Goal: Transaction & Acquisition: Book appointment/travel/reservation

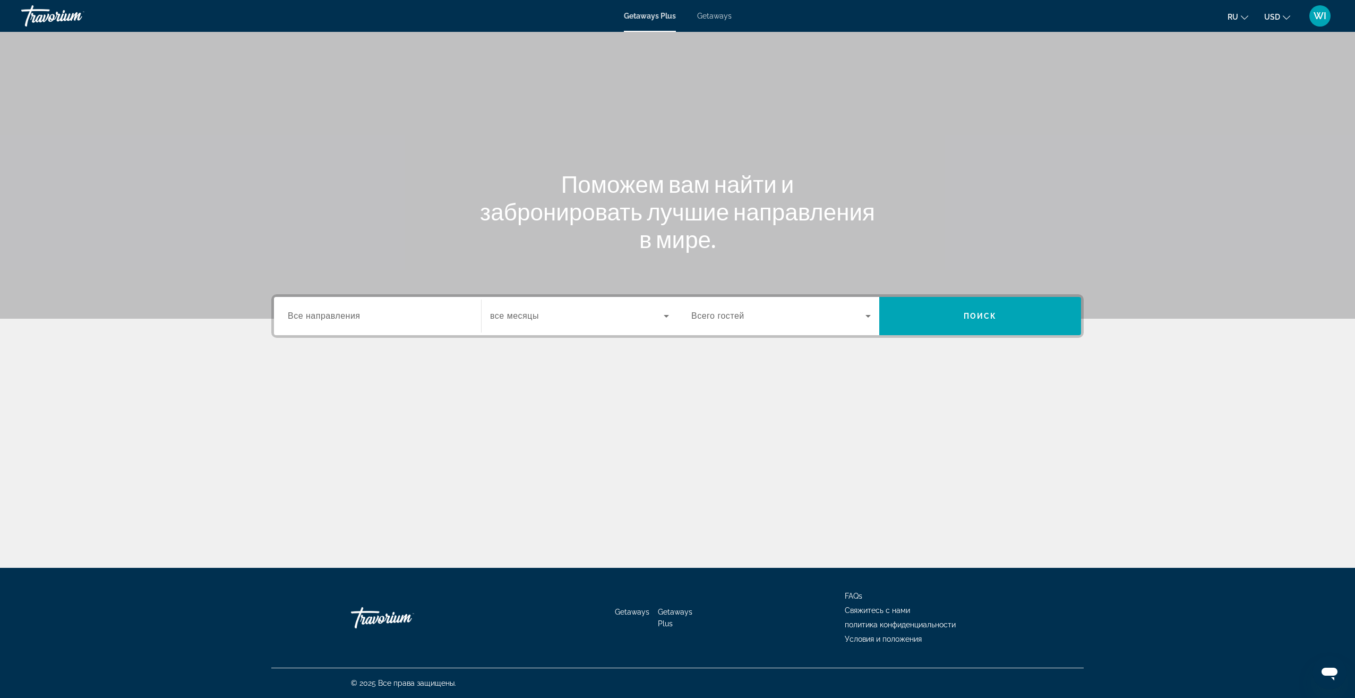
click at [426, 310] on input "Destination Все направления" at bounding box center [377, 316] width 179 height 13
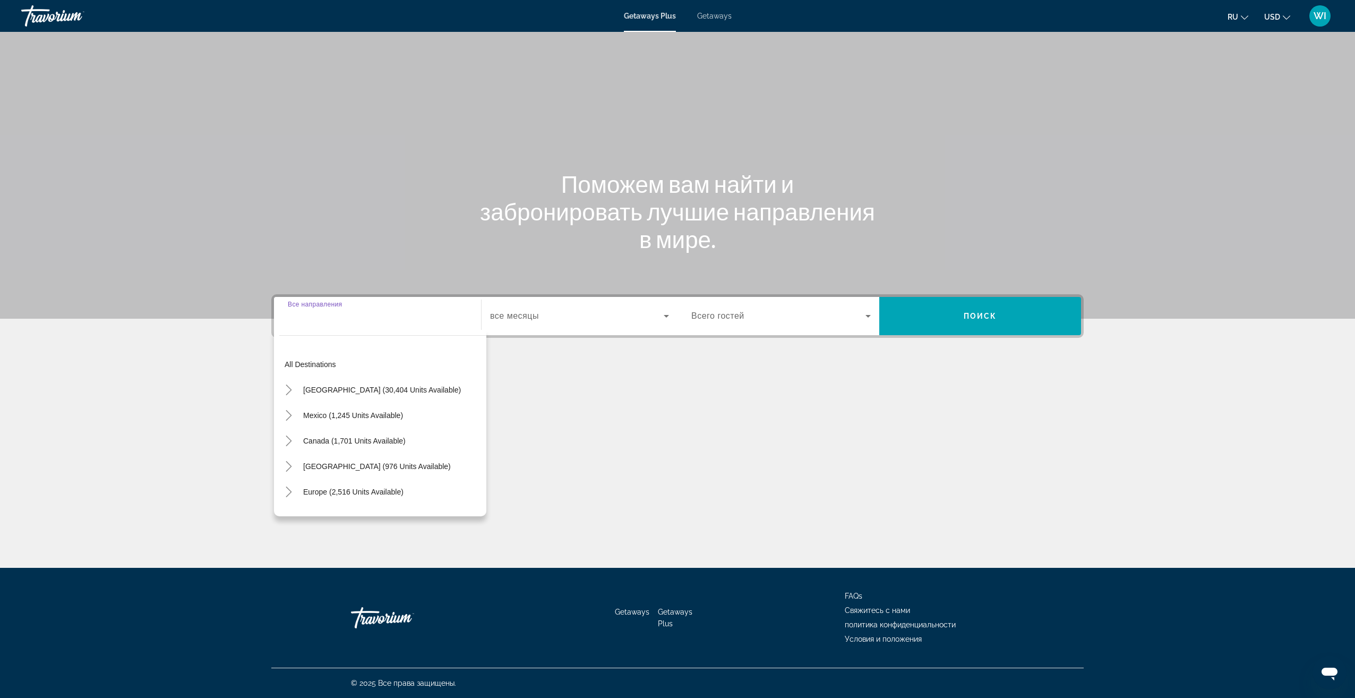
click at [426, 310] on input "Destination Все направления" at bounding box center [377, 316] width 179 height 13
click at [717, 3] on div "Getaways Plus Getaways ru English Español Français Italiano Português русский U…" at bounding box center [677, 16] width 1355 height 28
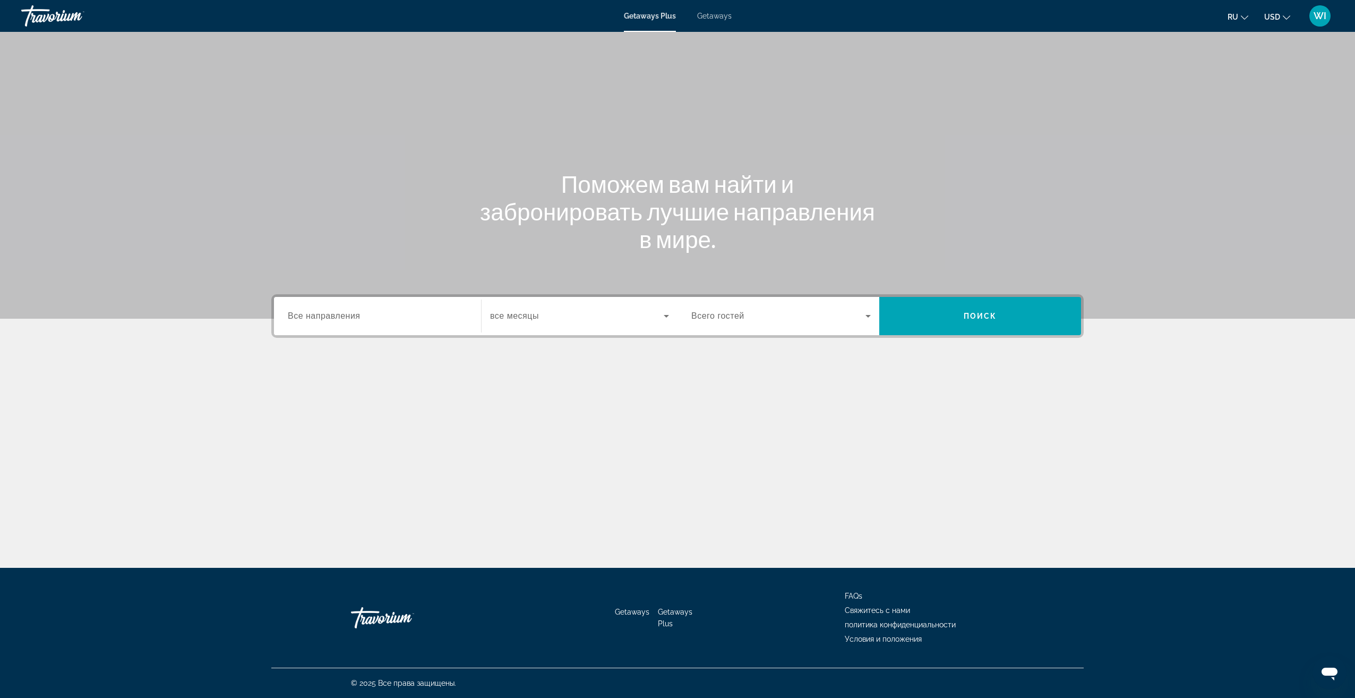
click at [715, 19] on span "Getaways" at bounding box center [714, 16] width 35 height 8
click at [453, 327] on div "Search widget" at bounding box center [377, 316] width 179 height 30
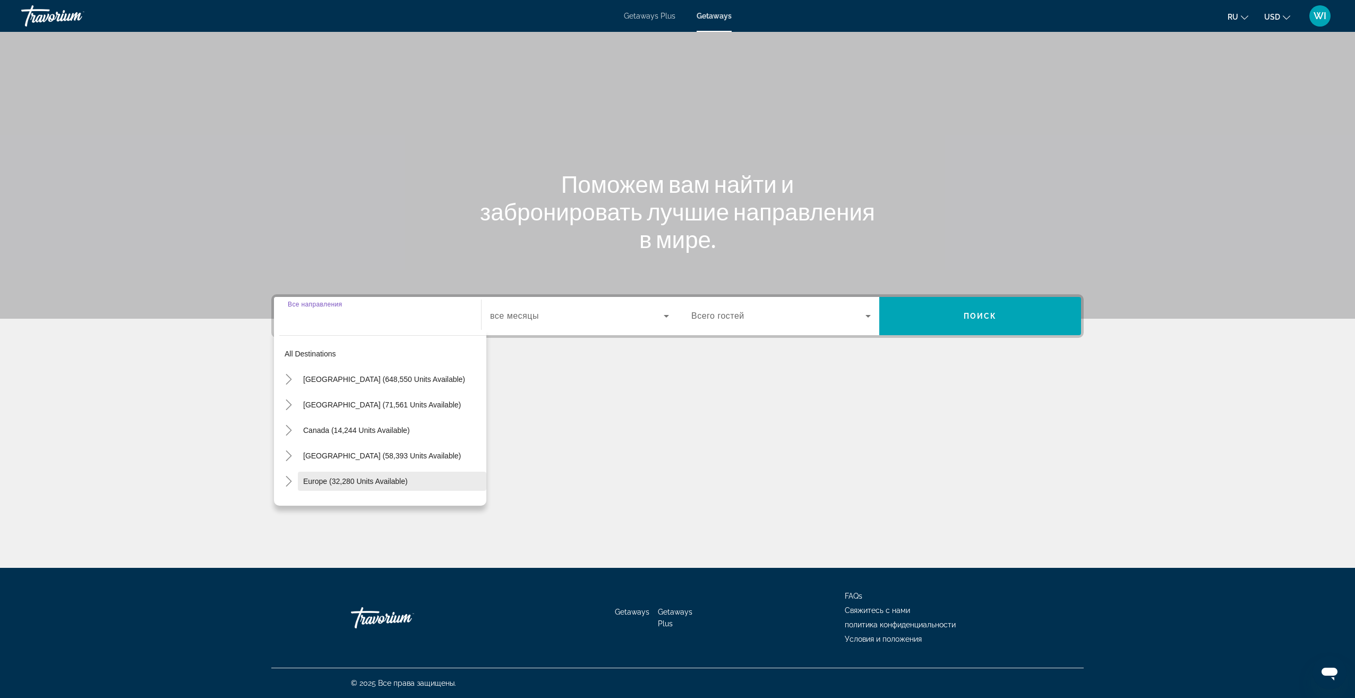
click at [382, 480] on span "Europe (32,280 units available)" at bounding box center [355, 481] width 105 height 8
type input "**********"
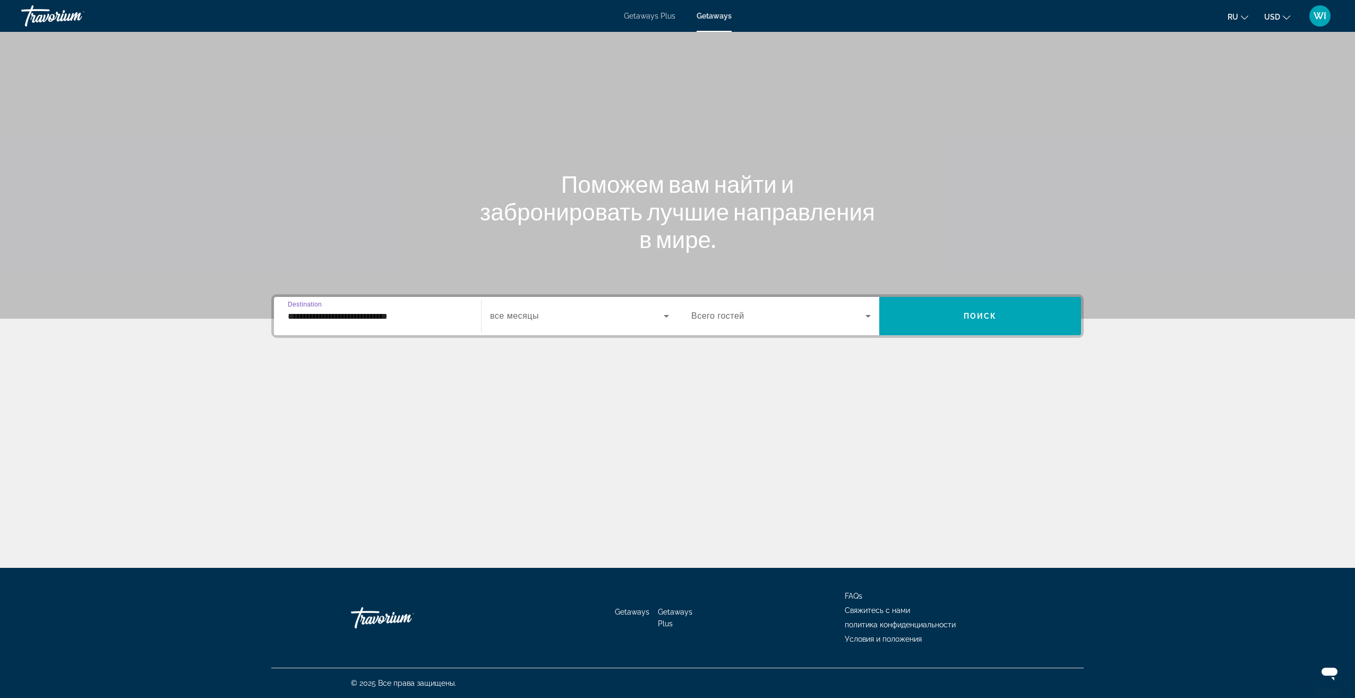
click at [562, 320] on span "Search widget" at bounding box center [577, 316] width 174 height 13
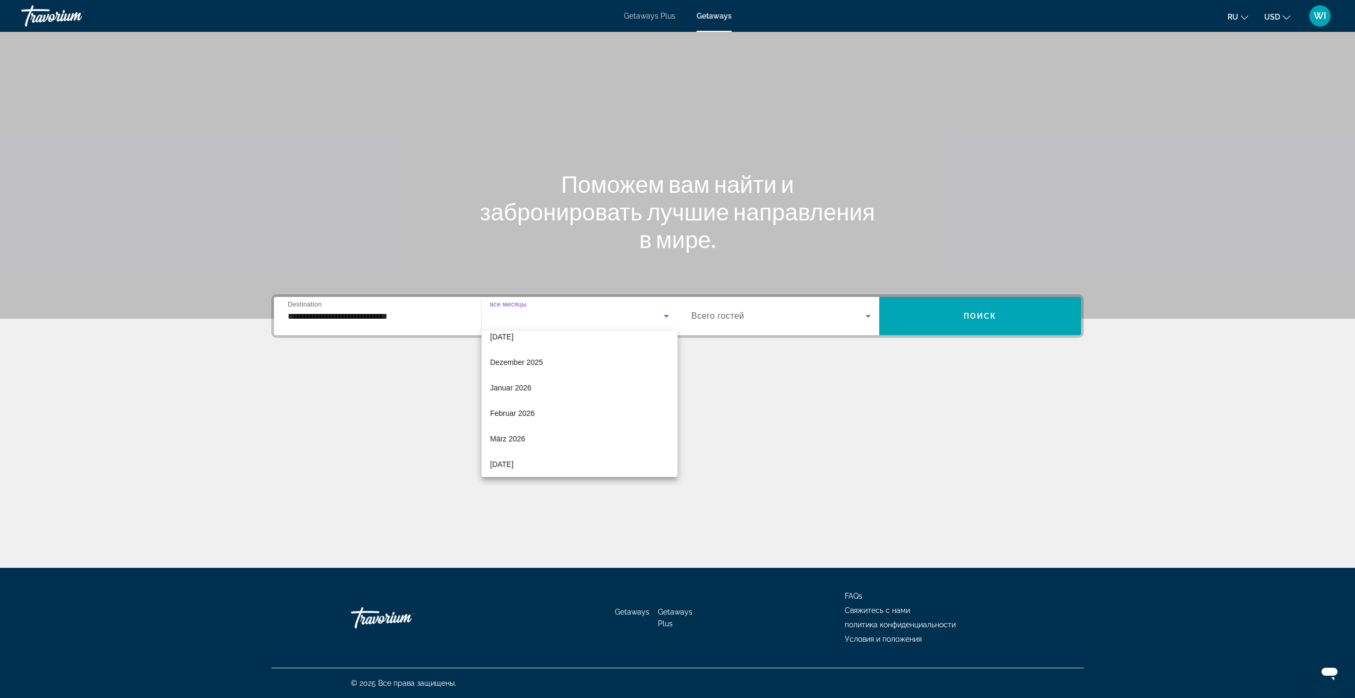
scroll to position [219, 0]
click at [555, 403] on mat-option "Juli 2026" at bounding box center [580, 408] width 196 height 25
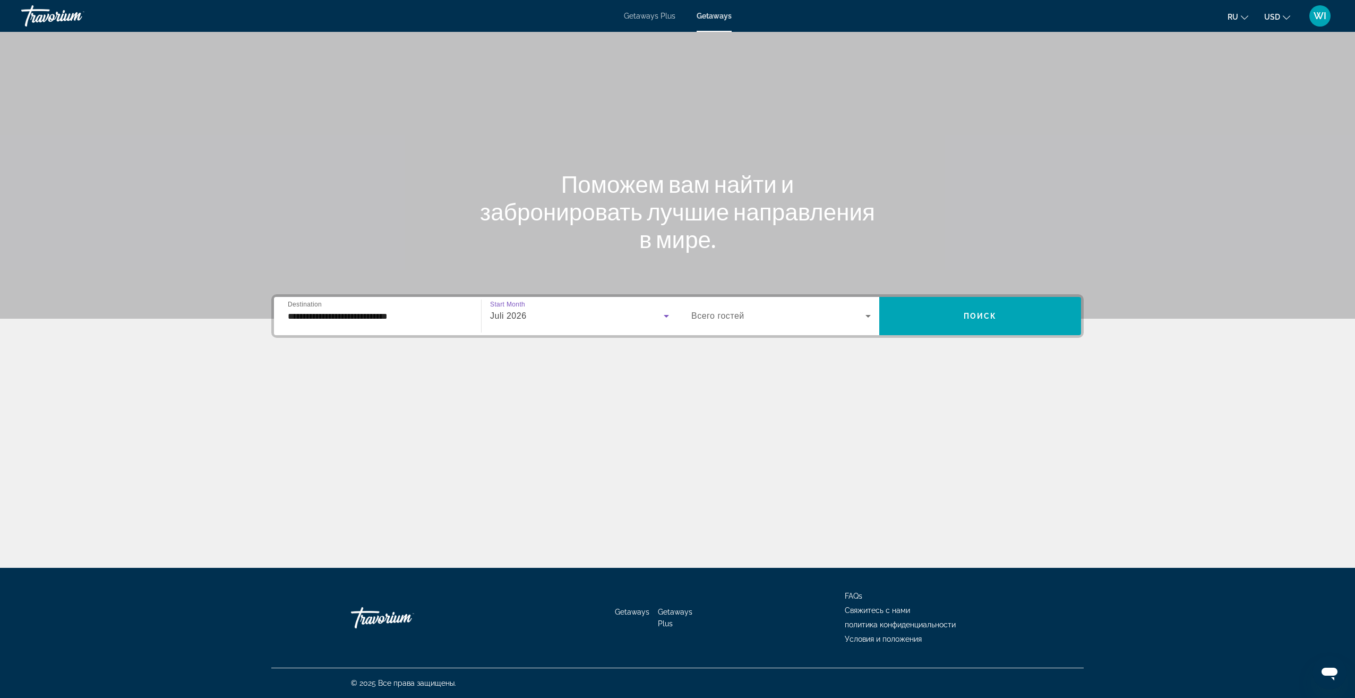
click at [718, 320] on span "Всего гостей" at bounding box center [717, 315] width 53 height 9
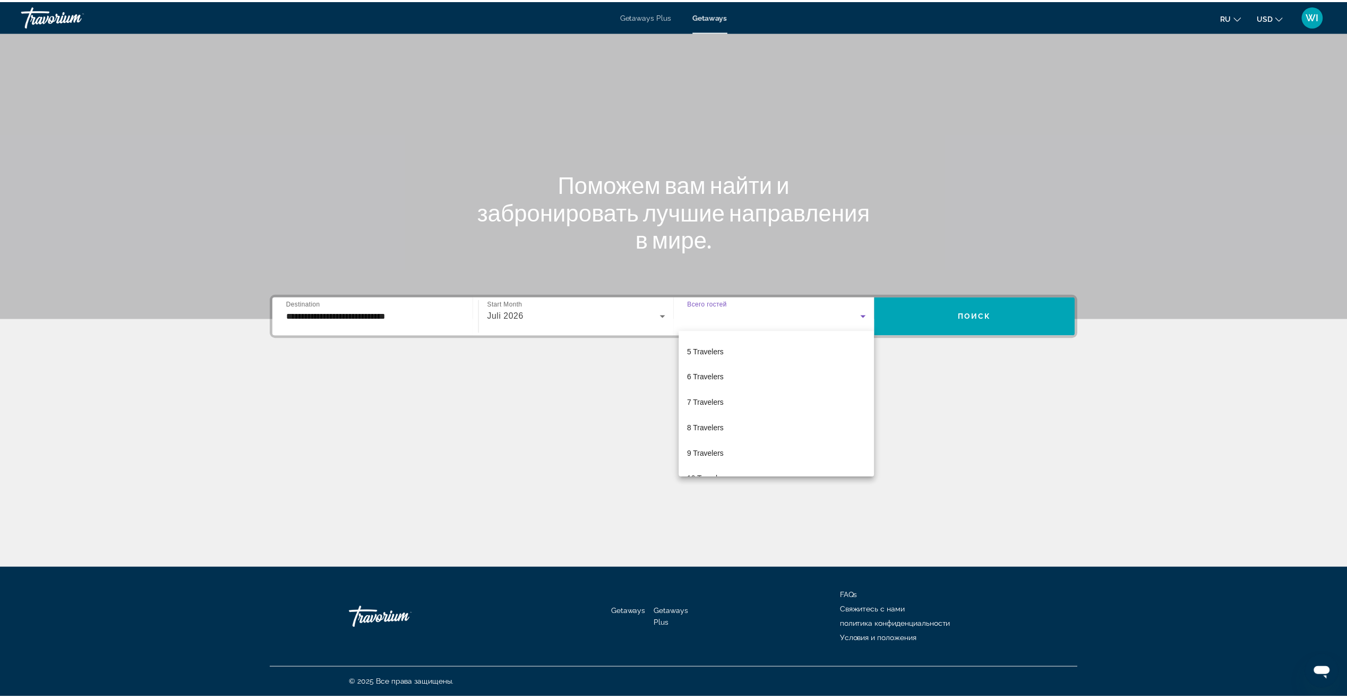
scroll to position [106, 0]
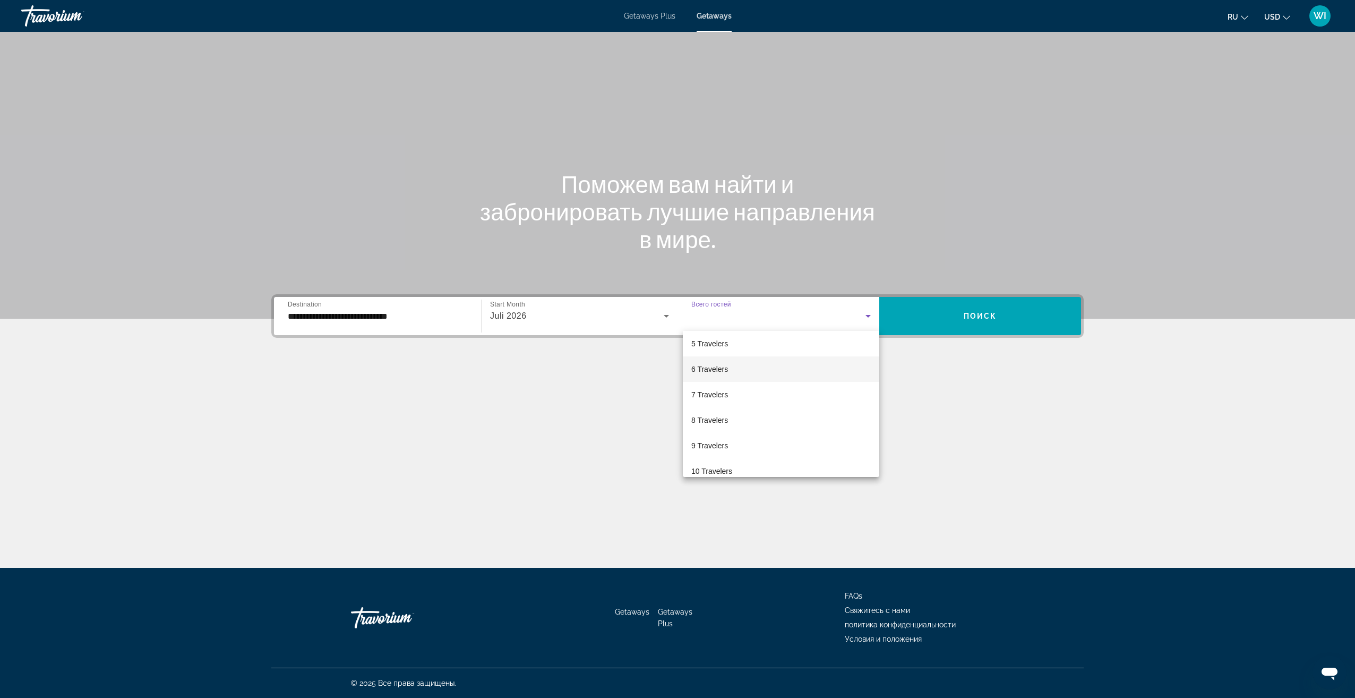
click at [722, 376] on mat-option "6 Travelers" at bounding box center [781, 368] width 196 height 25
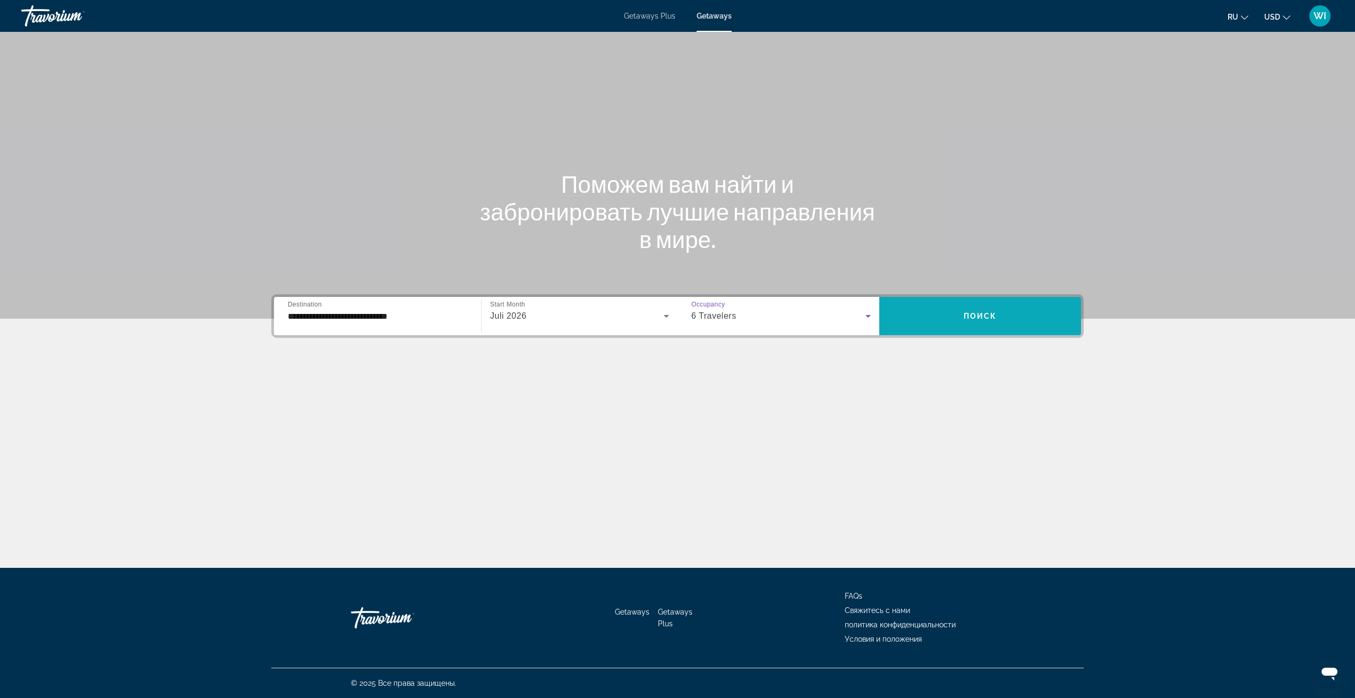
click at [1011, 321] on span "Search widget" at bounding box center [980, 315] width 202 height 25
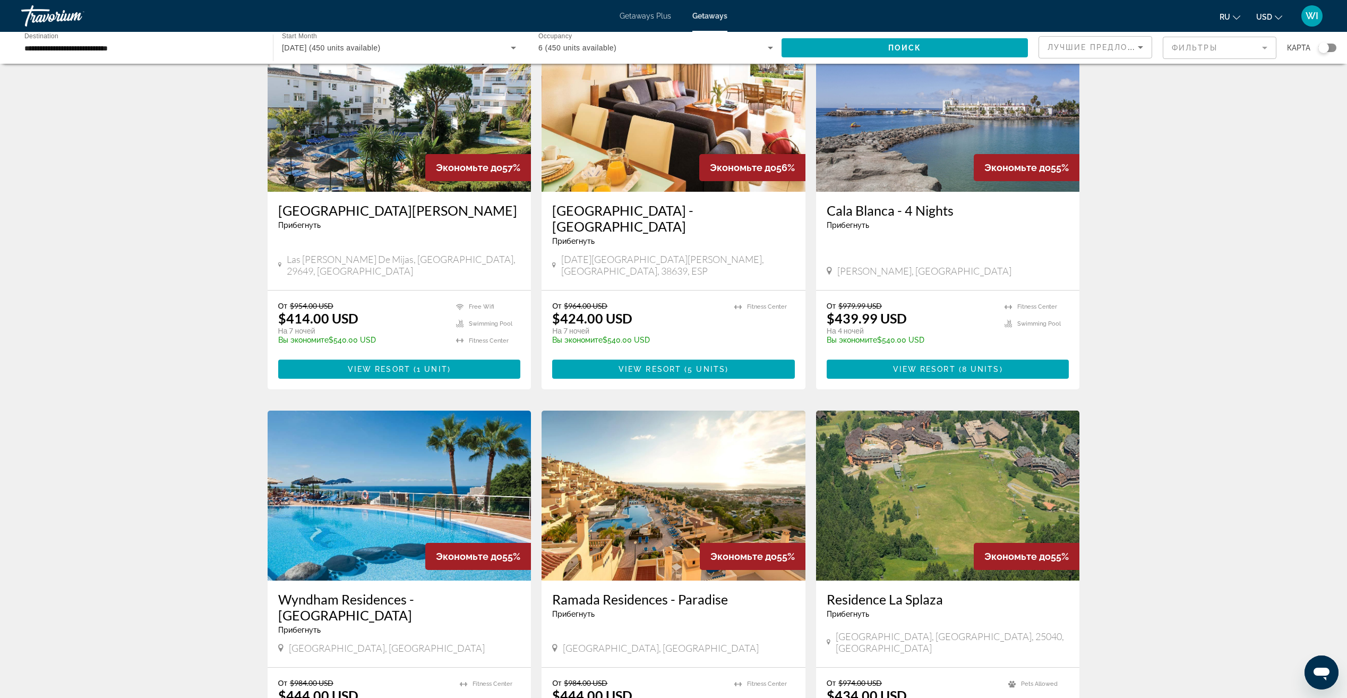
scroll to position [53, 0]
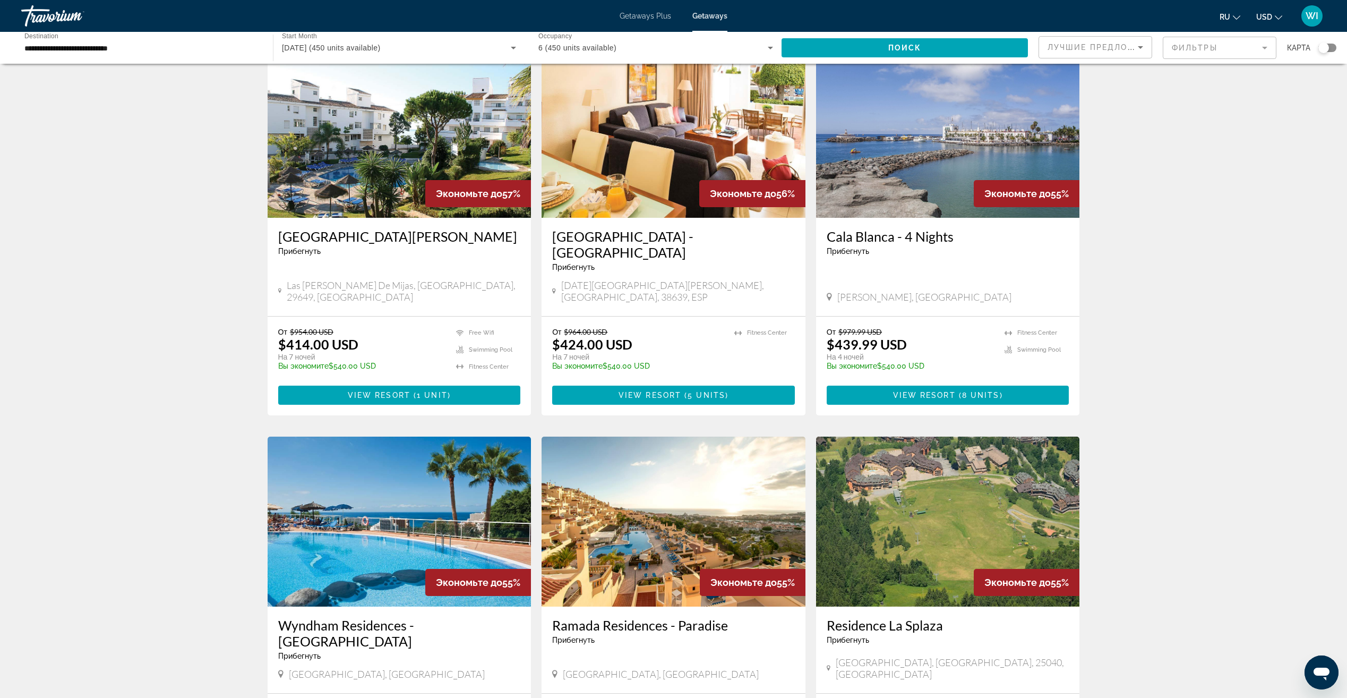
click at [675, 171] on img "Main content" at bounding box center [674, 133] width 264 height 170
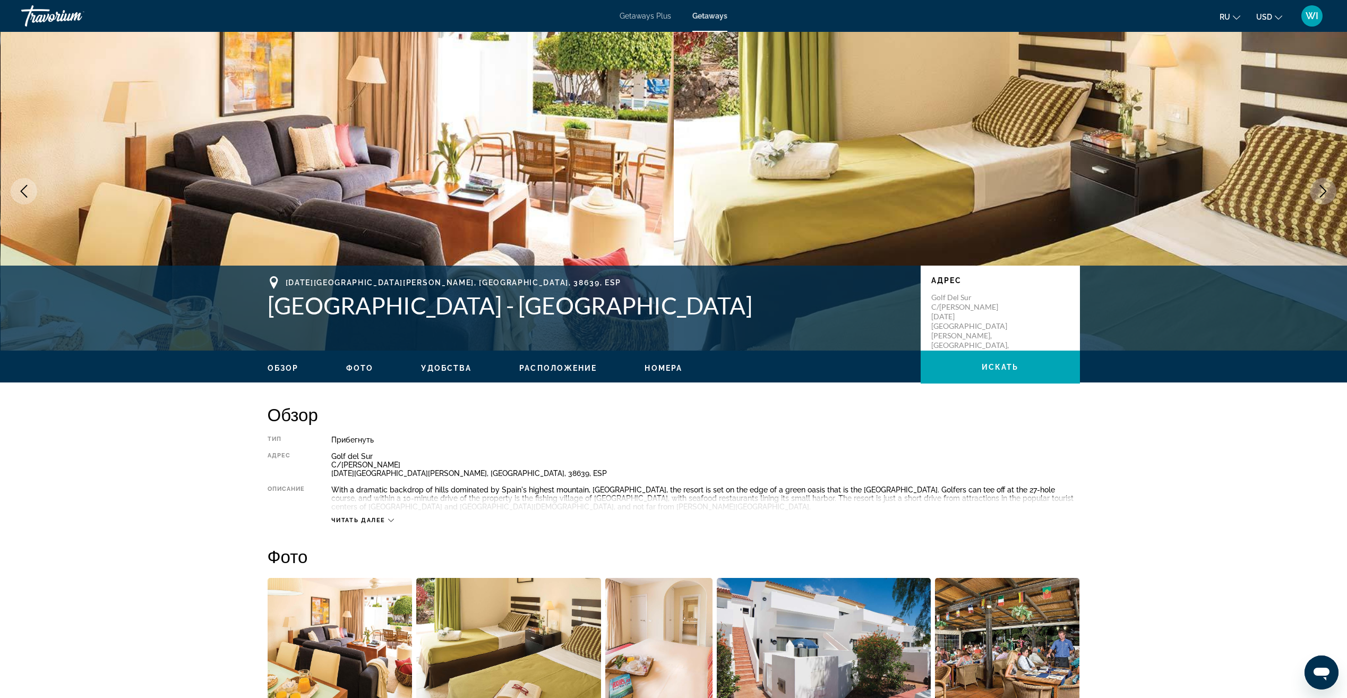
click at [652, 369] on span "Номера" at bounding box center [664, 368] width 38 height 8
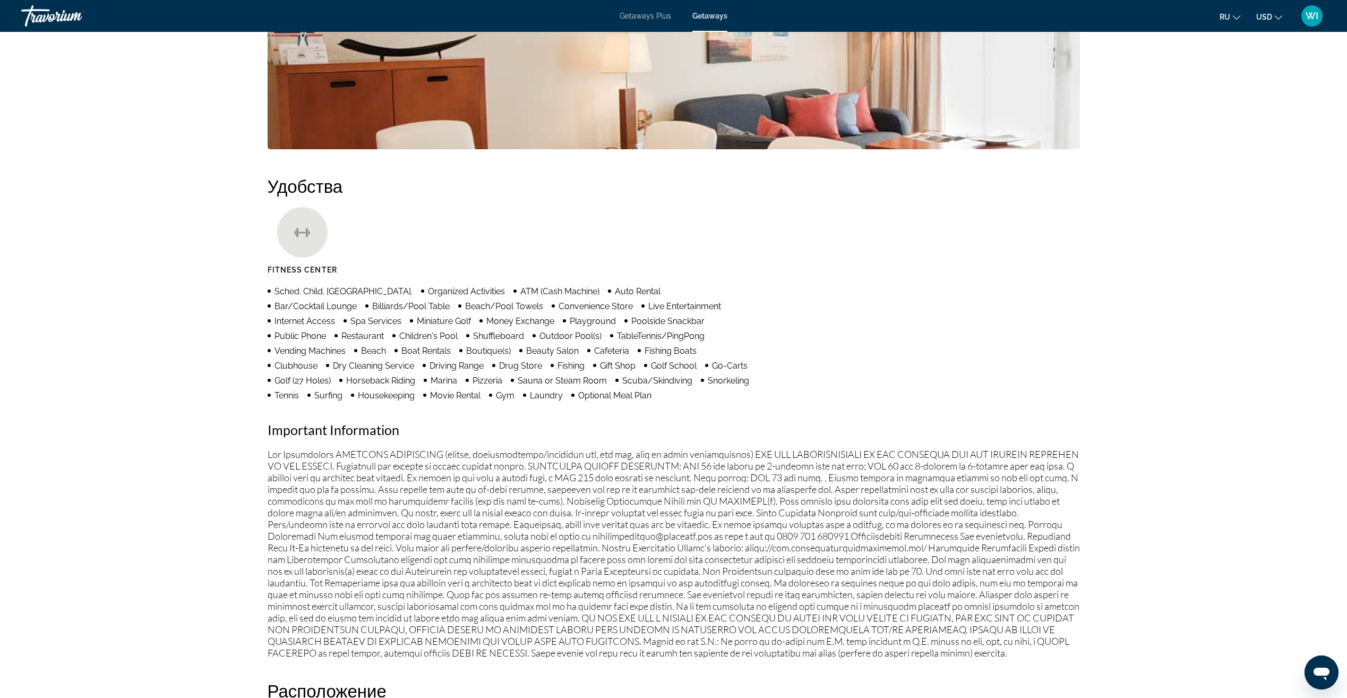
scroll to position [272, 0]
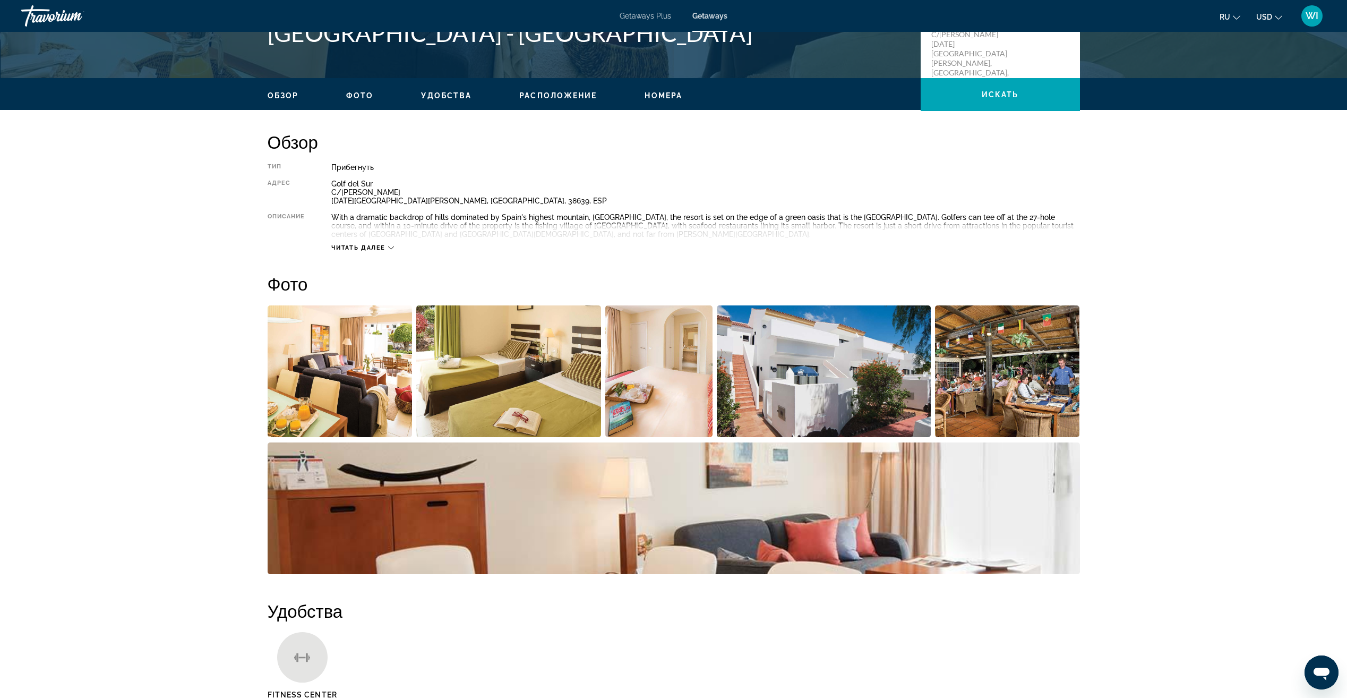
click at [355, 89] on ul "Обзор Фото Удобства Расположение Номера искать" at bounding box center [674, 95] width 812 height 12
click at [357, 101] on div "Обзор Фото Удобства Расположение Номера искать" at bounding box center [673, 94] width 855 height 33
click at [365, 91] on button "Фото" at bounding box center [359, 96] width 27 height 10
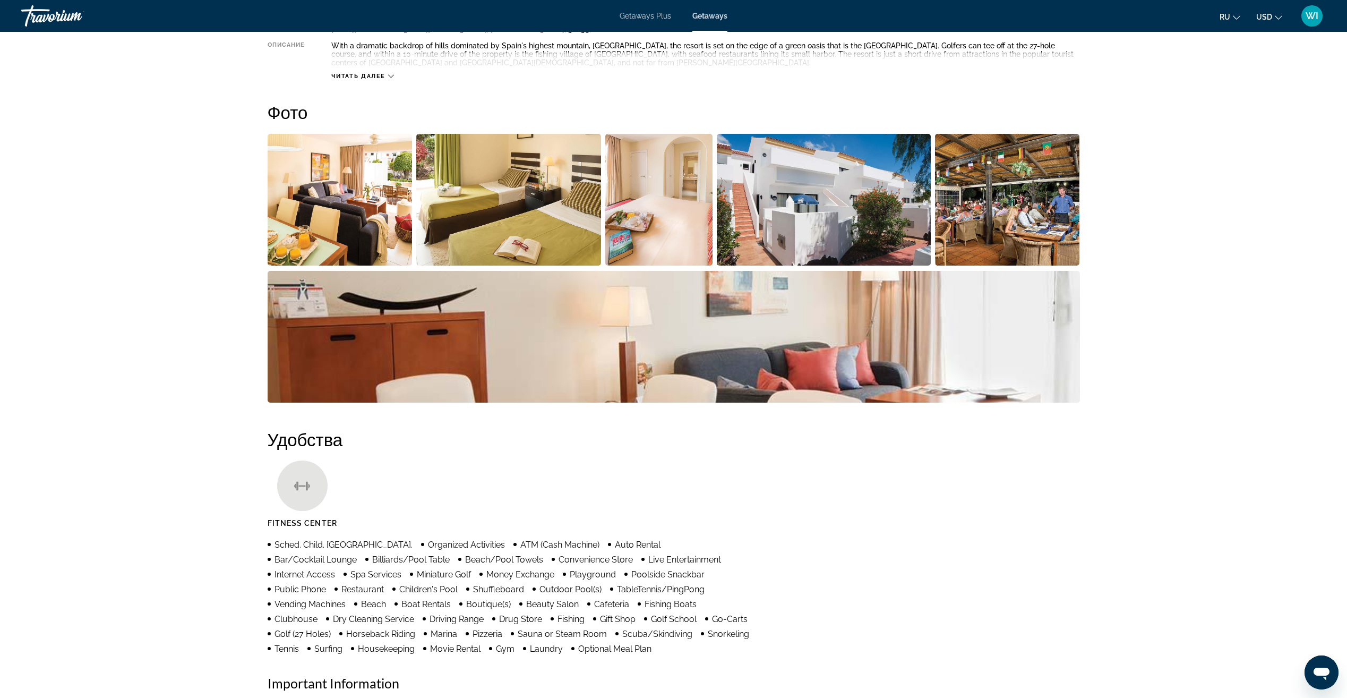
scroll to position [482, 0]
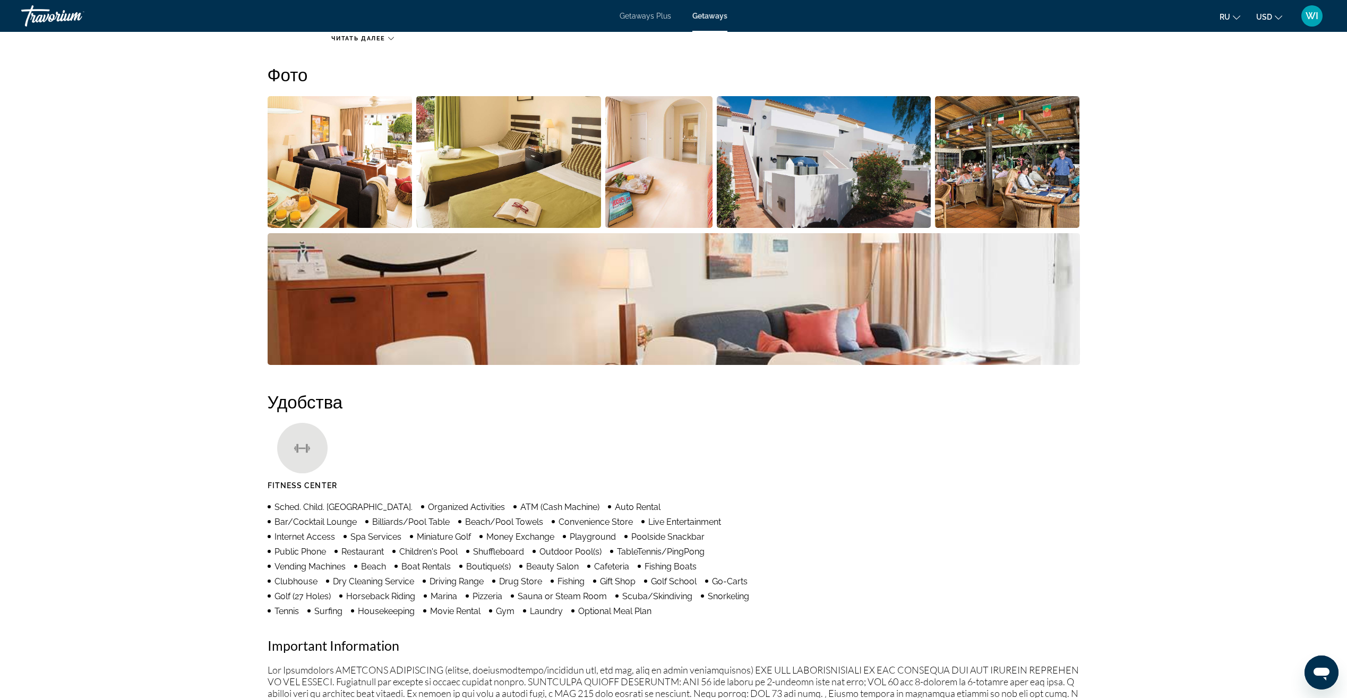
click at [436, 150] on img "Open full-screen image slider" at bounding box center [508, 162] width 185 height 132
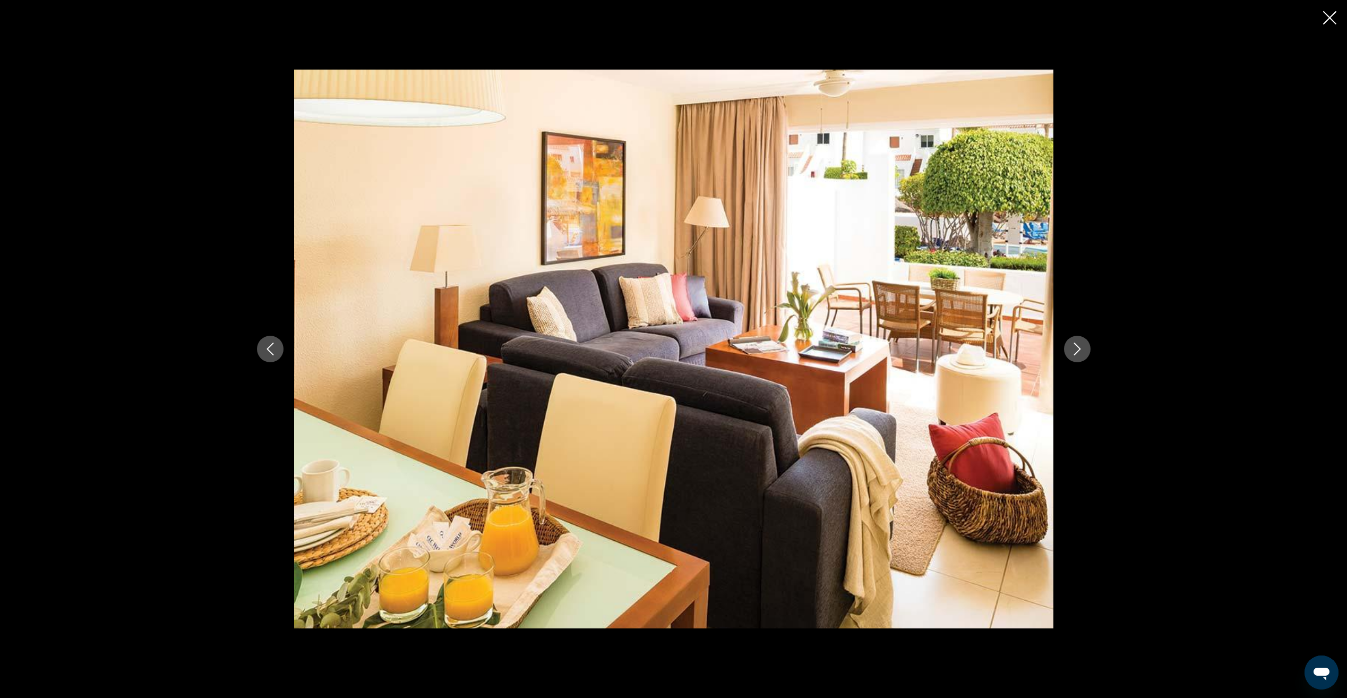
click at [1074, 353] on icon "Next image" at bounding box center [1077, 348] width 13 height 13
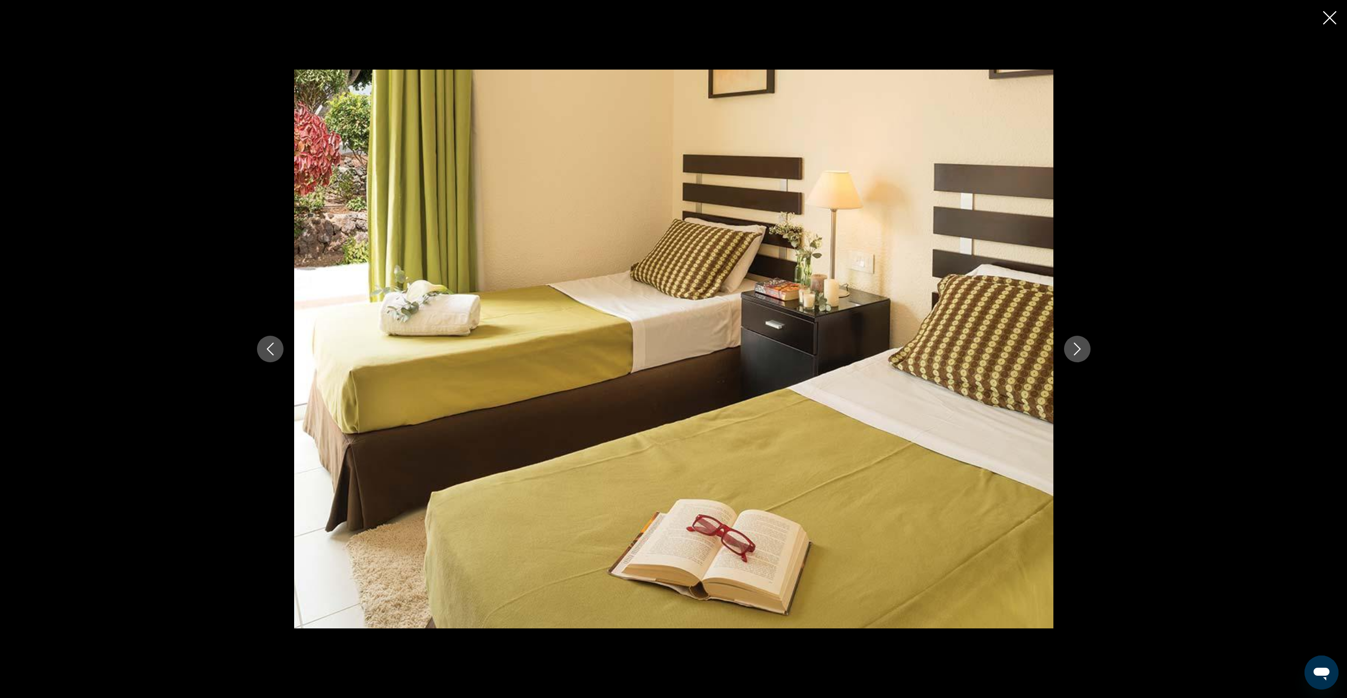
click at [1074, 353] on icon "Next image" at bounding box center [1077, 348] width 13 height 13
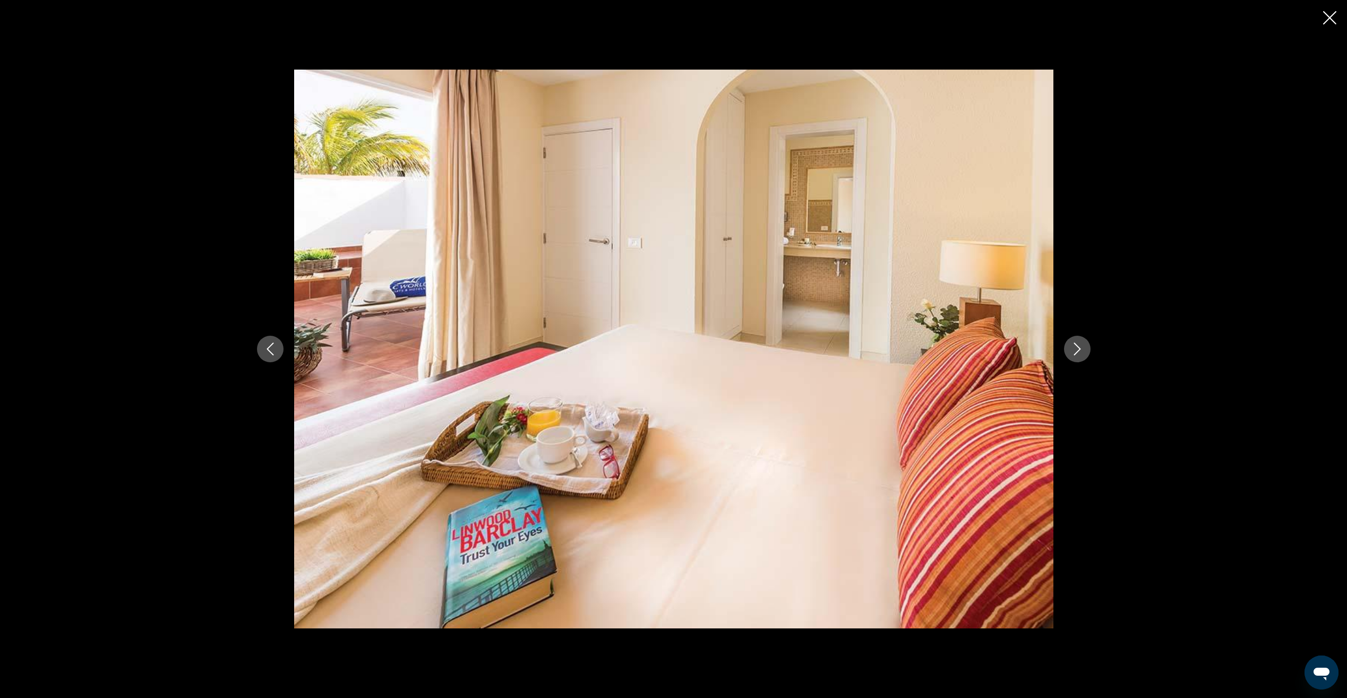
click at [1074, 353] on icon "Next image" at bounding box center [1077, 348] width 13 height 13
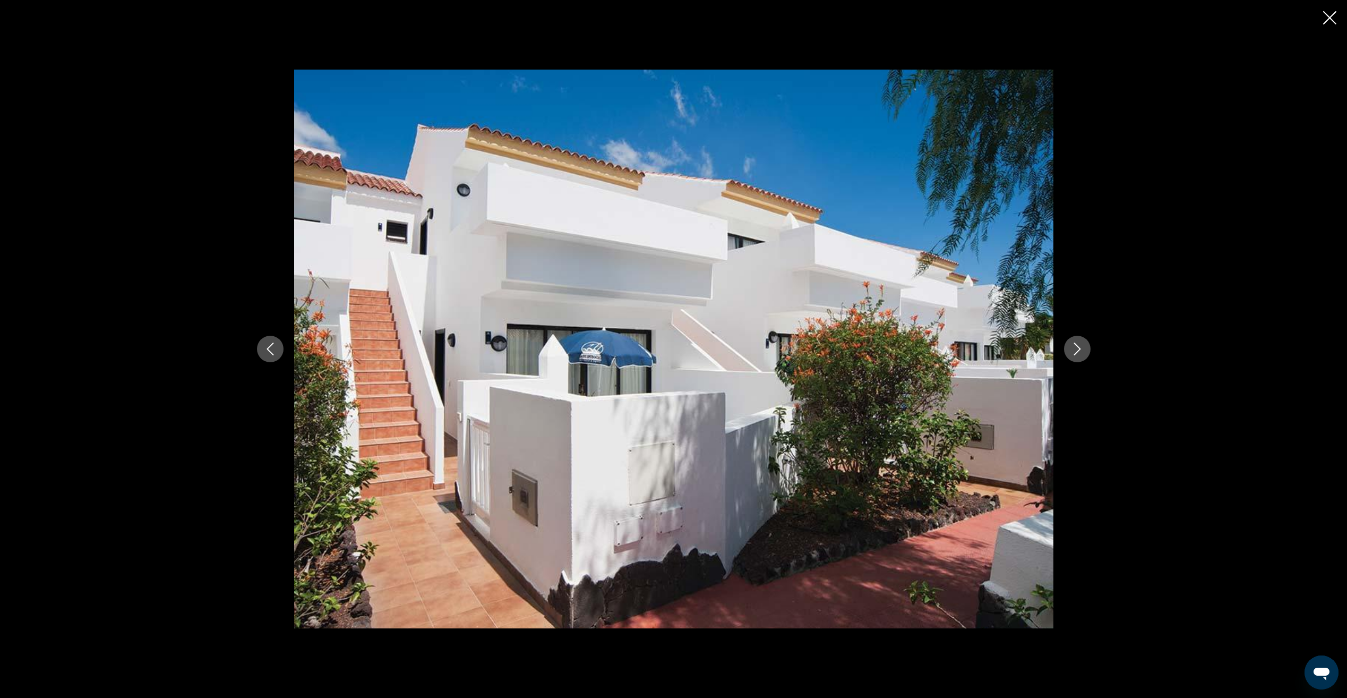
click at [1074, 353] on icon "Next image" at bounding box center [1077, 348] width 13 height 13
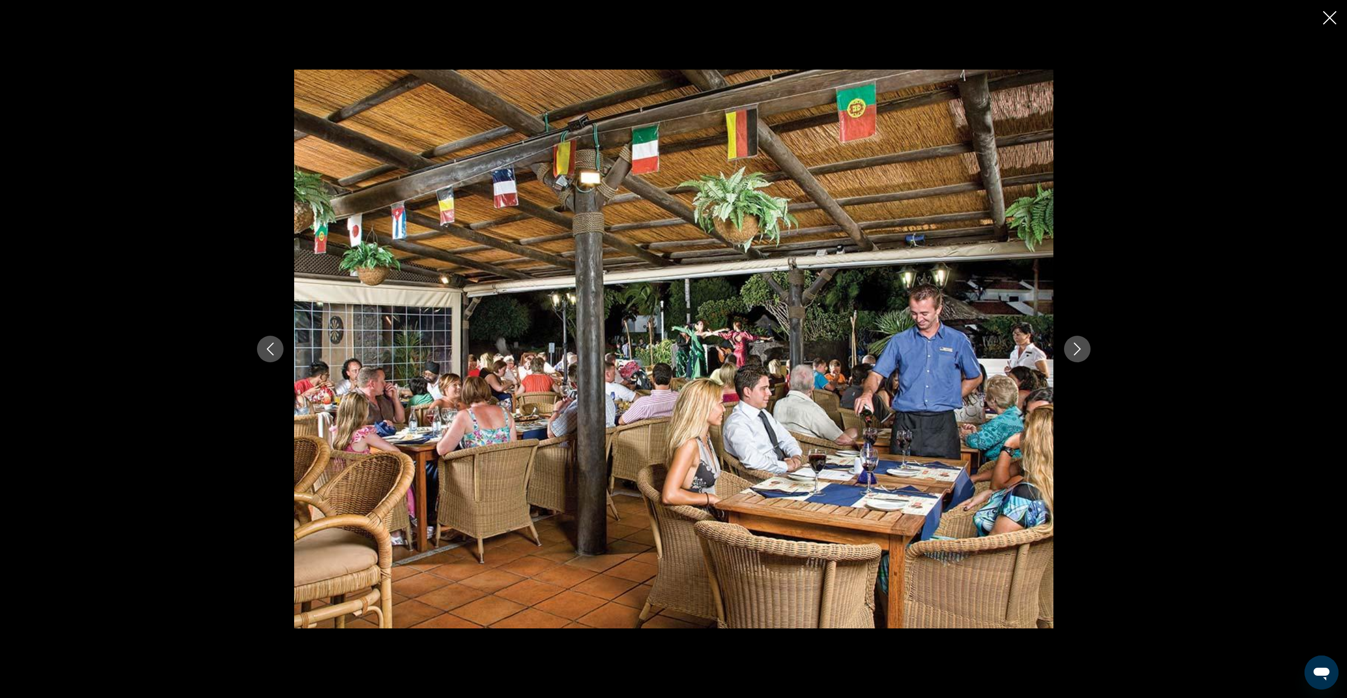
click at [1074, 353] on icon "Next image" at bounding box center [1077, 348] width 13 height 13
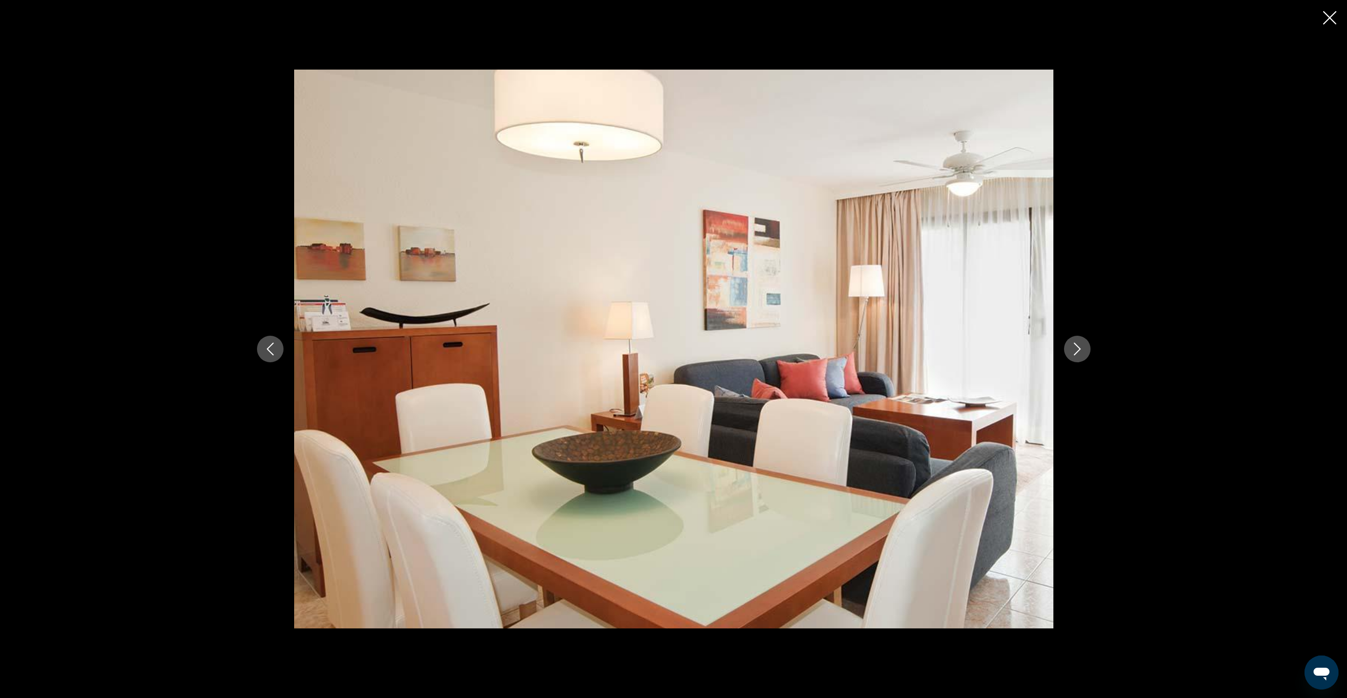
click at [1074, 353] on icon "Next image" at bounding box center [1077, 348] width 13 height 13
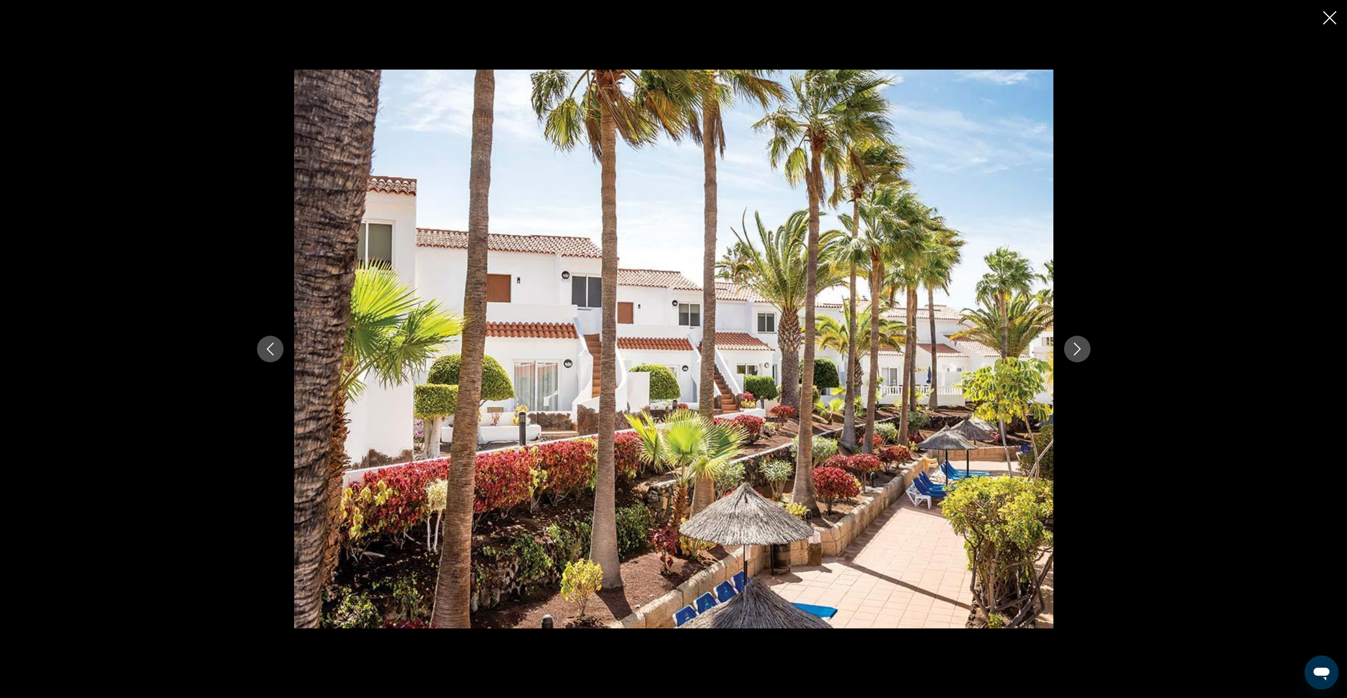
click at [1074, 353] on icon "Next image" at bounding box center [1077, 348] width 13 height 13
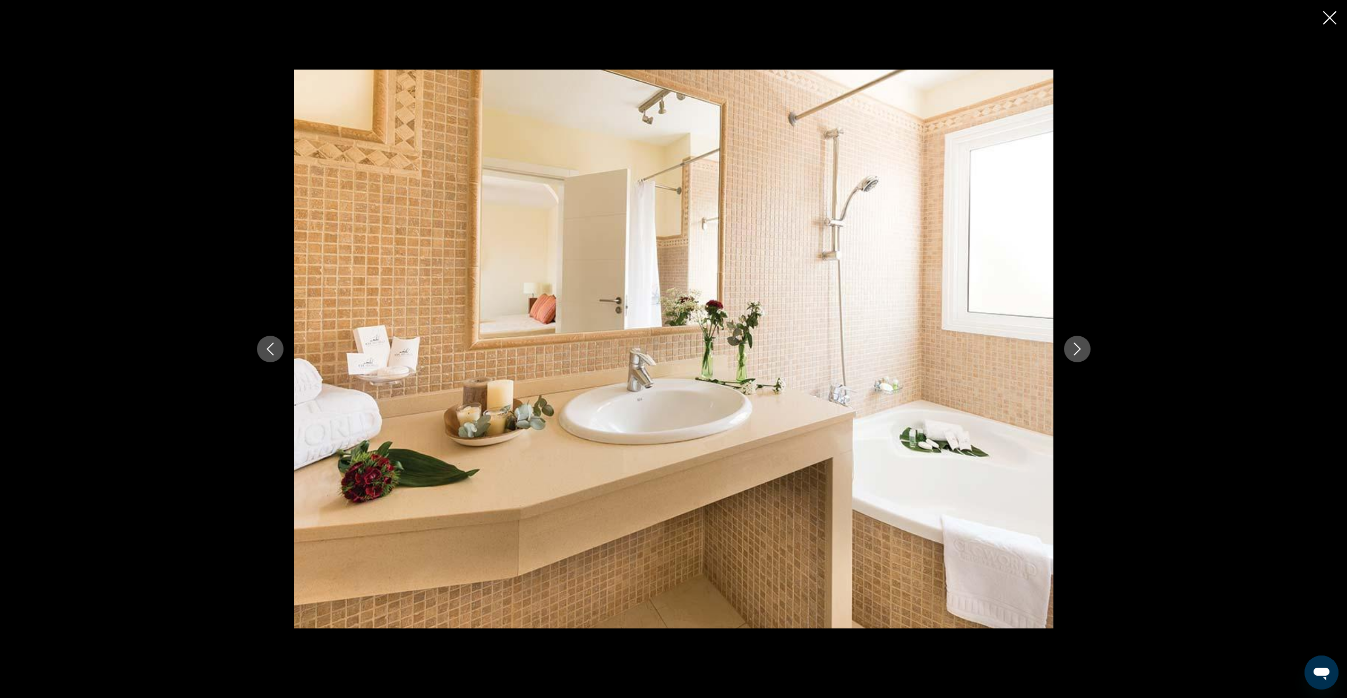
click at [1074, 353] on icon "Next image" at bounding box center [1077, 348] width 13 height 13
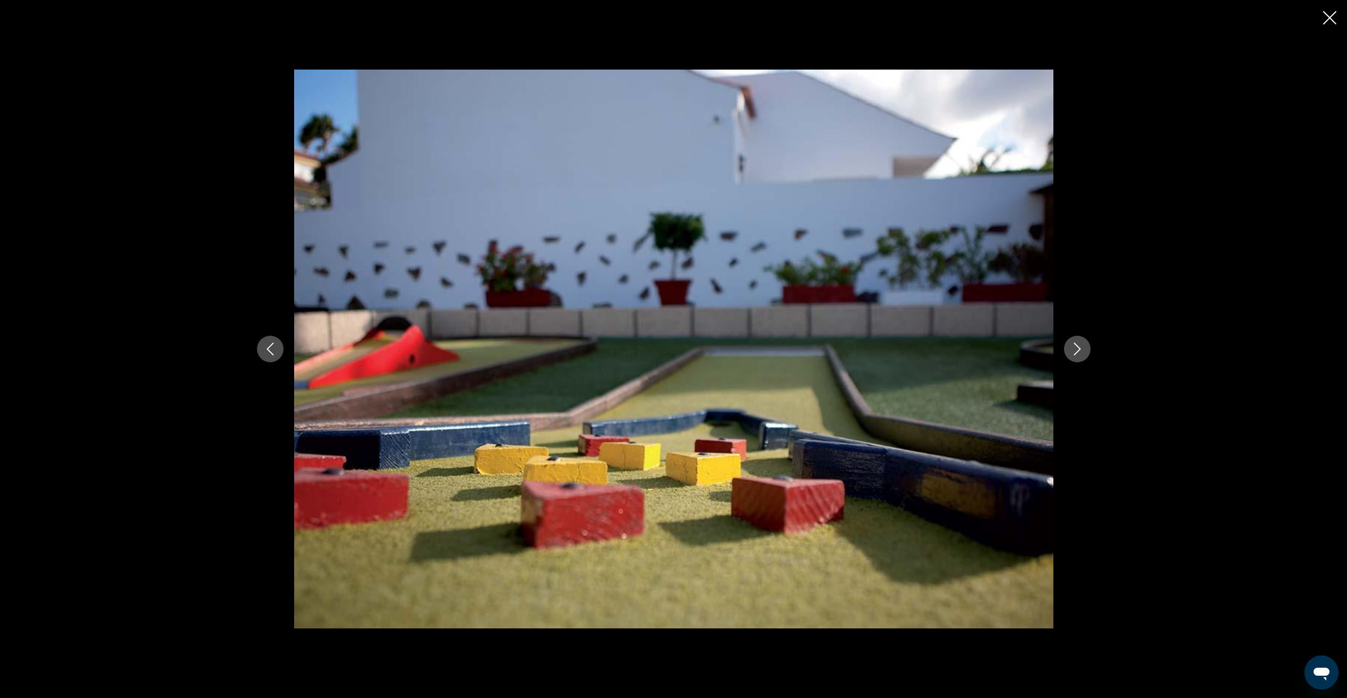
click at [1074, 353] on icon "Next image" at bounding box center [1077, 348] width 13 height 13
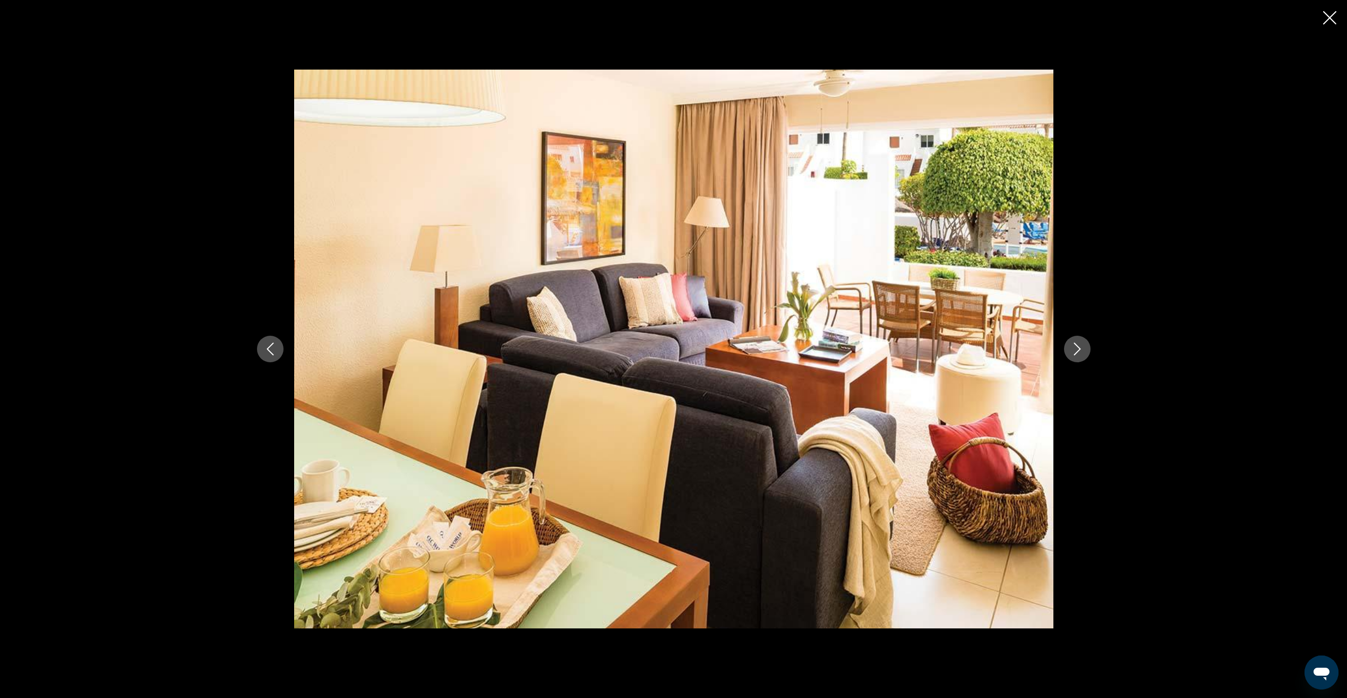
click at [1074, 353] on icon "Next image" at bounding box center [1077, 348] width 13 height 13
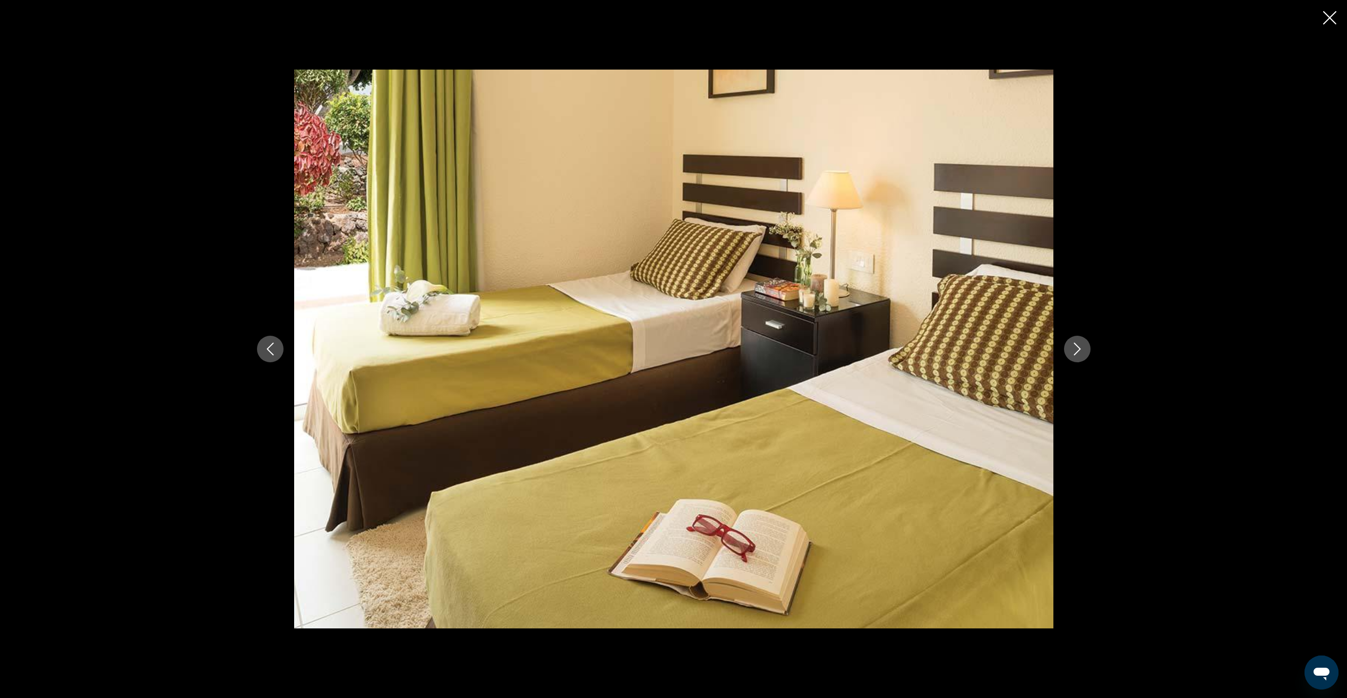
click at [1074, 353] on icon "Next image" at bounding box center [1077, 348] width 13 height 13
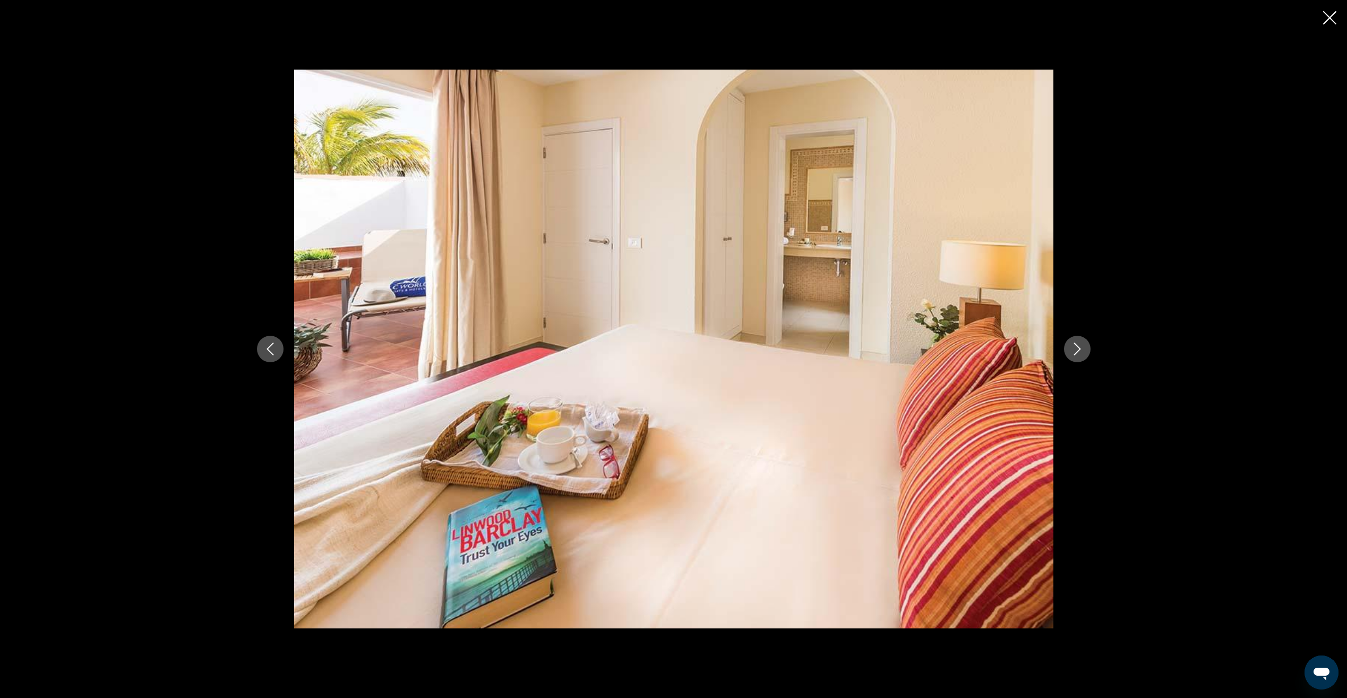
click at [1074, 353] on icon "Next image" at bounding box center [1077, 348] width 13 height 13
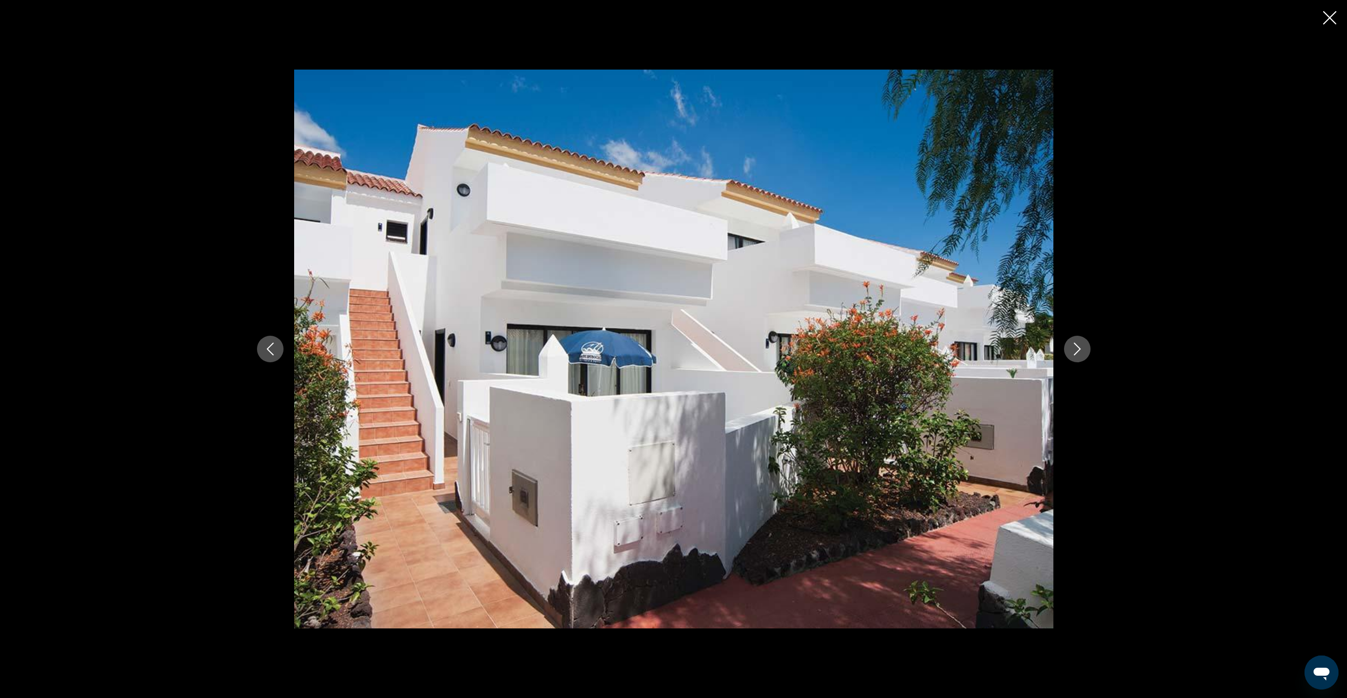
click at [1327, 29] on div "prev next" at bounding box center [673, 349] width 1347 height 698
click at [1327, 25] on button "Close slideshow" at bounding box center [1329, 19] width 13 height 16
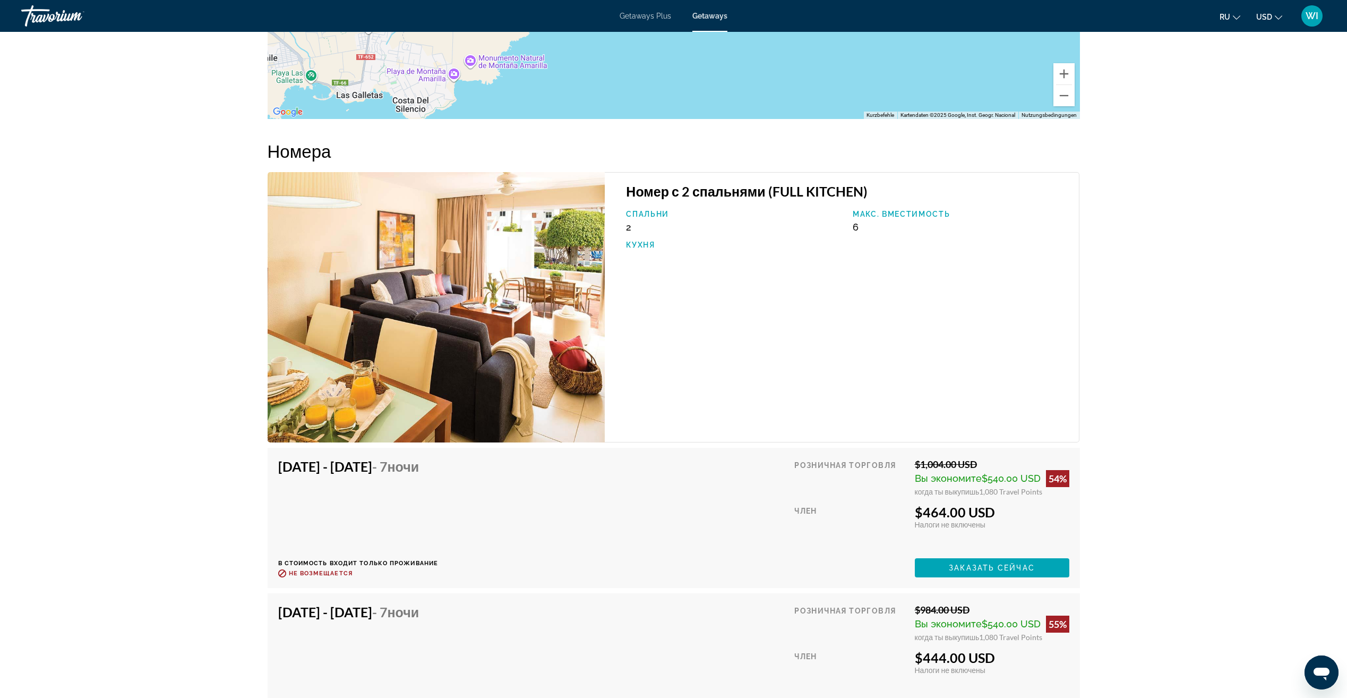
scroll to position [1493, 0]
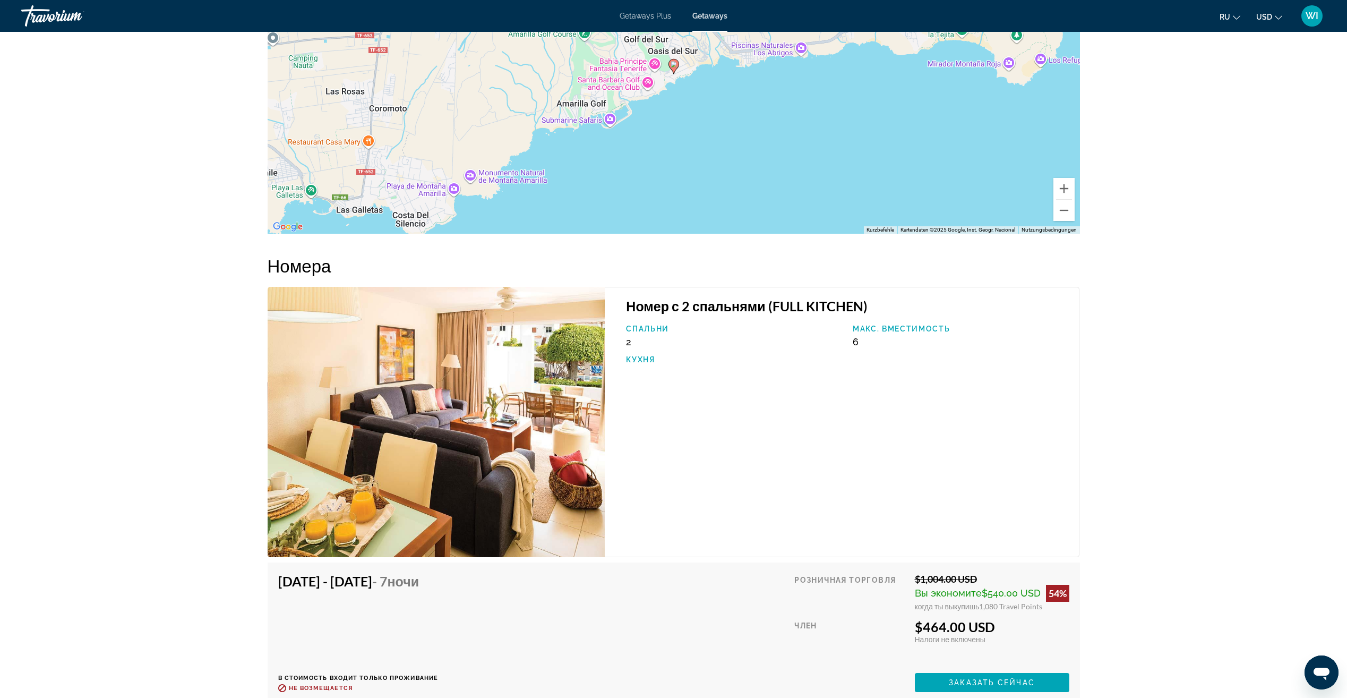
click at [625, 344] on div "Спальни 2" at bounding box center [734, 335] width 227 height 23
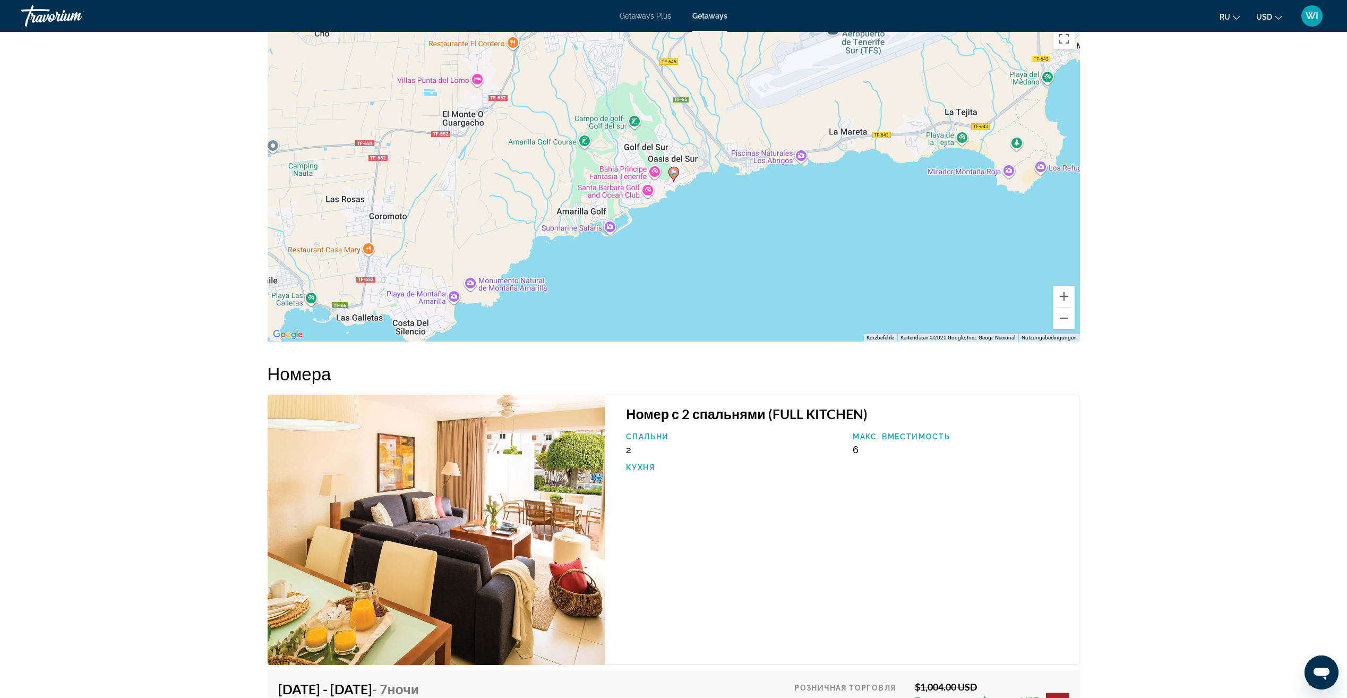
scroll to position [1281, 0]
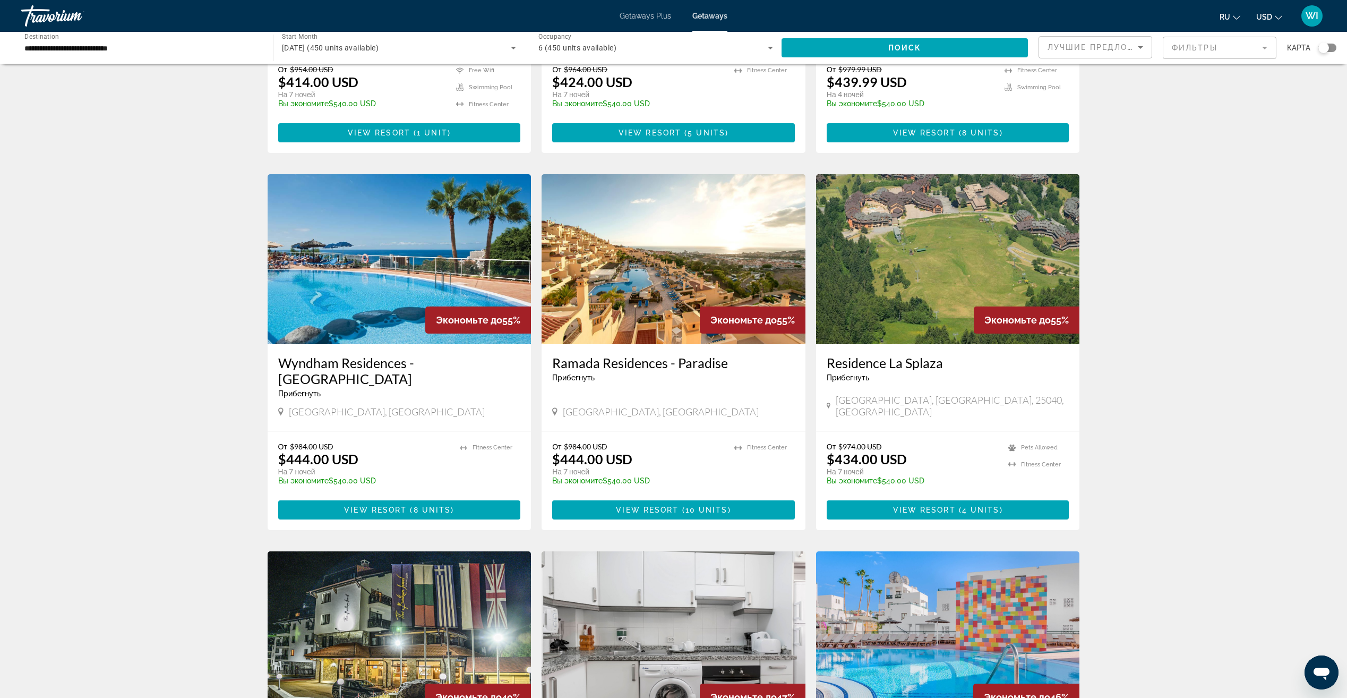
scroll to position [319, 0]
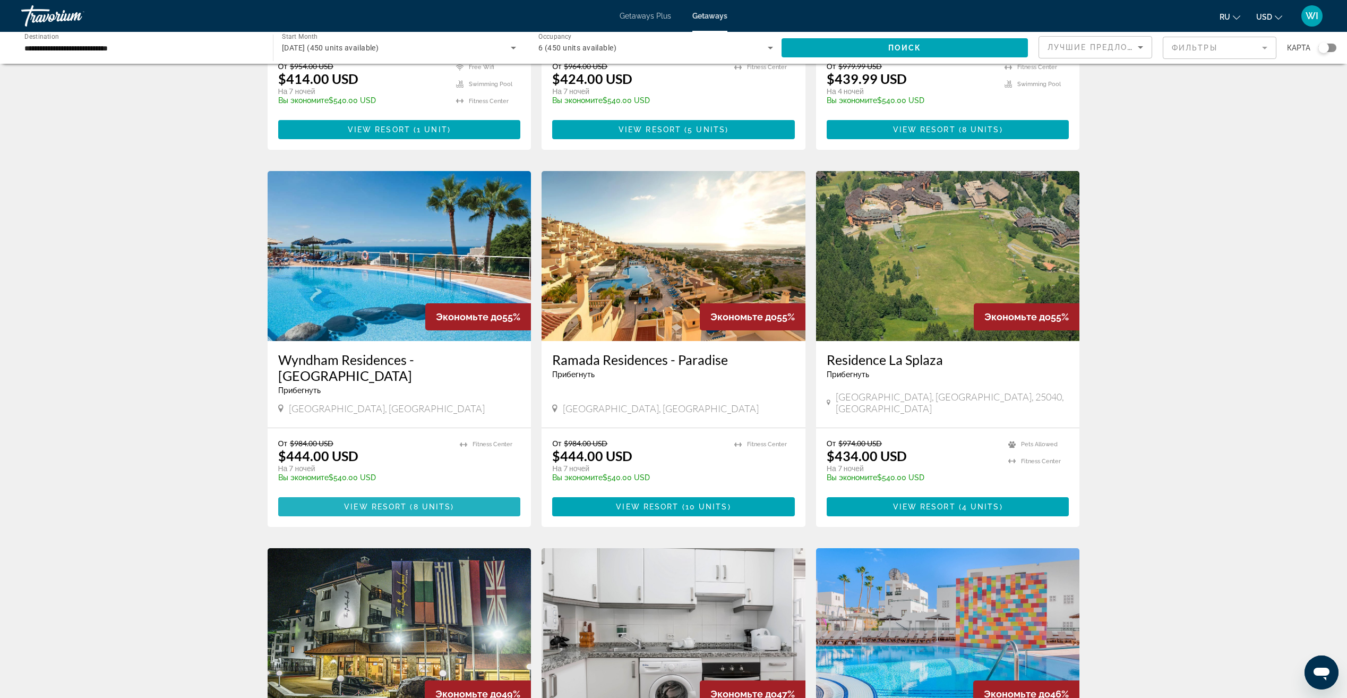
click at [382, 494] on span "Main content" at bounding box center [399, 506] width 243 height 25
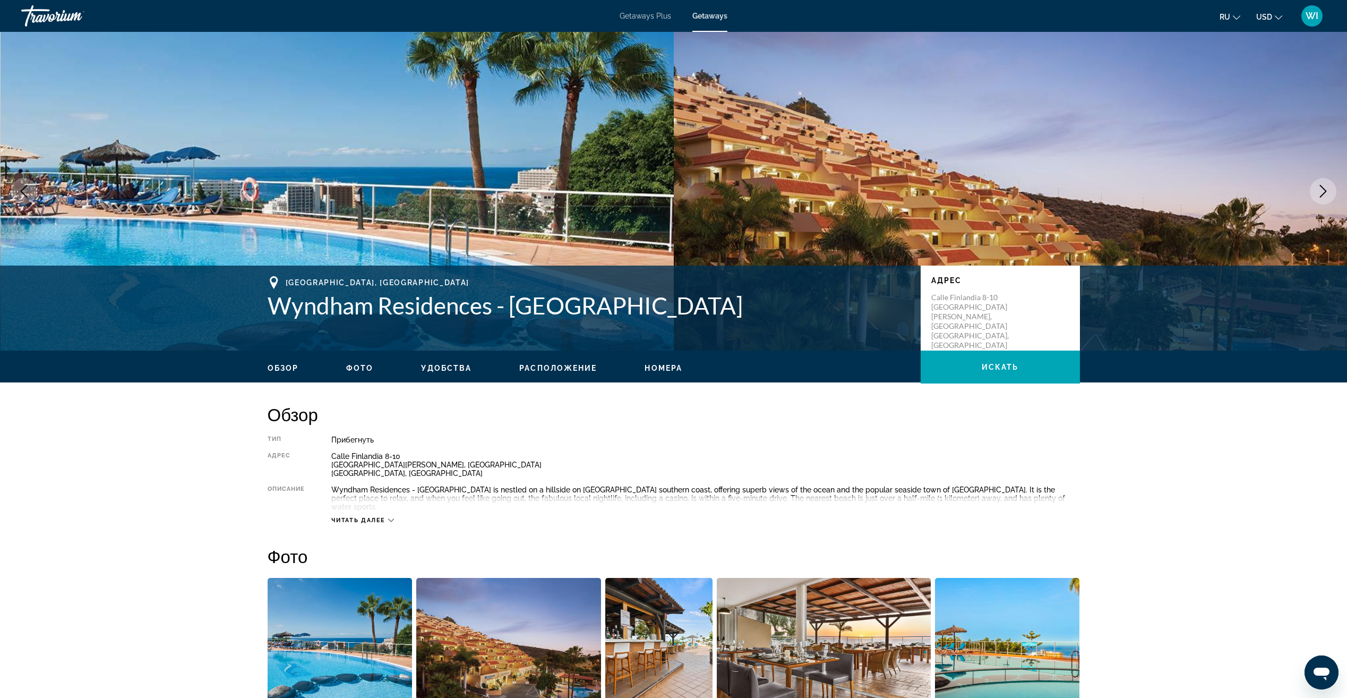
click at [653, 366] on span "Номера" at bounding box center [664, 368] width 38 height 8
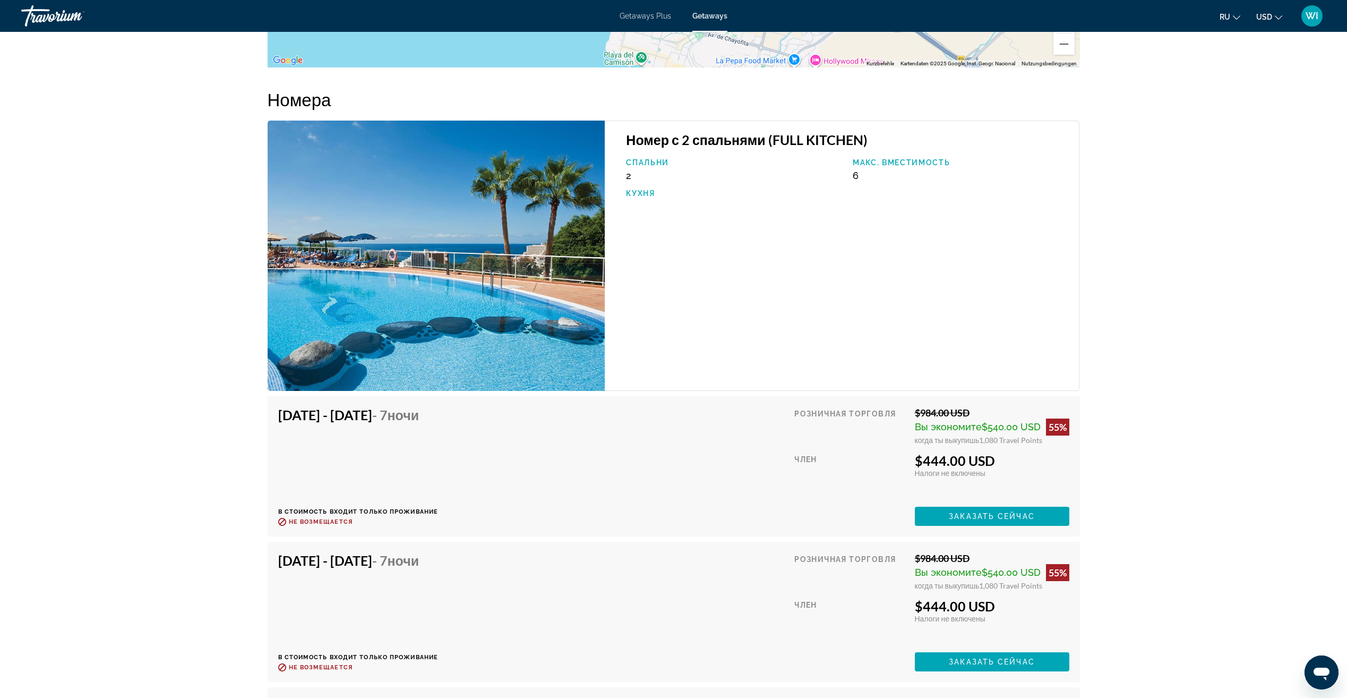
scroll to position [1676, 0]
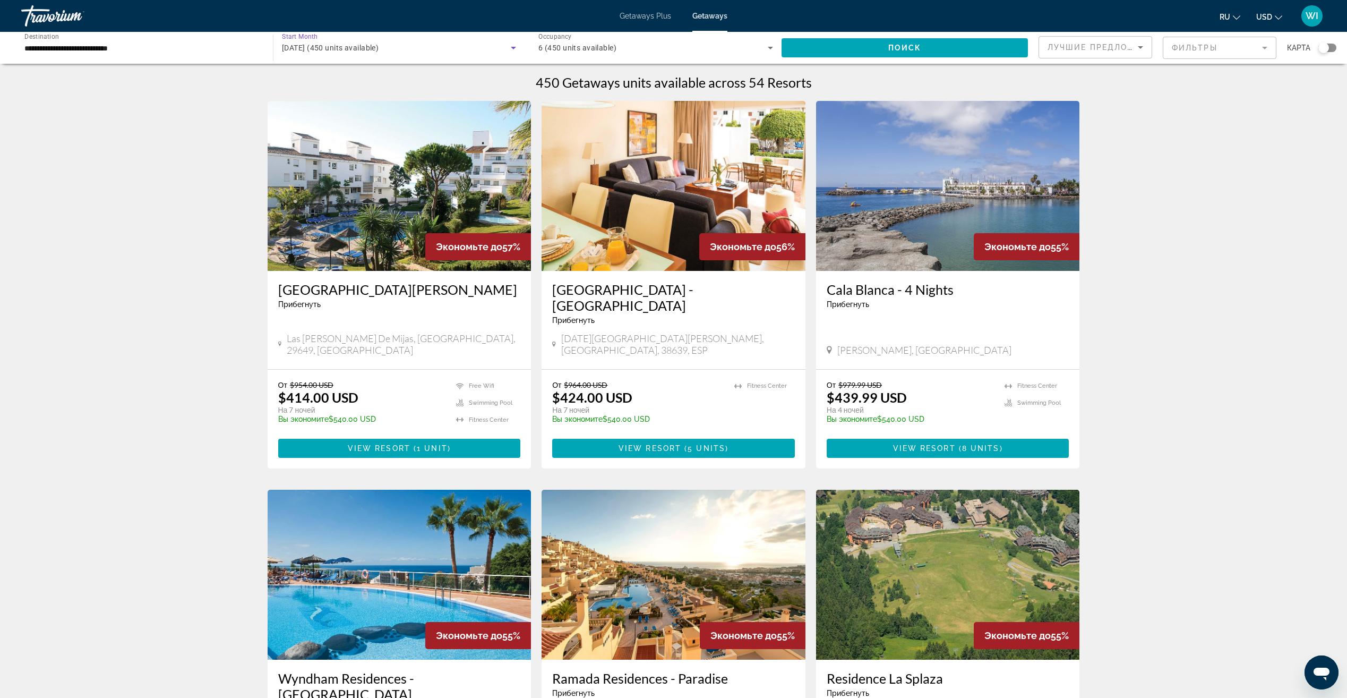
click at [510, 46] on icon "Search widget" at bounding box center [513, 47] width 13 height 13
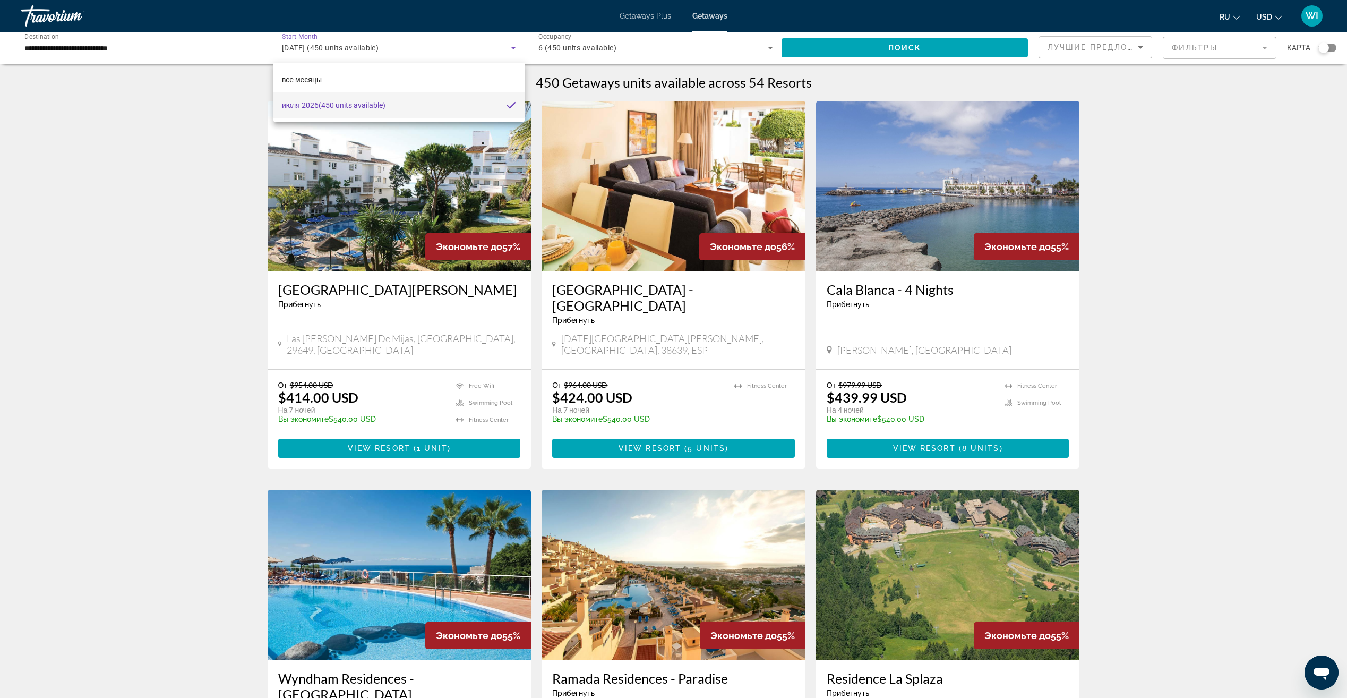
click at [552, 50] on div at bounding box center [673, 349] width 1347 height 698
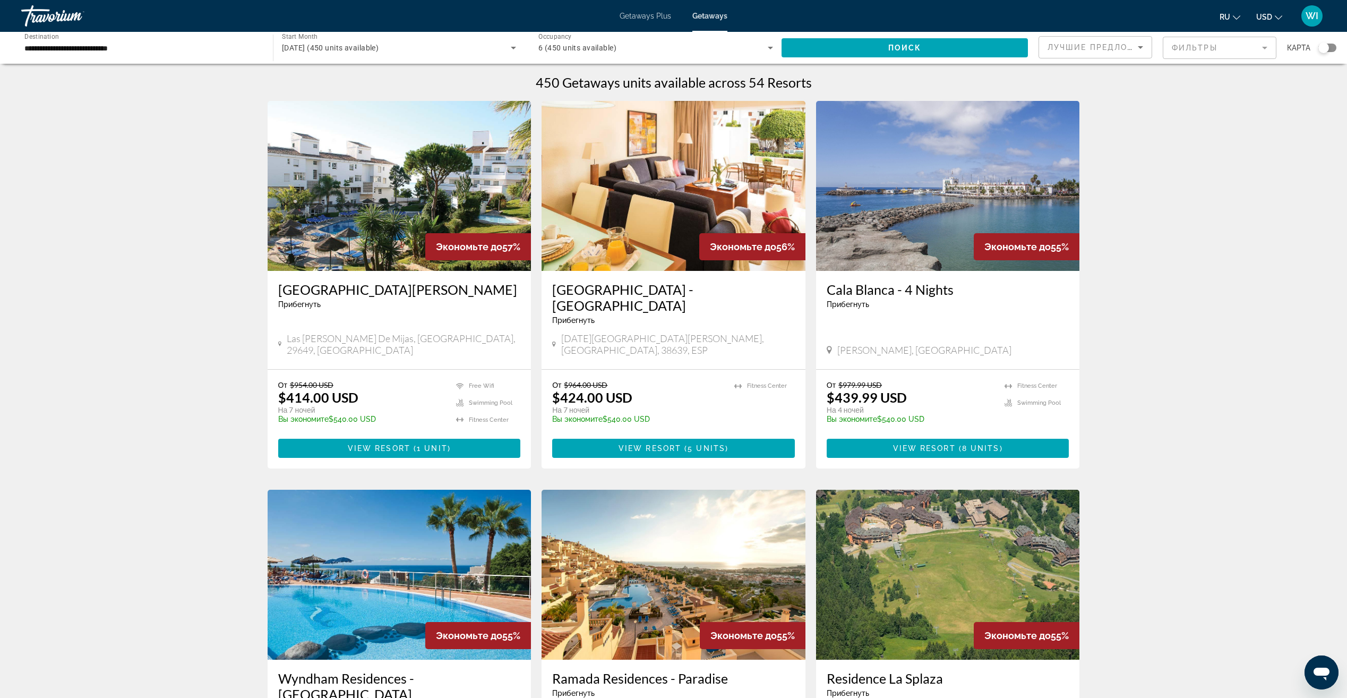
click at [551, 45] on span "6 (450 units available)" at bounding box center [577, 48] width 78 height 8
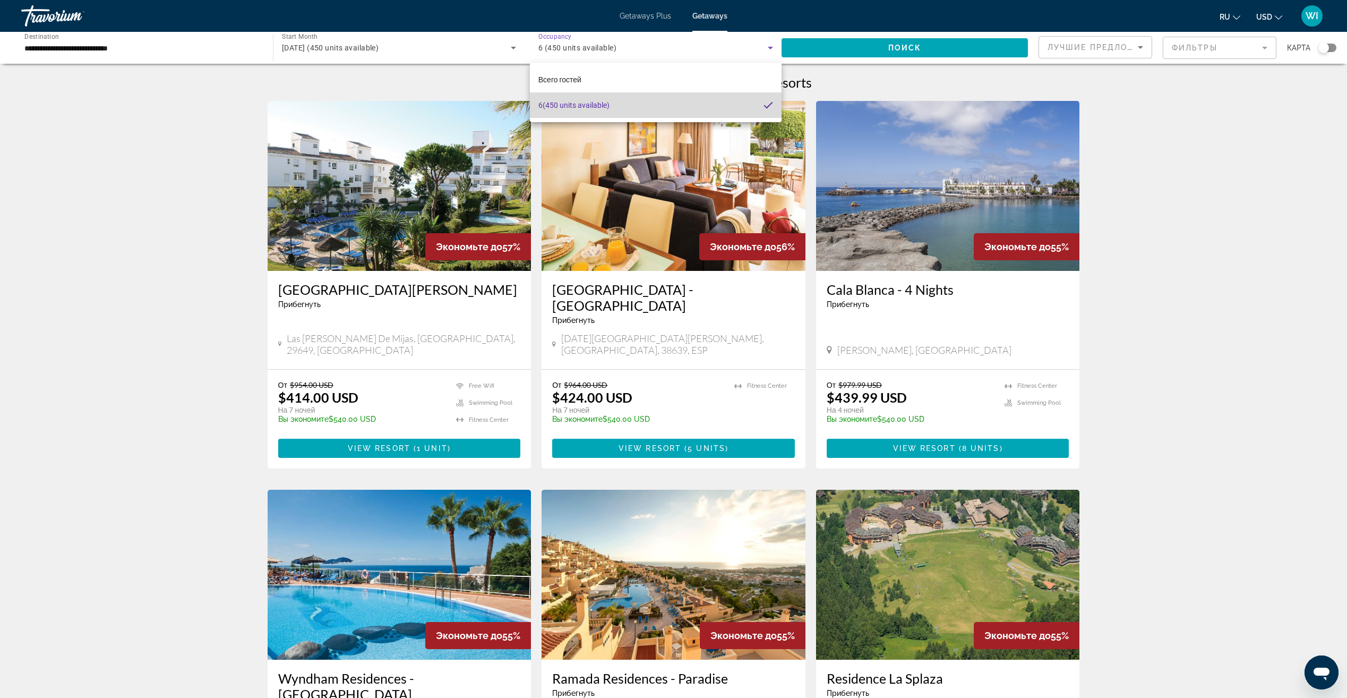
click at [564, 101] on span "6 (450 units available)" at bounding box center [573, 105] width 71 height 13
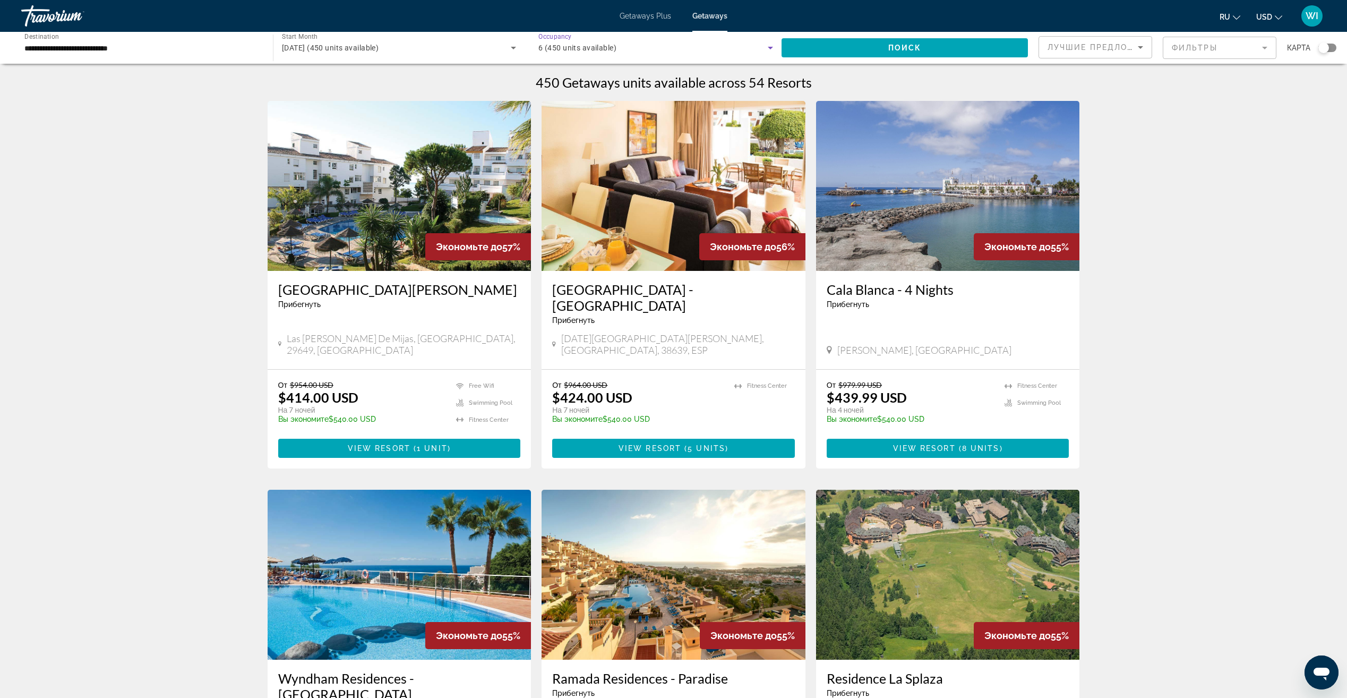
click at [556, 51] on span "6 (450 units available)" at bounding box center [577, 48] width 78 height 8
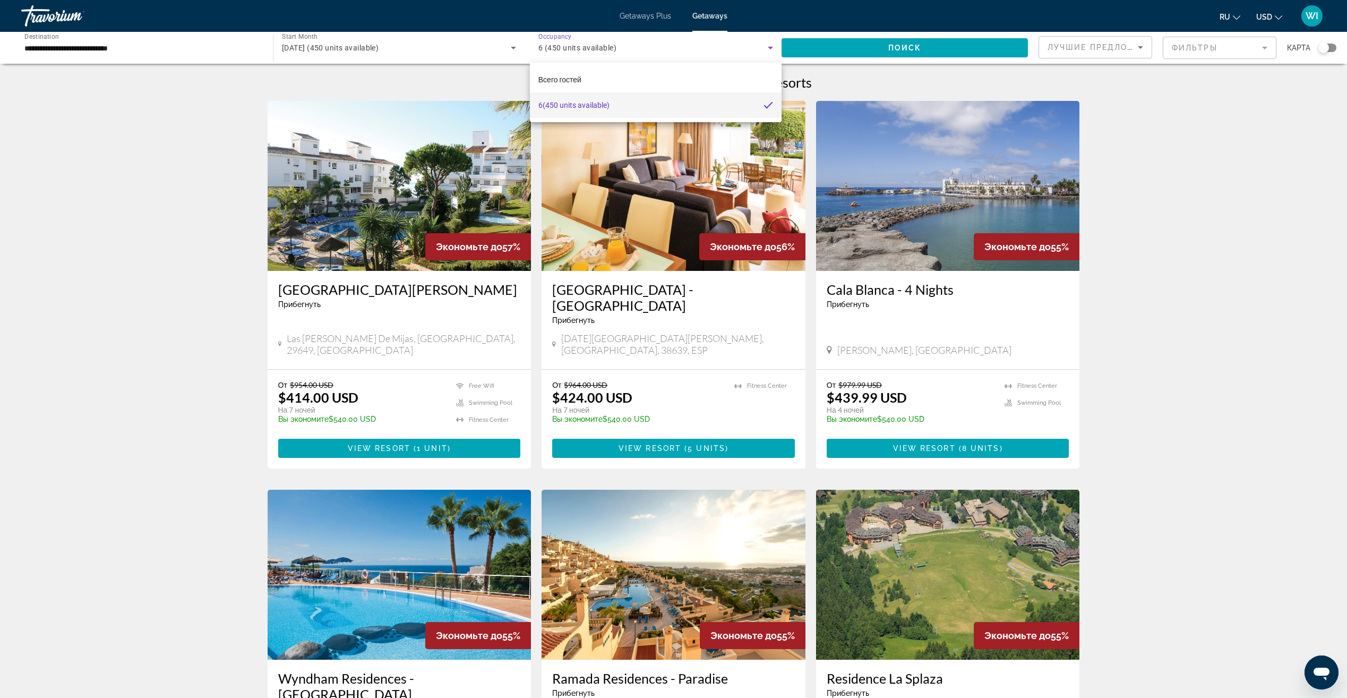
click at [775, 47] on div at bounding box center [673, 349] width 1347 height 698
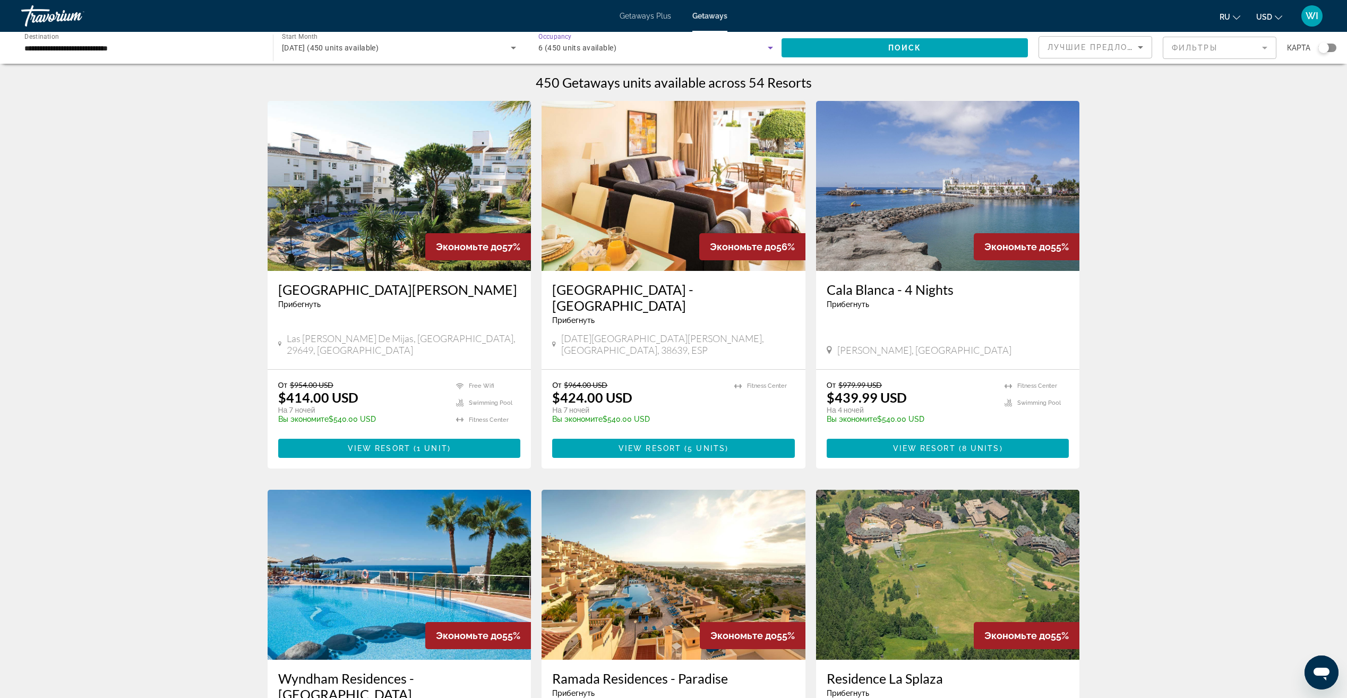
click at [771, 48] on icon "Search widget" at bounding box center [770, 48] width 5 height 3
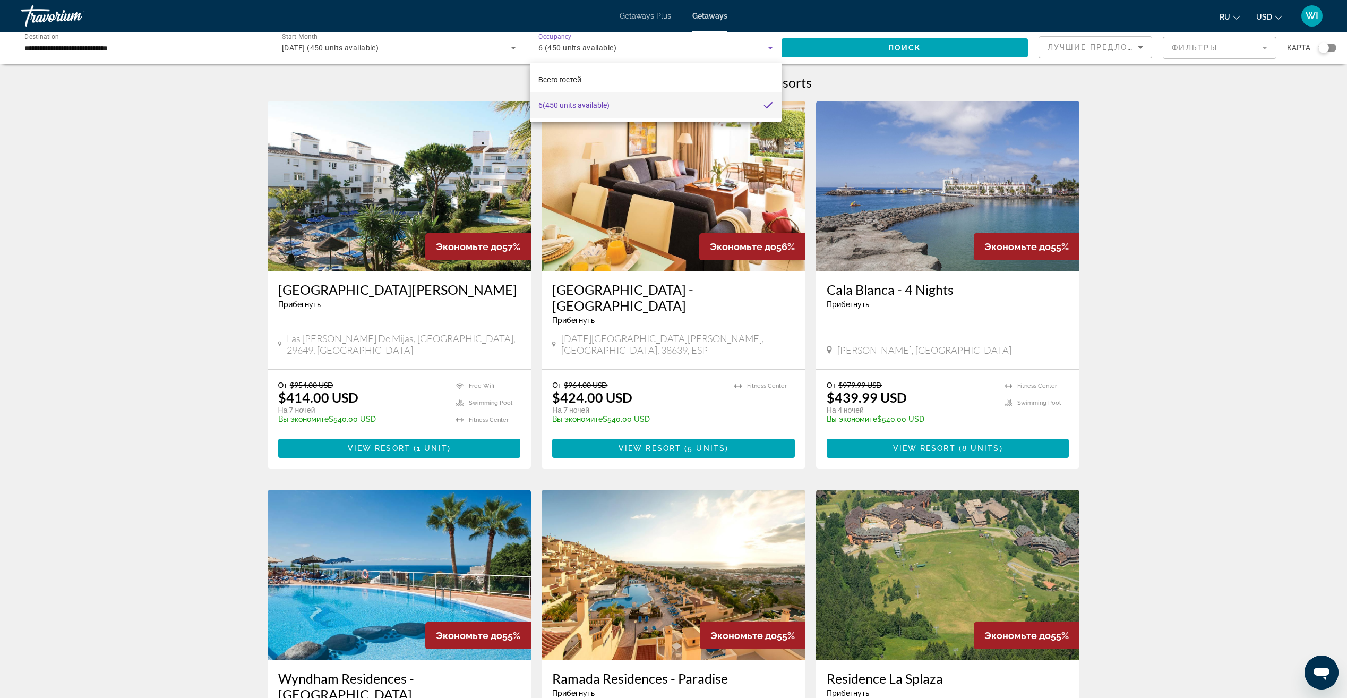
click at [771, 48] on div at bounding box center [673, 349] width 1347 height 698
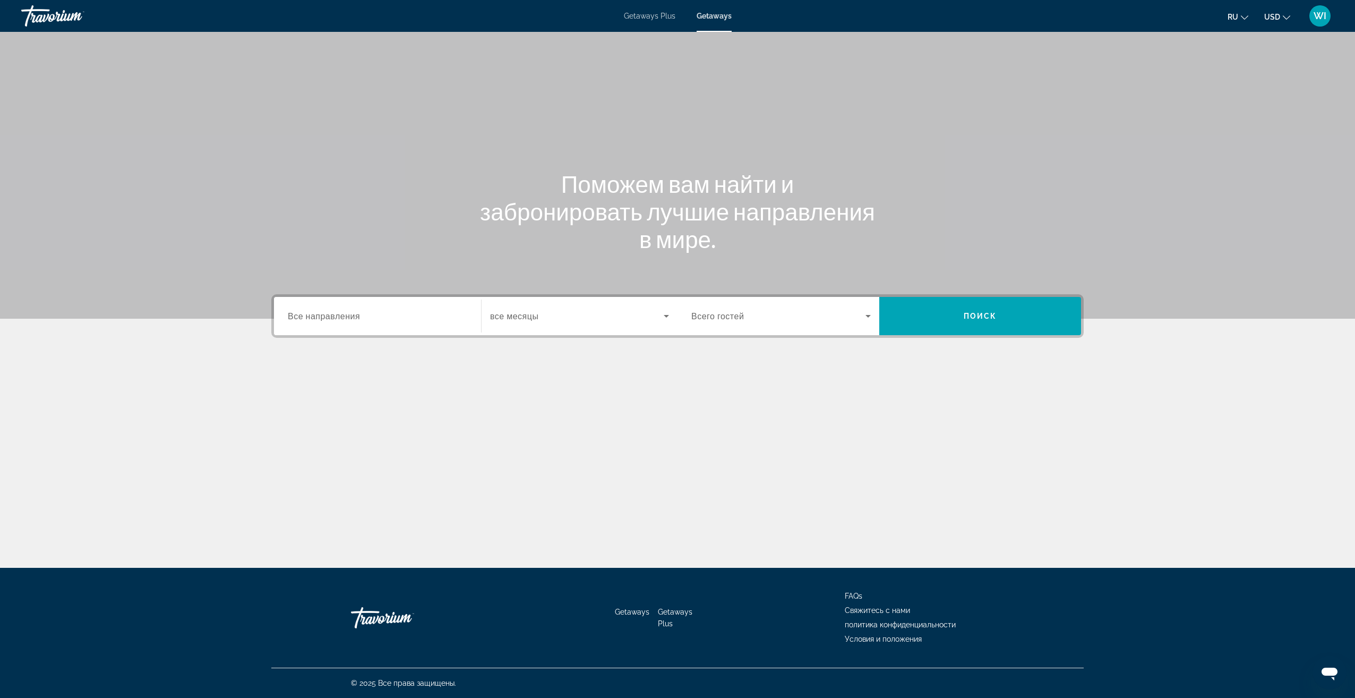
click at [461, 305] on div "Search widget" at bounding box center [377, 316] width 179 height 30
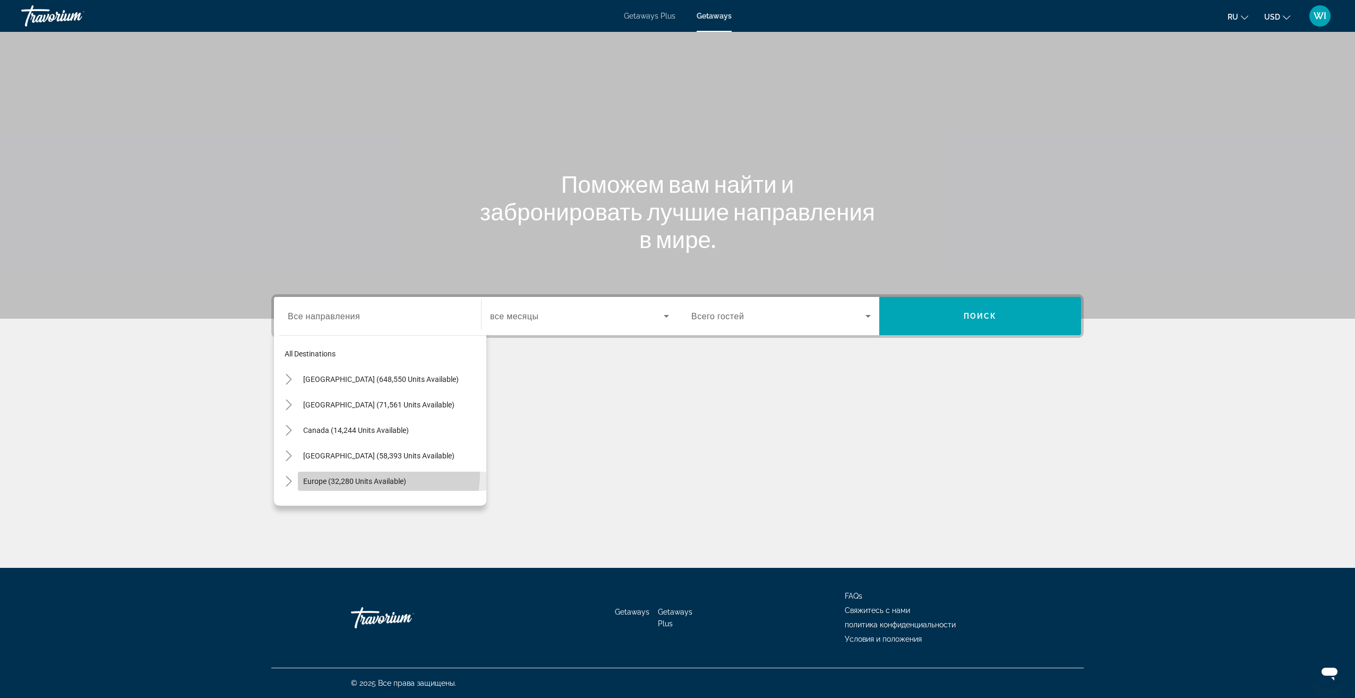
click at [354, 471] on span "Search widget" at bounding box center [392, 480] width 188 height 25
type input "**********"
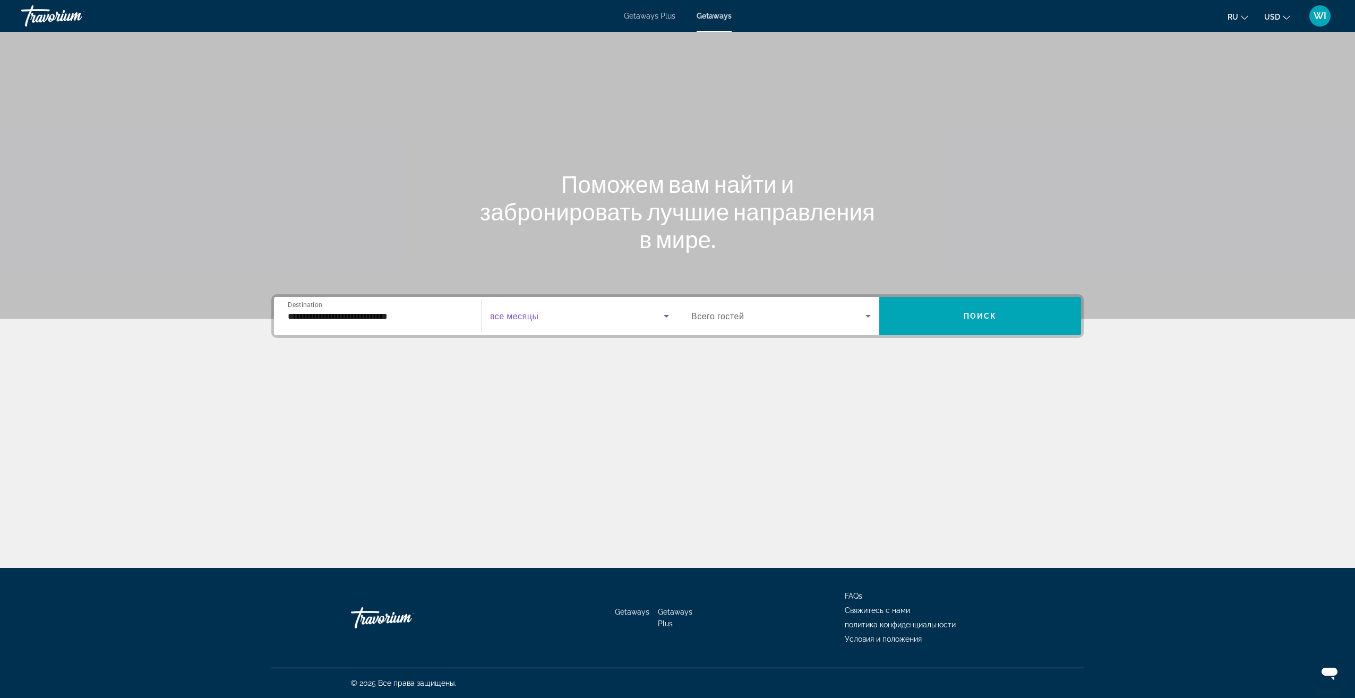
click at [540, 321] on span "Search widget" at bounding box center [577, 316] width 174 height 13
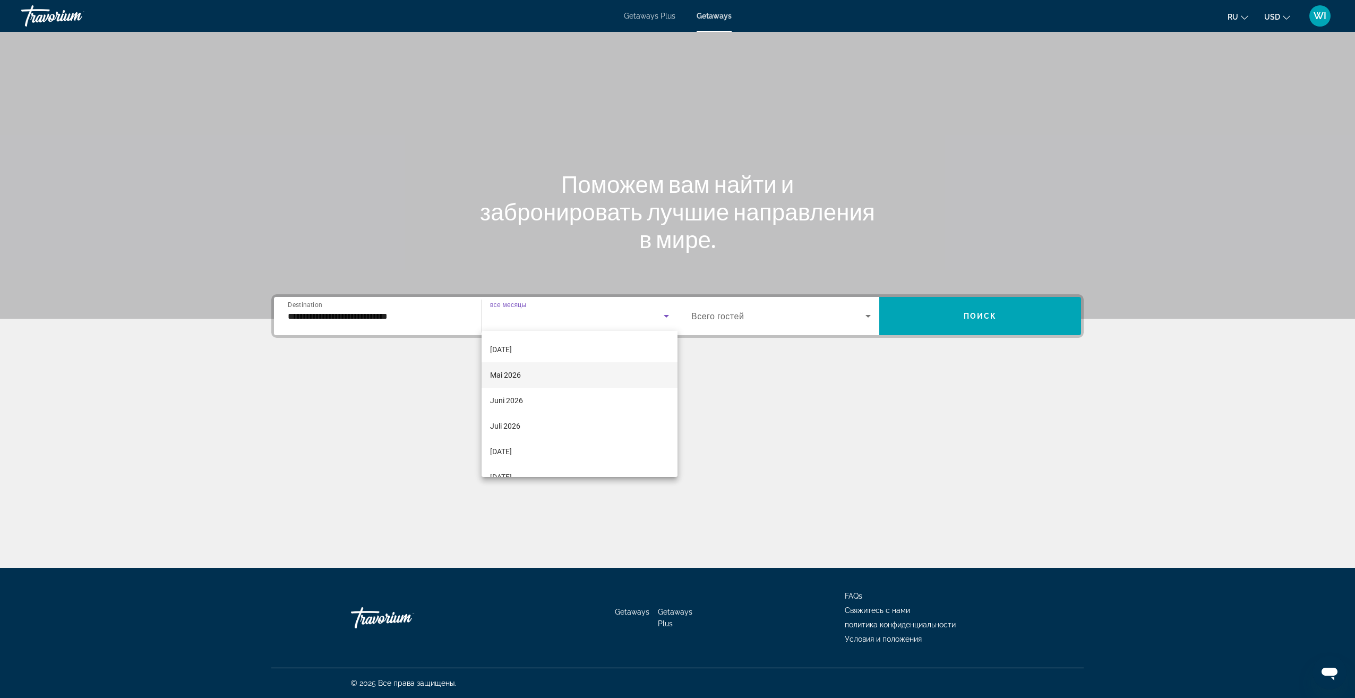
scroll to position [219, 0]
click at [578, 403] on mat-option "Juli 2026" at bounding box center [580, 408] width 196 height 25
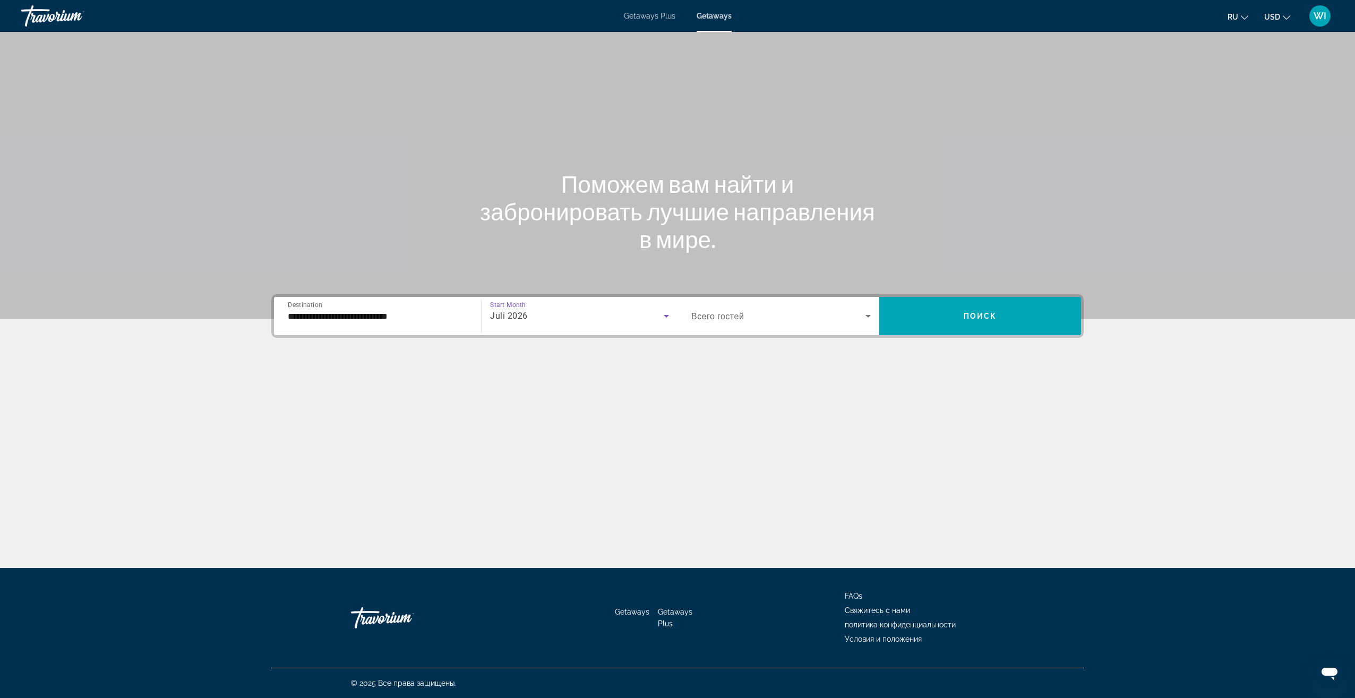
click at [732, 317] on span "Всего гостей" at bounding box center [717, 316] width 53 height 10
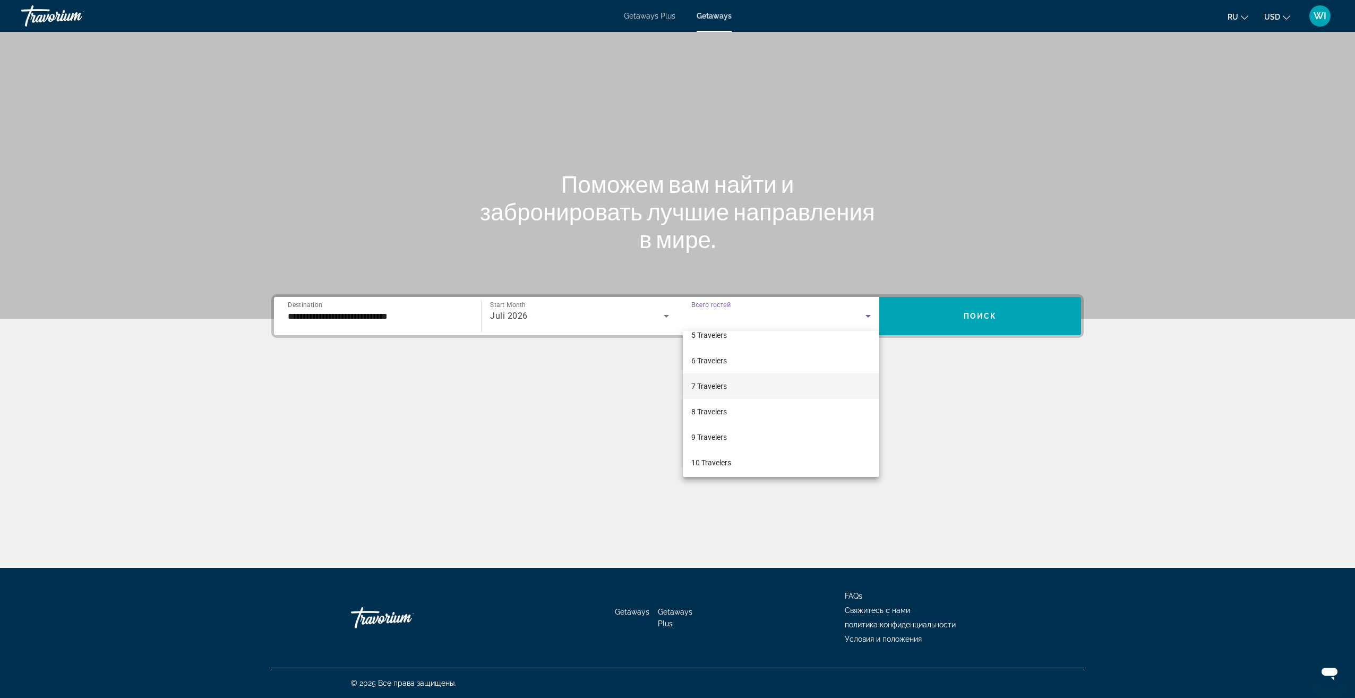
scroll to position [117, 0]
click at [714, 411] on span "8 Travelers" at bounding box center [709, 408] width 36 height 13
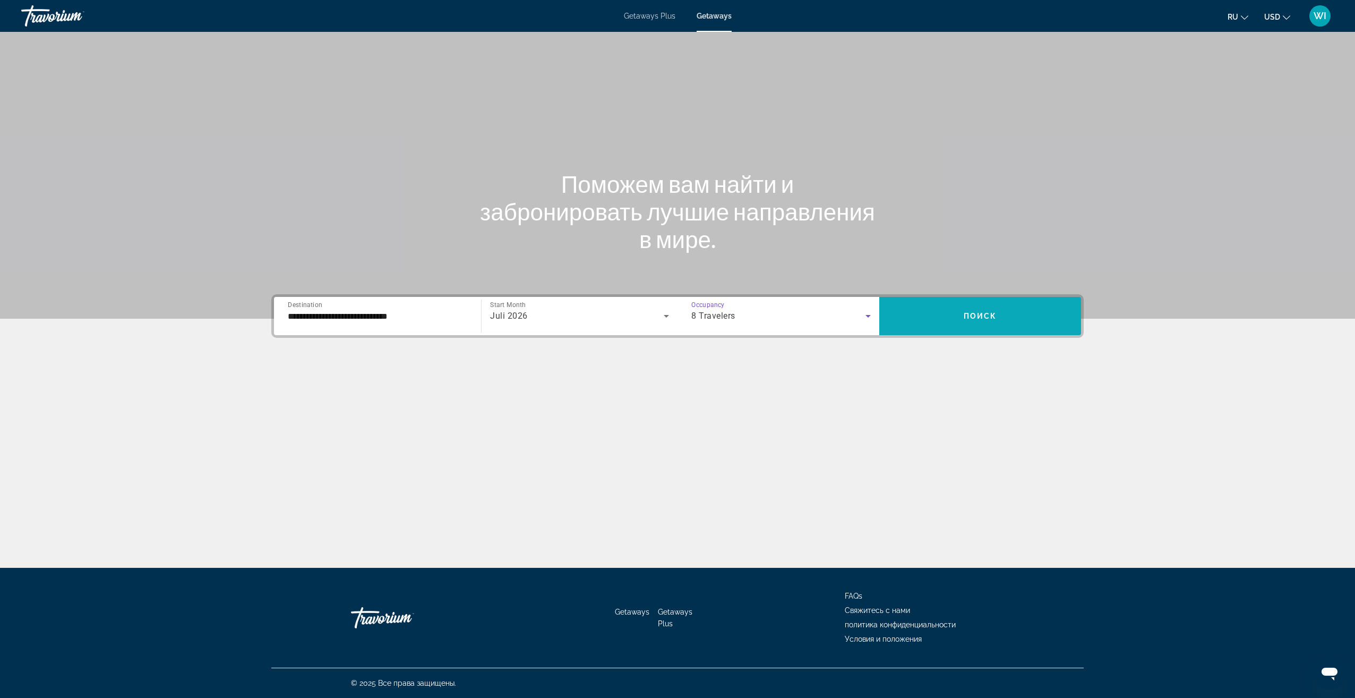
click at [992, 322] on span "Search widget" at bounding box center [980, 315] width 202 height 25
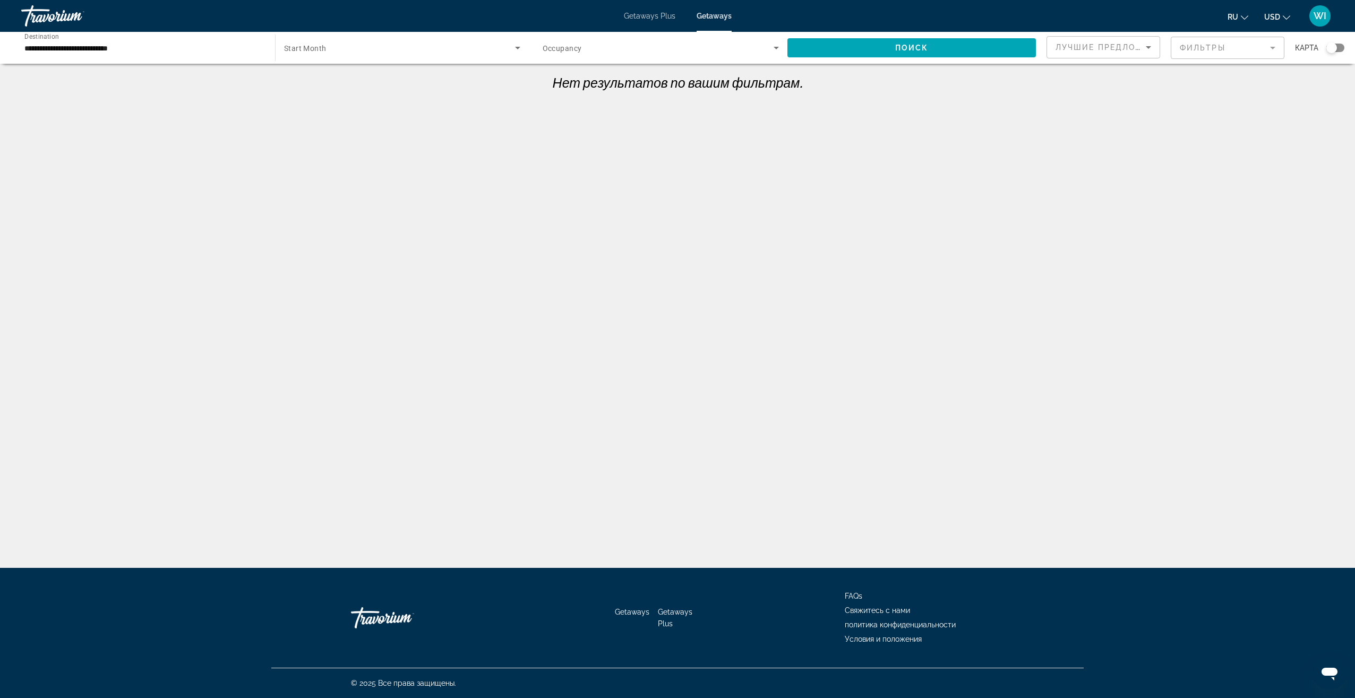
click at [780, 57] on div "Occupancy Всего гостей" at bounding box center [661, 48] width 254 height 30
click at [722, 73] on mat-option "Всего гостей" at bounding box center [661, 79] width 254 height 25
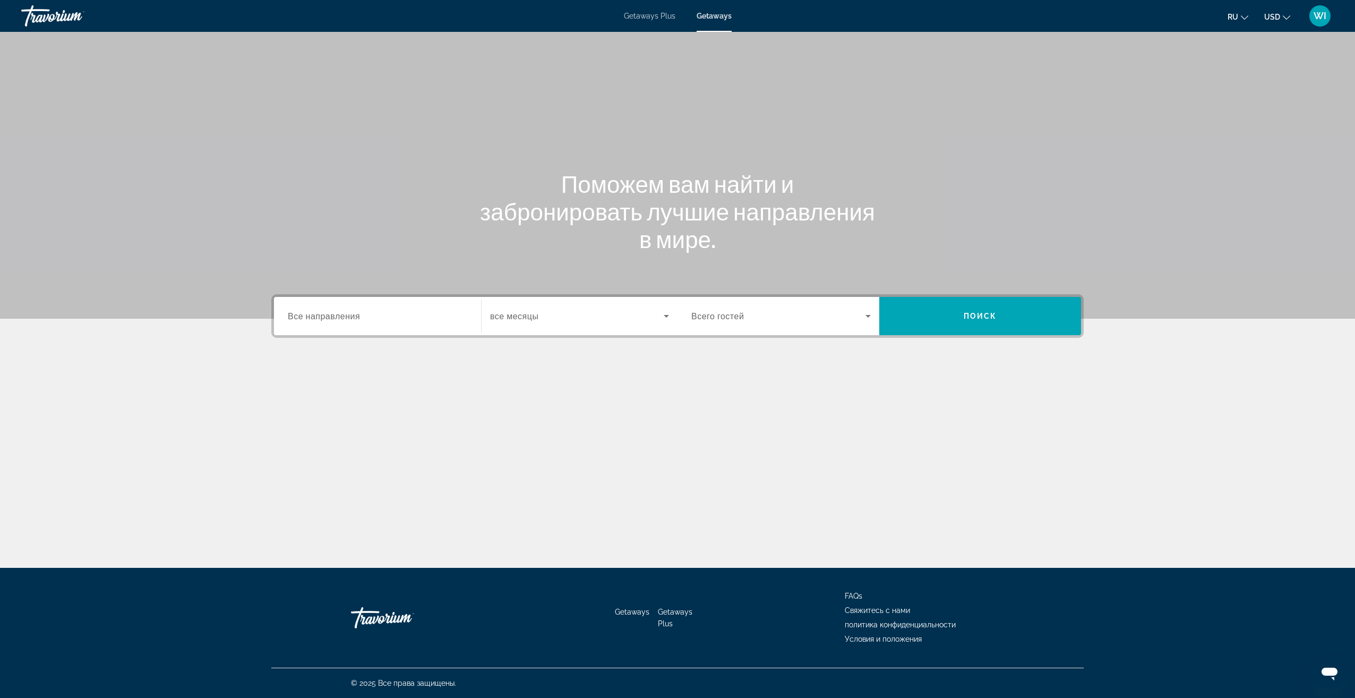
click at [604, 328] on div "Search widget" at bounding box center [579, 316] width 179 height 30
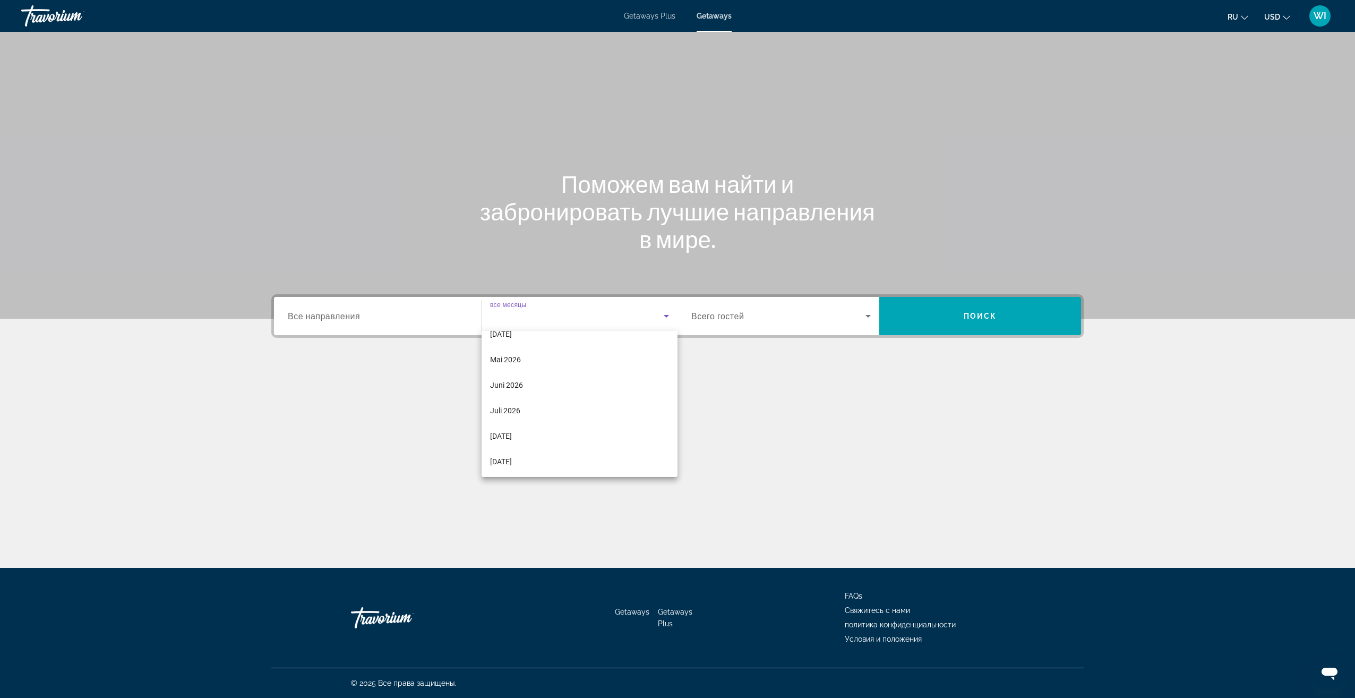
scroll to position [219, 0]
click at [622, 399] on mat-option "Juli 2026" at bounding box center [580, 408] width 196 height 25
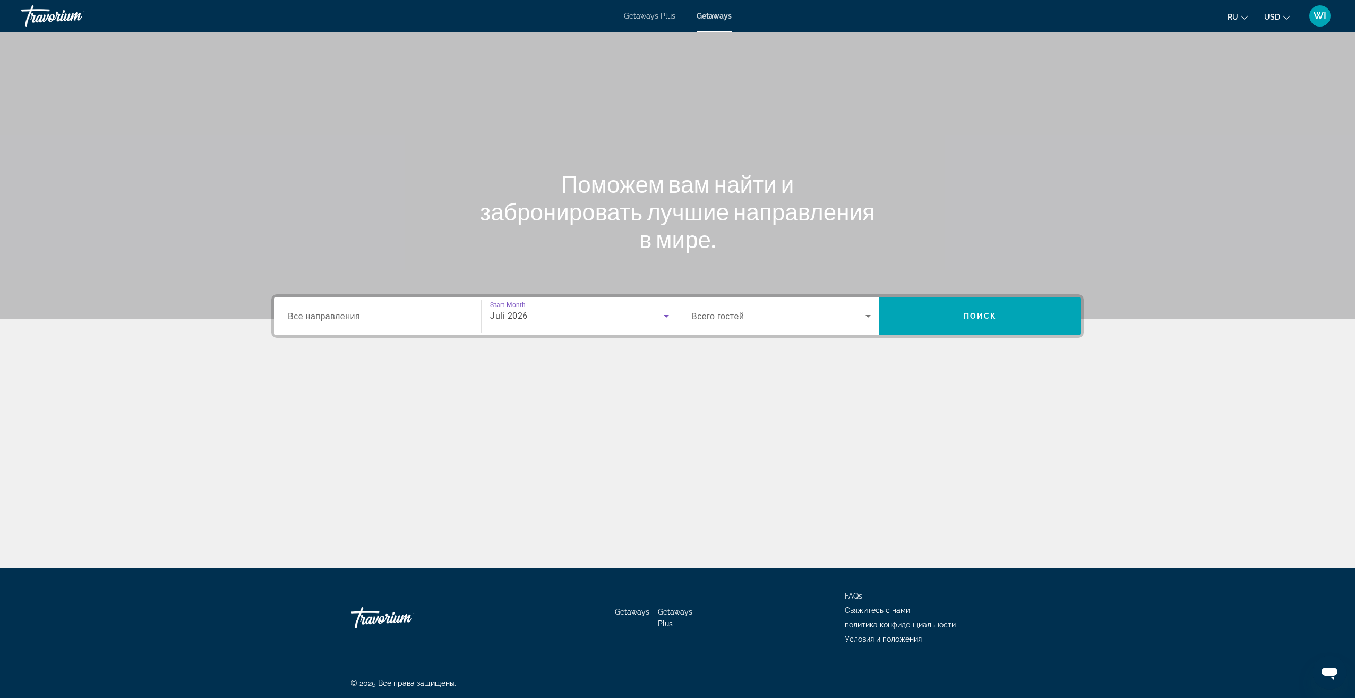
click at [854, 311] on span "Search widget" at bounding box center [778, 316] width 174 height 13
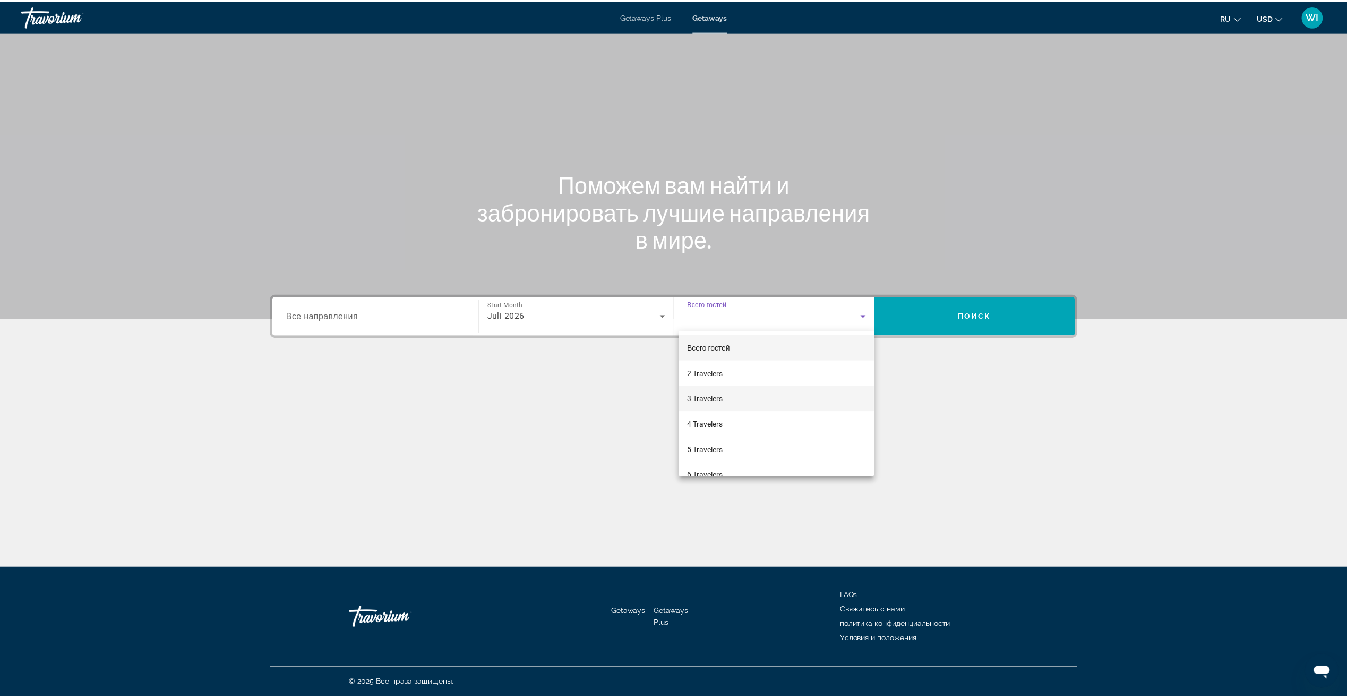
scroll to position [53, 0]
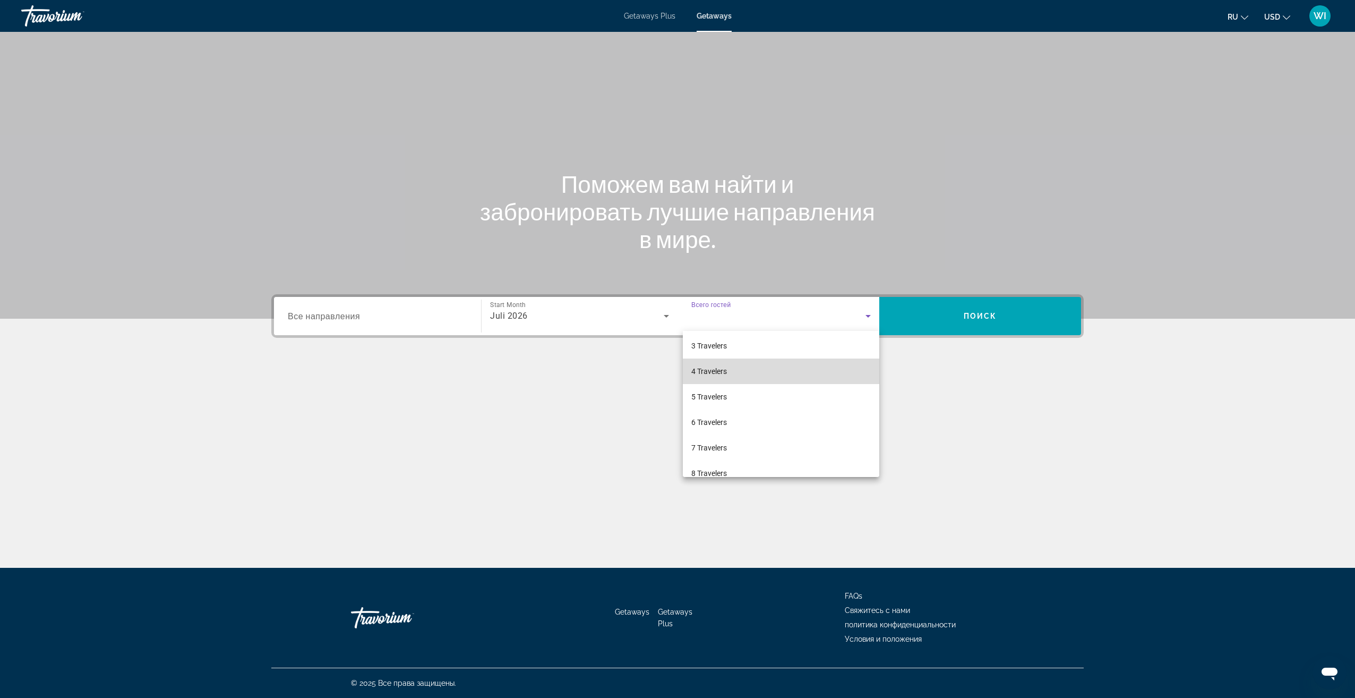
click at [835, 376] on mat-option "4 Travelers" at bounding box center [781, 370] width 196 height 25
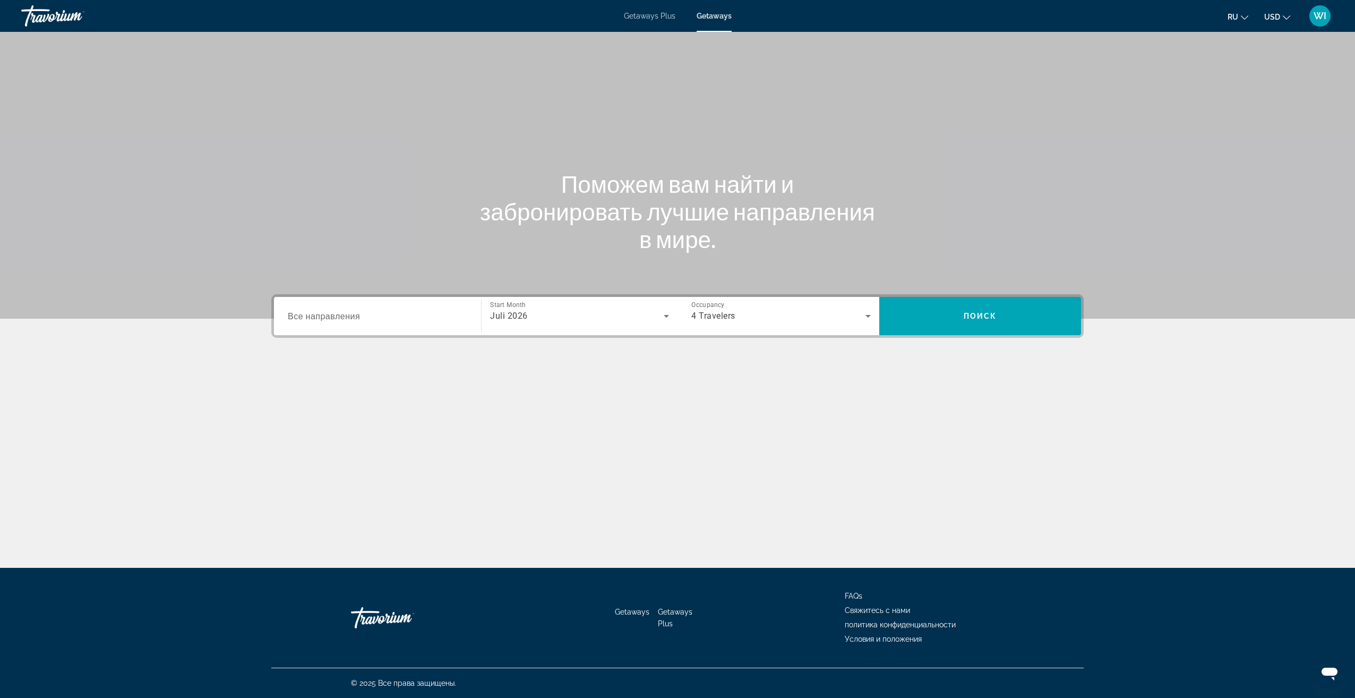
click at [453, 323] on div "Search widget" at bounding box center [377, 316] width 179 height 30
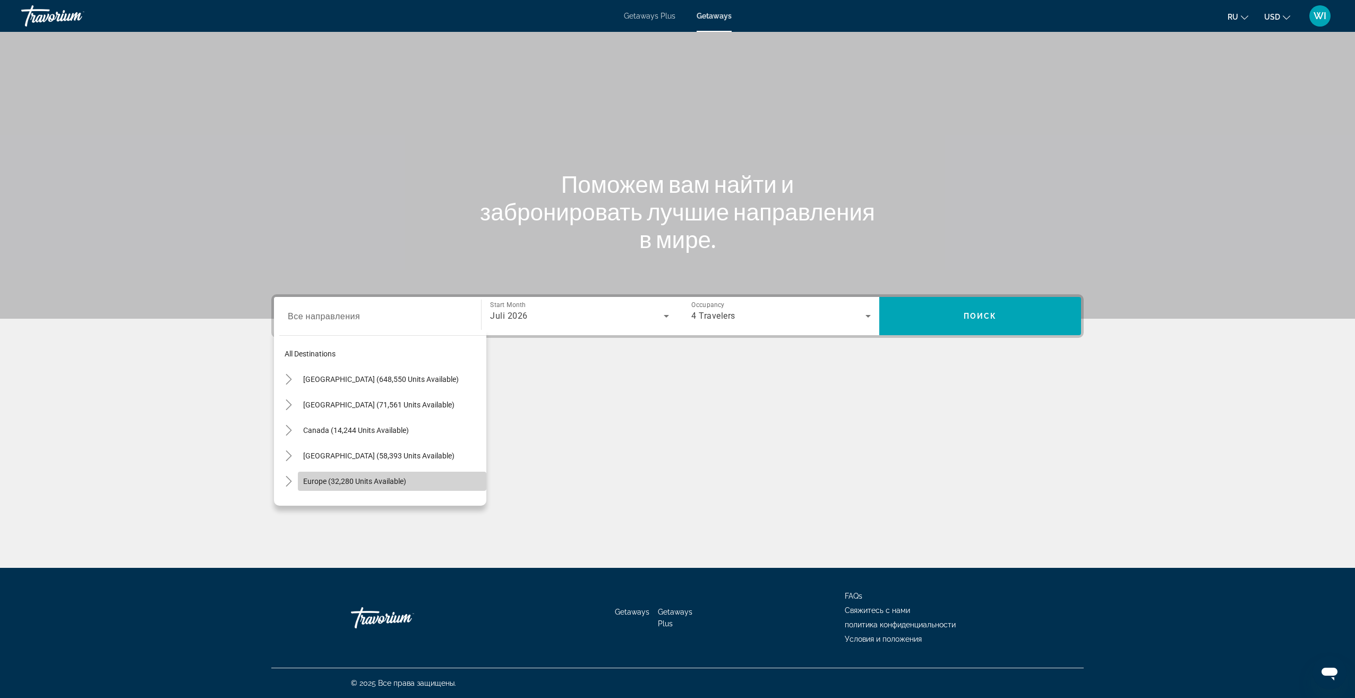
click at [415, 471] on span "Search widget" at bounding box center [392, 480] width 188 height 25
type input "**********"
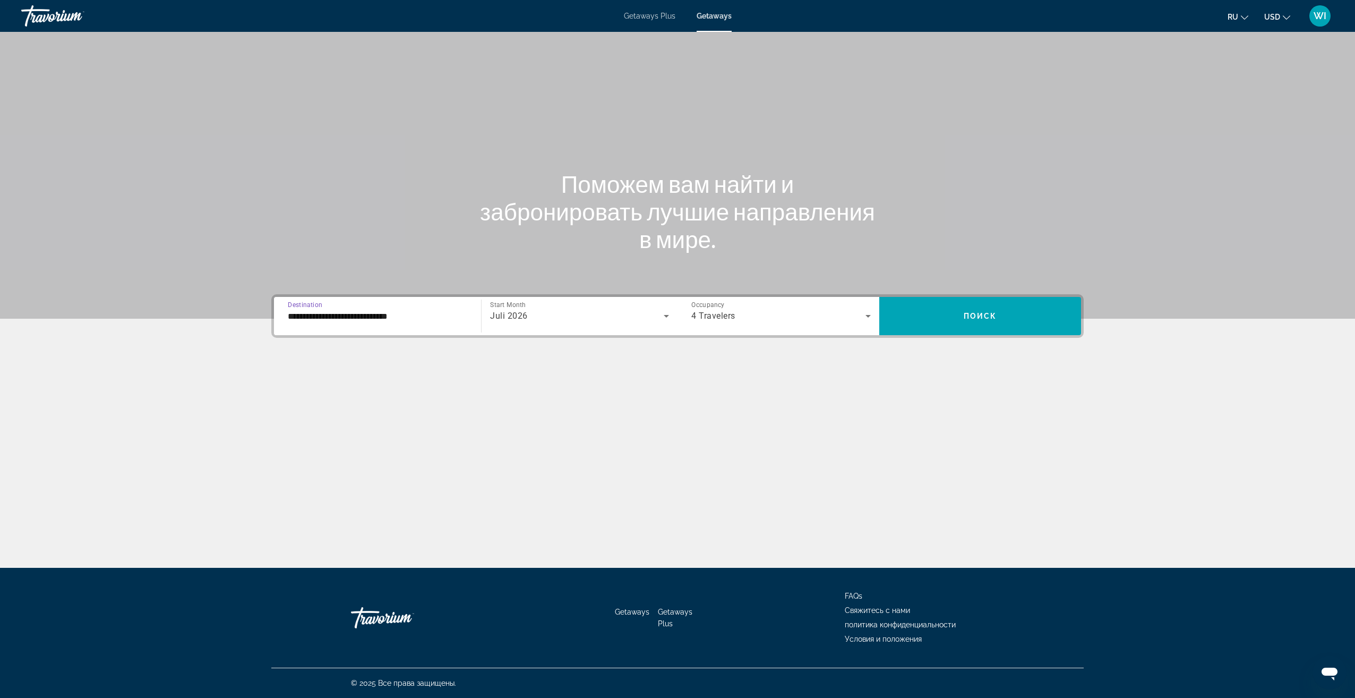
click at [872, 321] on icon "Search widget" at bounding box center [868, 316] width 13 height 13
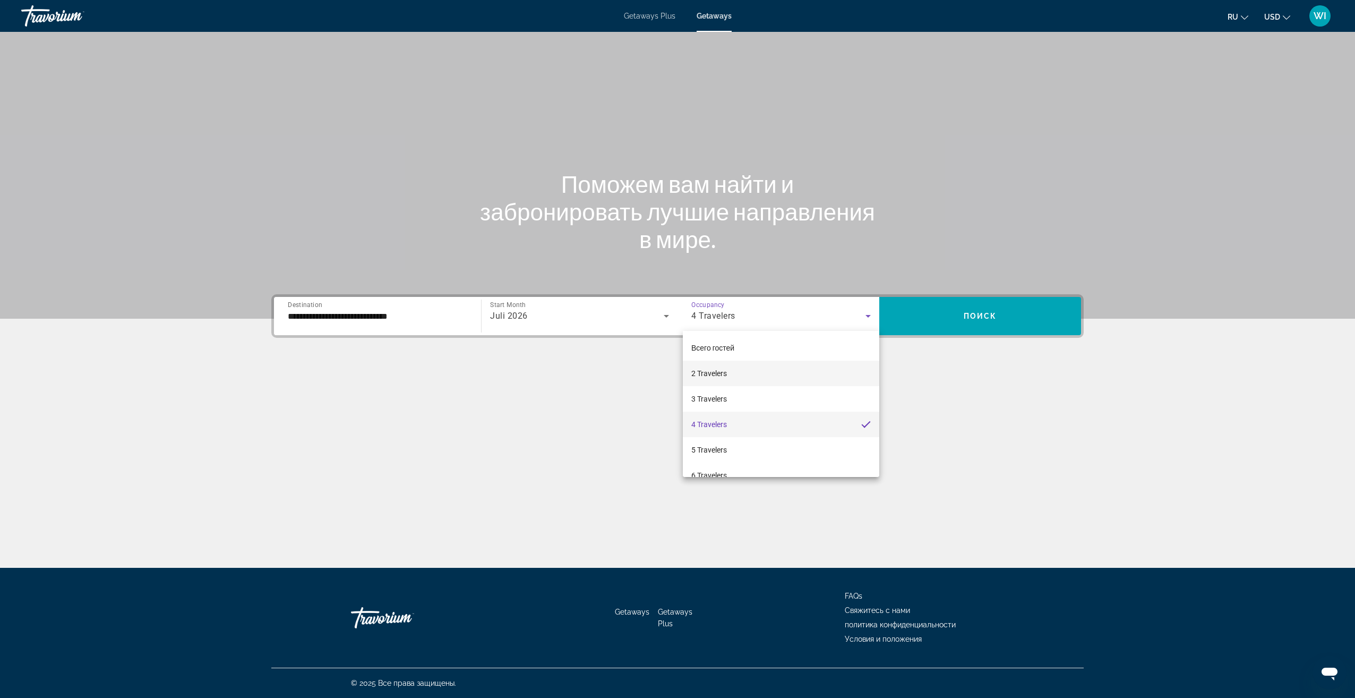
click at [823, 362] on mat-option "2 Travelers" at bounding box center [781, 372] width 196 height 25
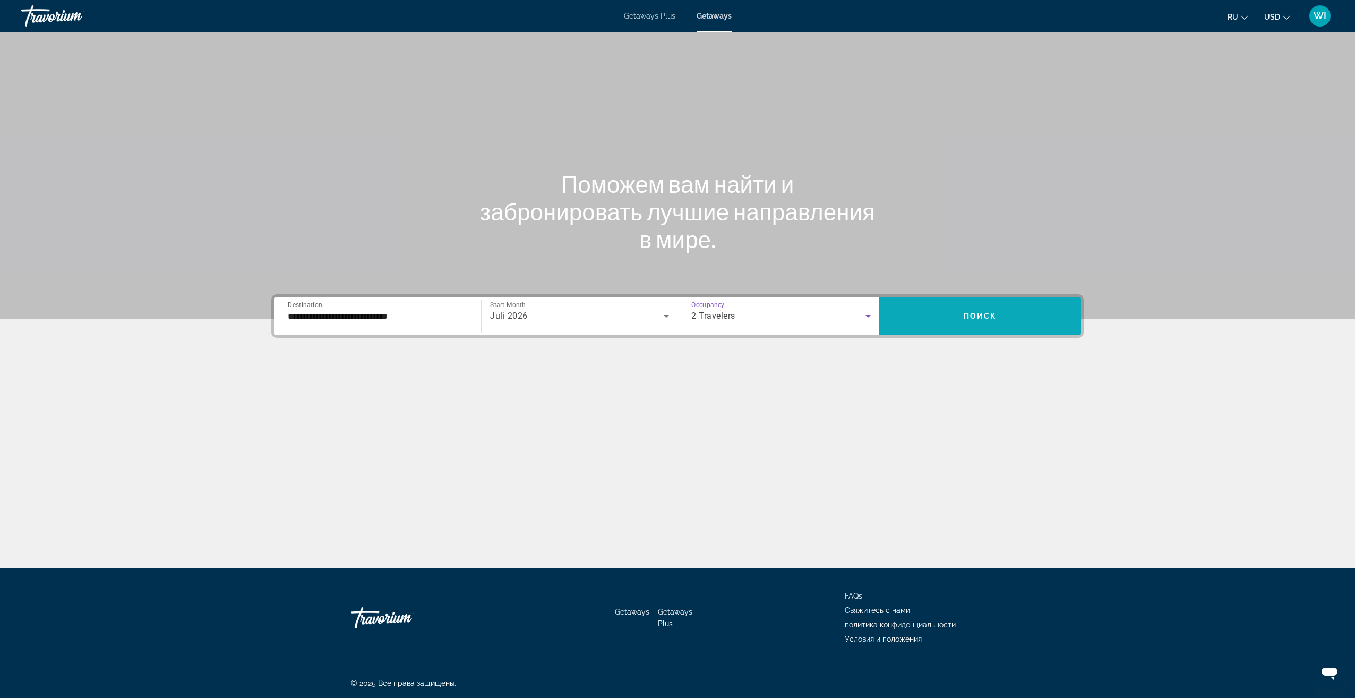
click at [899, 312] on span "Search widget" at bounding box center [980, 315] width 202 height 25
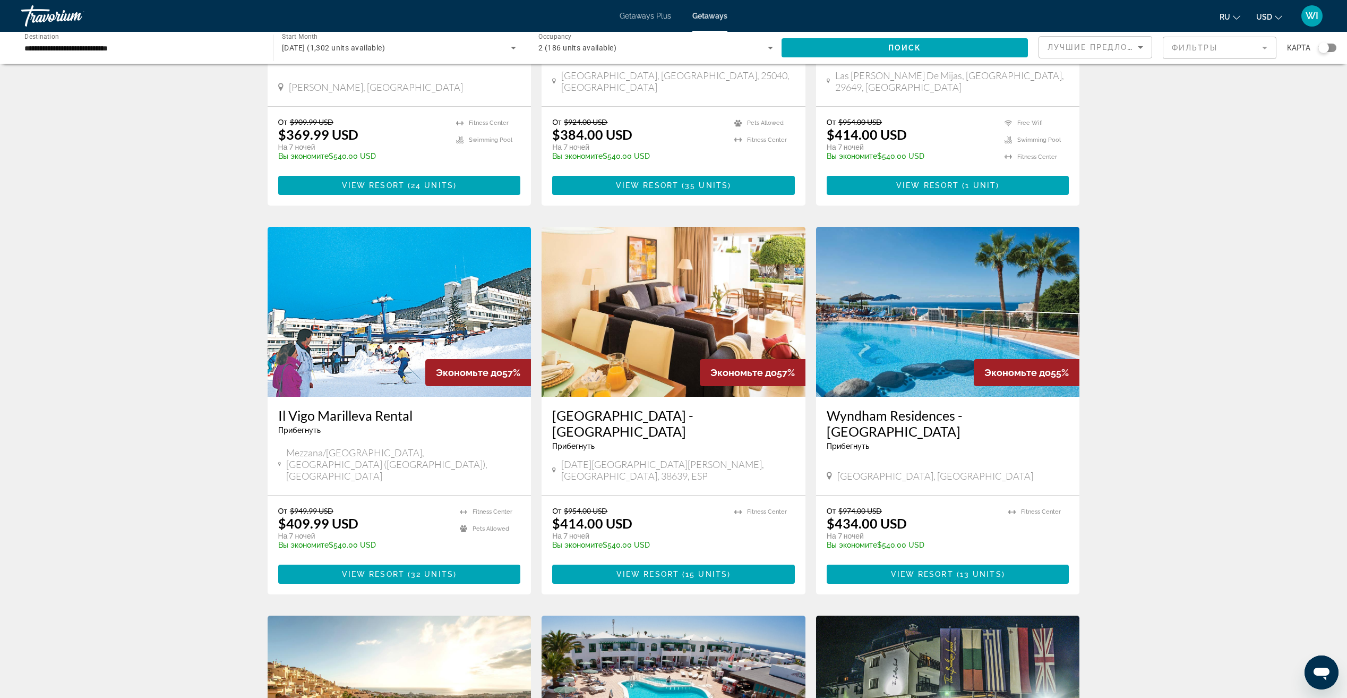
scroll to position [743, 0]
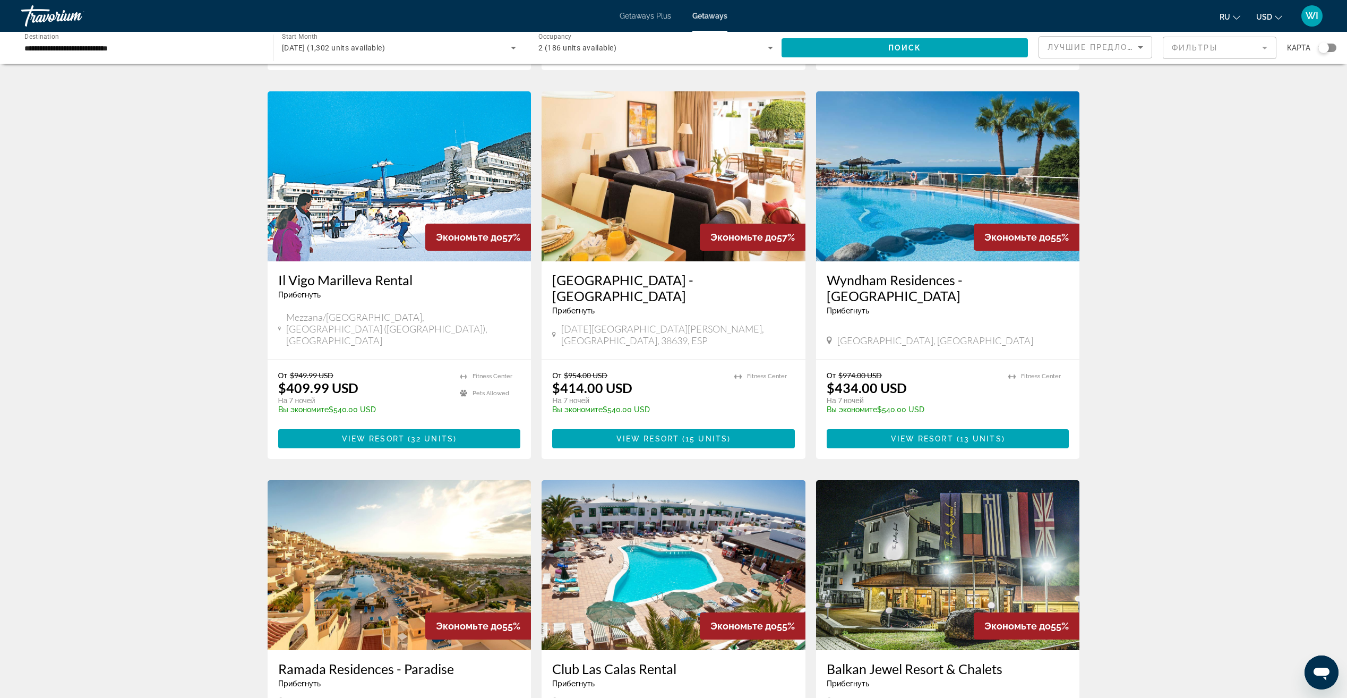
click at [951, 219] on img "Main content" at bounding box center [948, 176] width 264 height 170
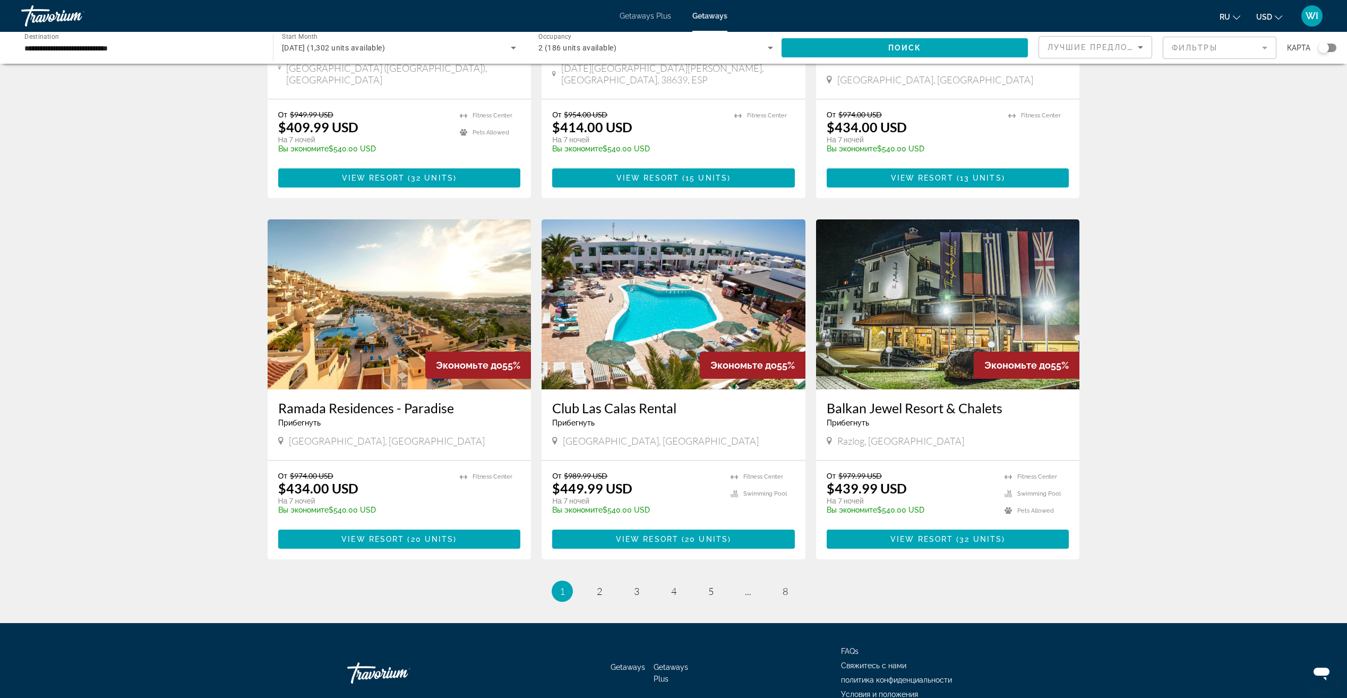
scroll to position [1036, 0]
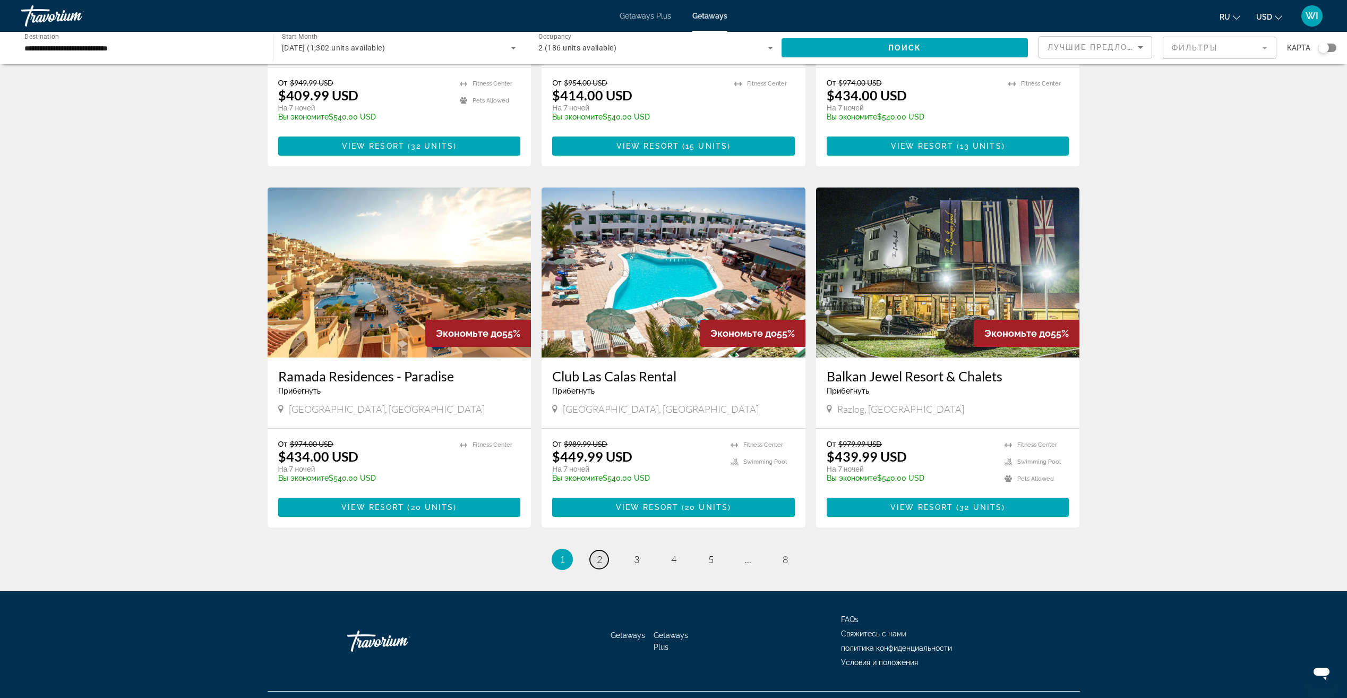
click at [601, 553] on span "2" at bounding box center [599, 559] width 5 height 12
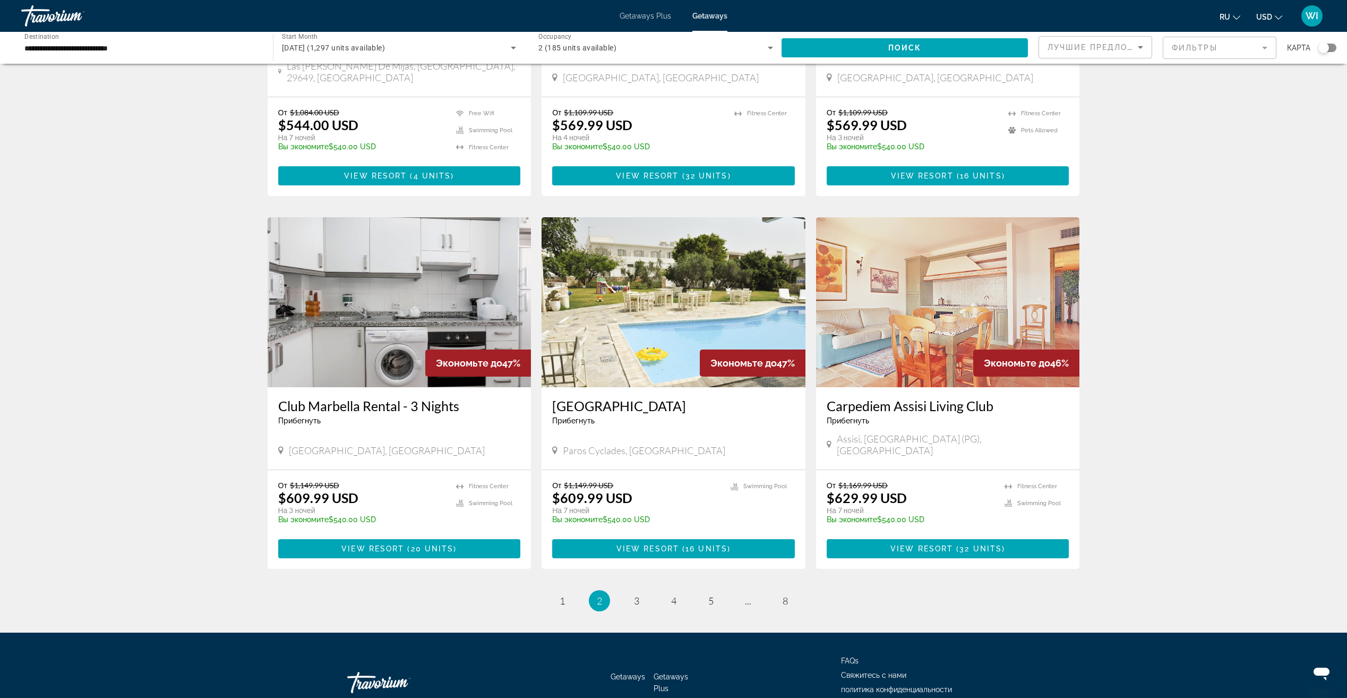
scroll to position [1036, 0]
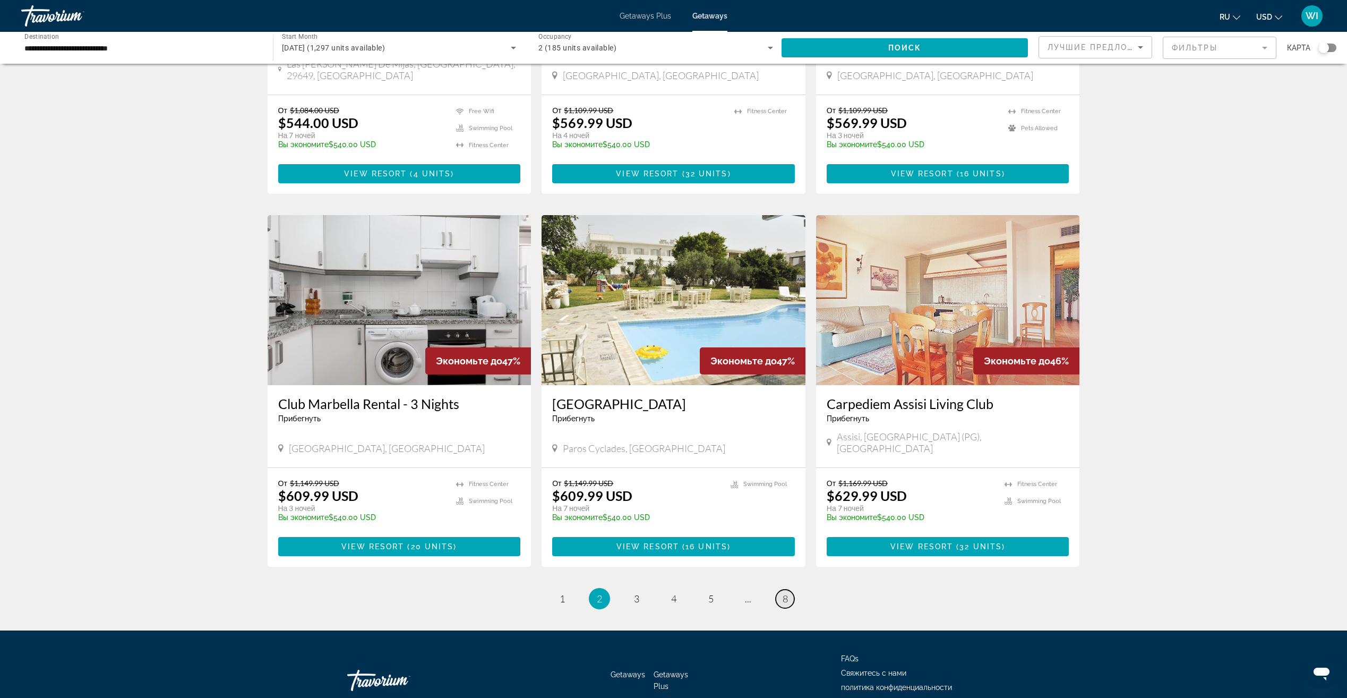
click at [791, 589] on link "page 8" at bounding box center [785, 598] width 19 height 19
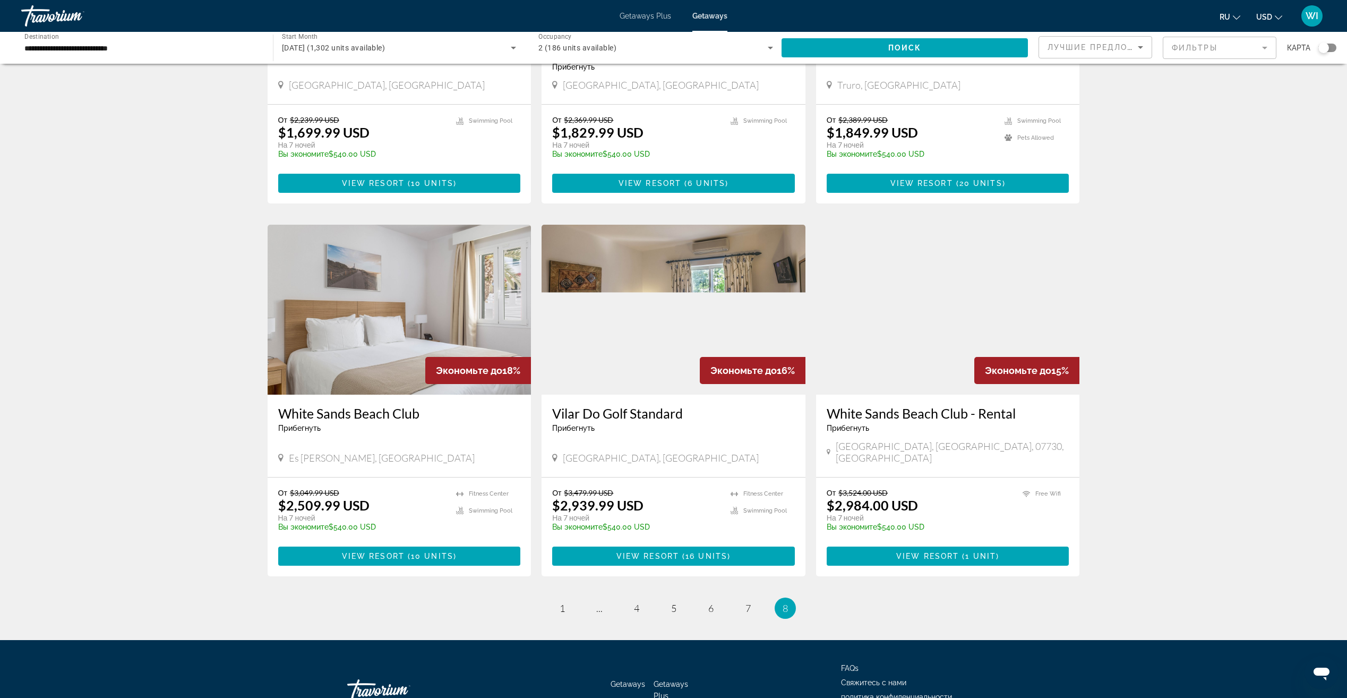
scroll to position [1052, 0]
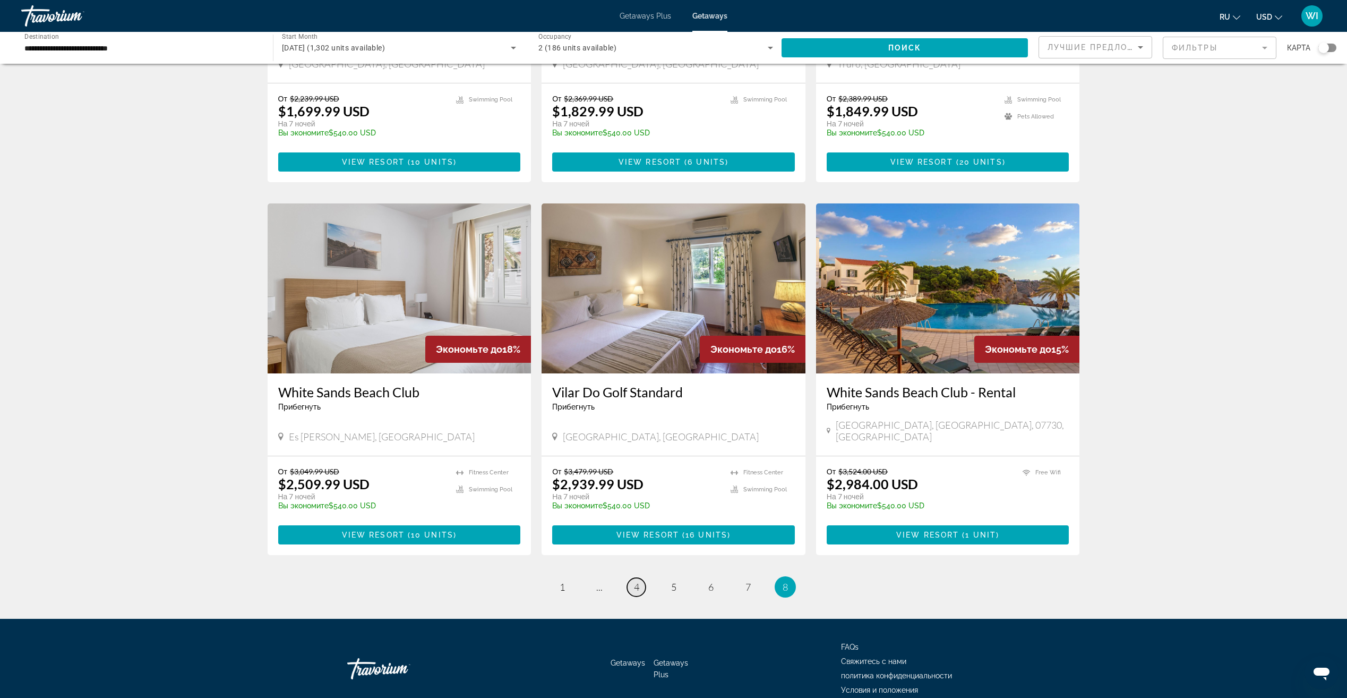
click at [635, 581] on span "4" at bounding box center [636, 587] width 5 height 12
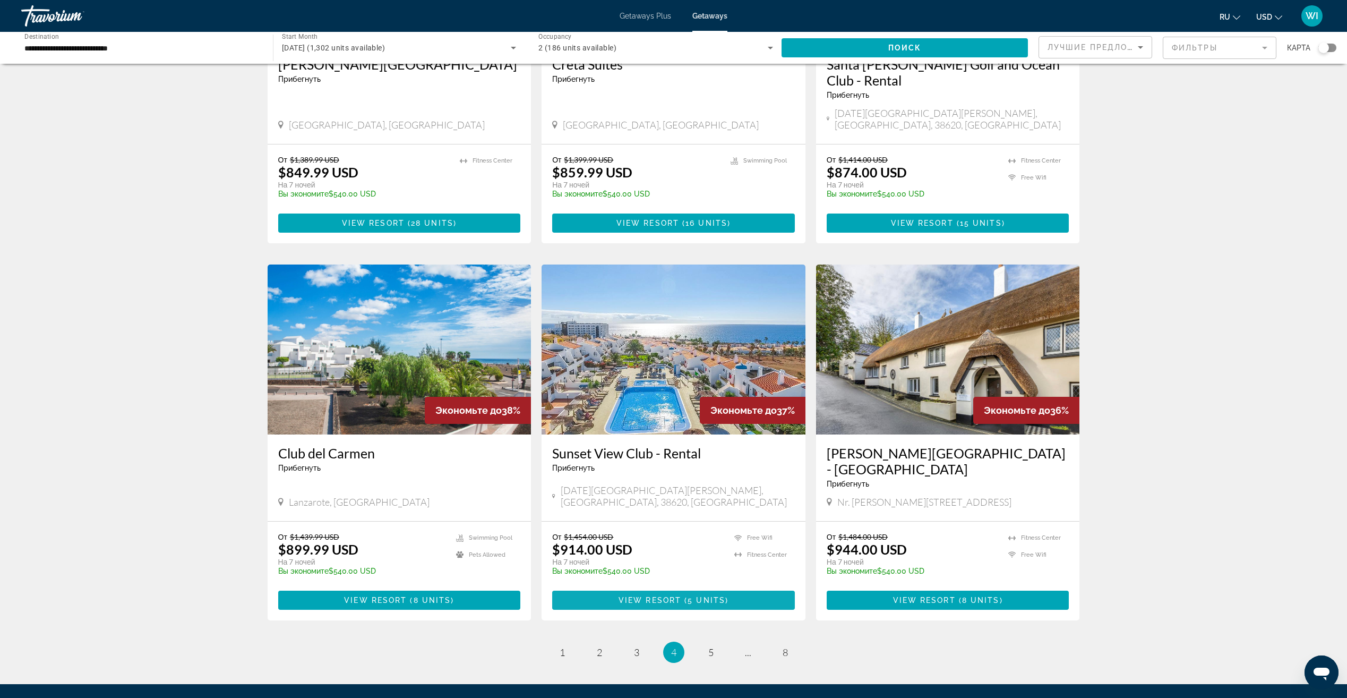
scroll to position [956, 0]
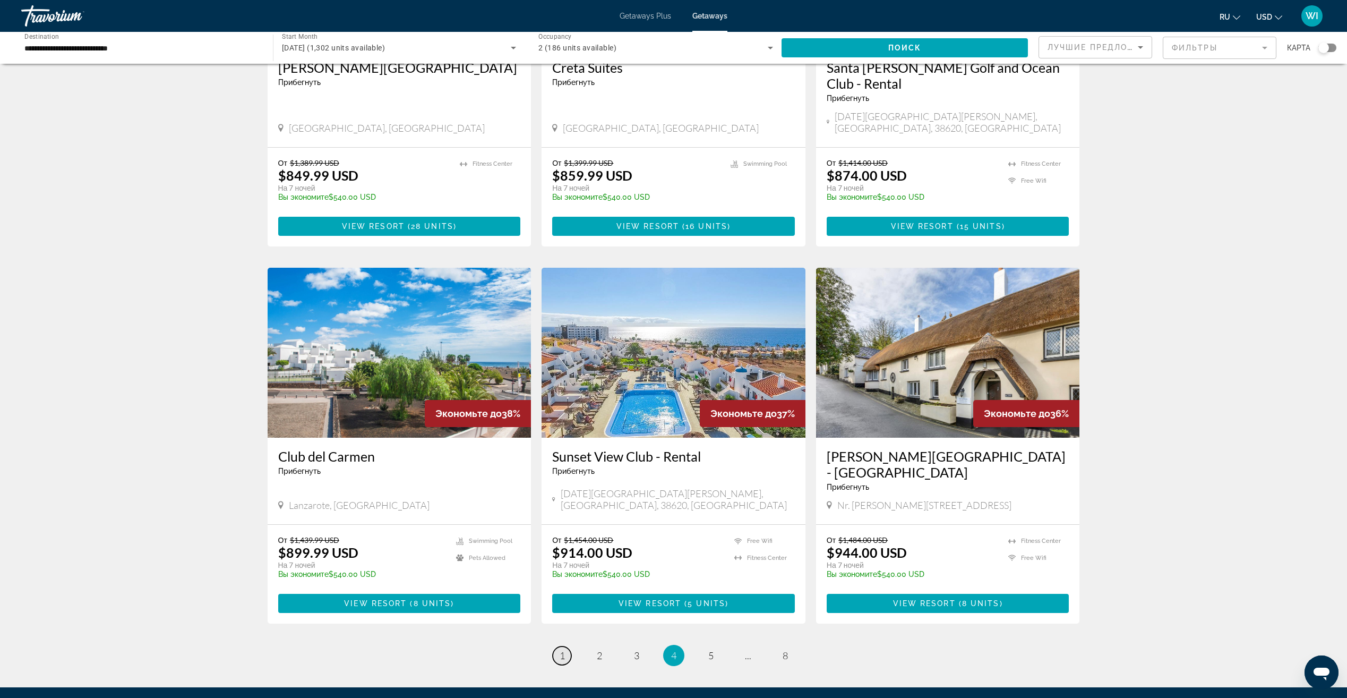
click at [562, 649] on span "1" at bounding box center [562, 655] width 5 height 12
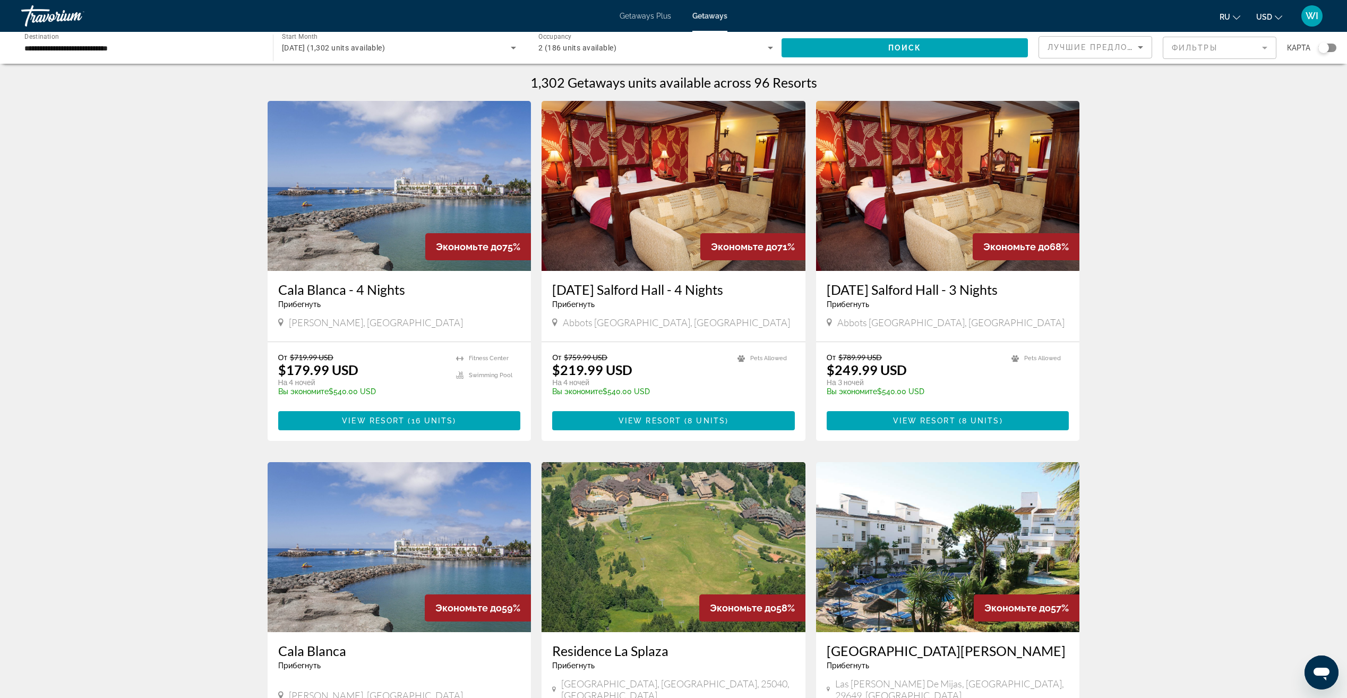
click at [773, 49] on icon "Search widget" at bounding box center [770, 47] width 13 height 13
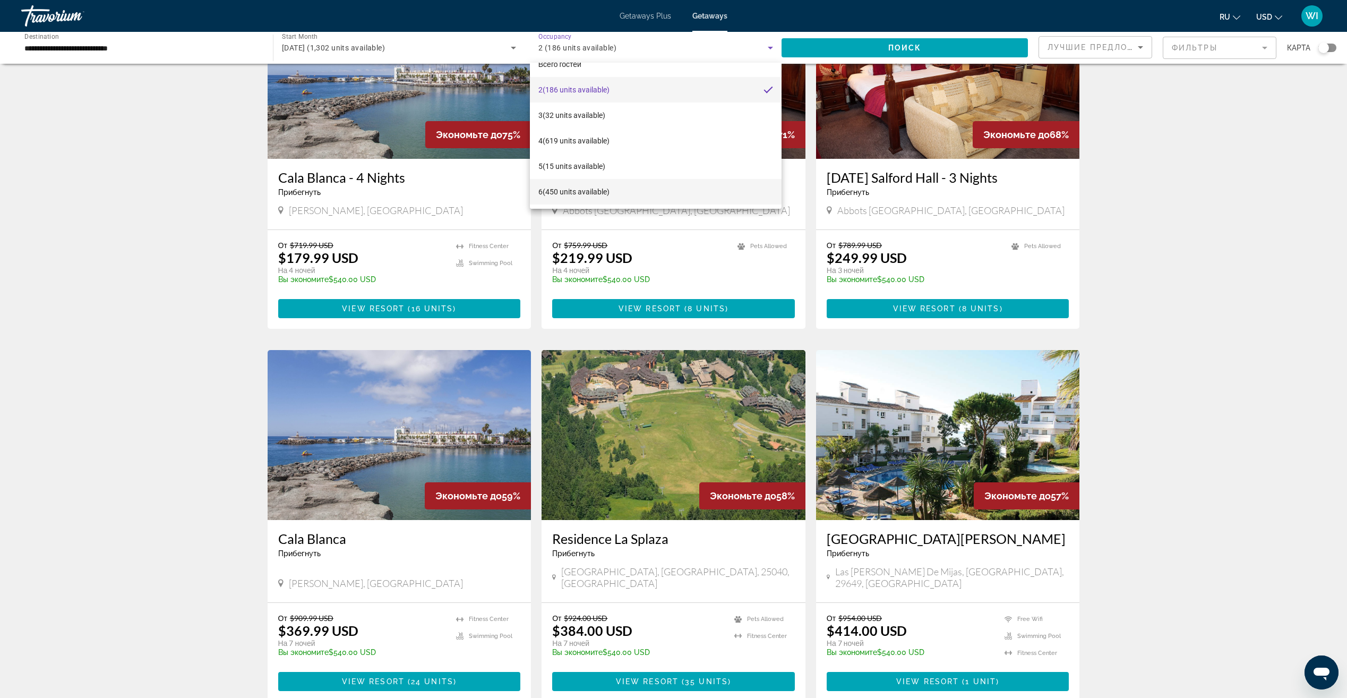
scroll to position [159, 0]
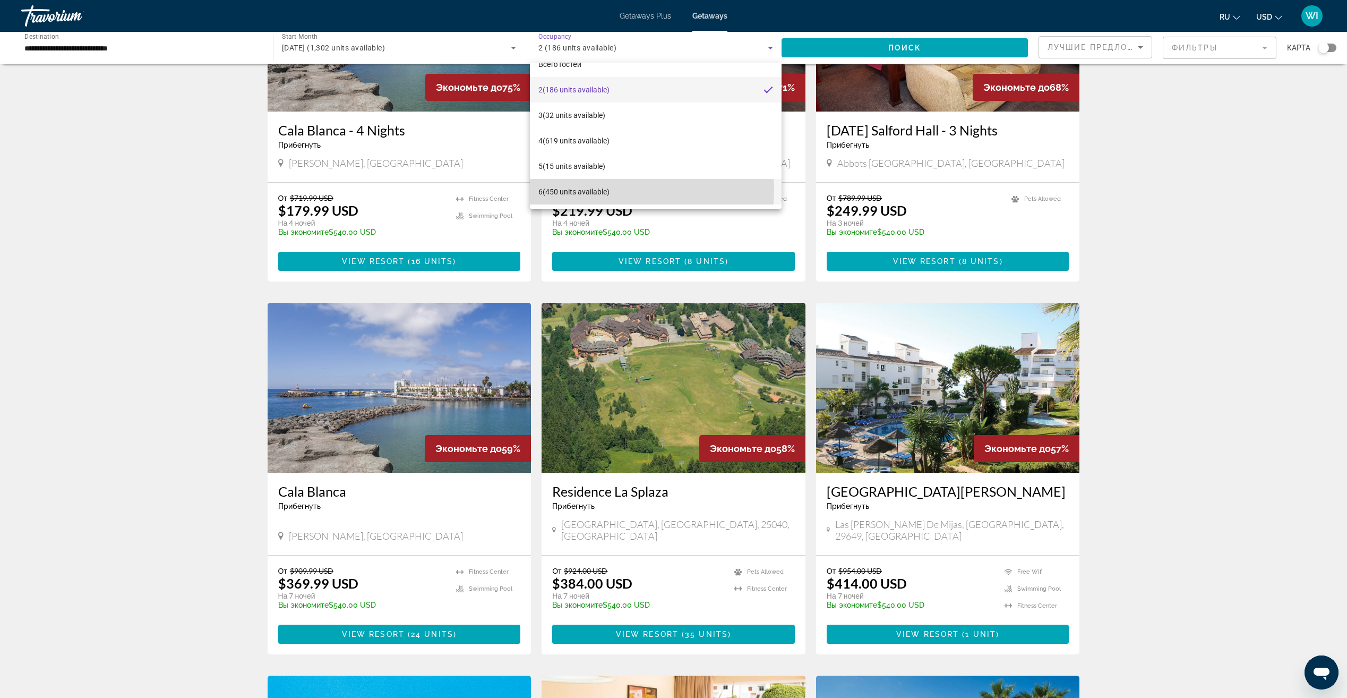
click at [593, 190] on span "6 (450 units available)" at bounding box center [573, 191] width 71 height 13
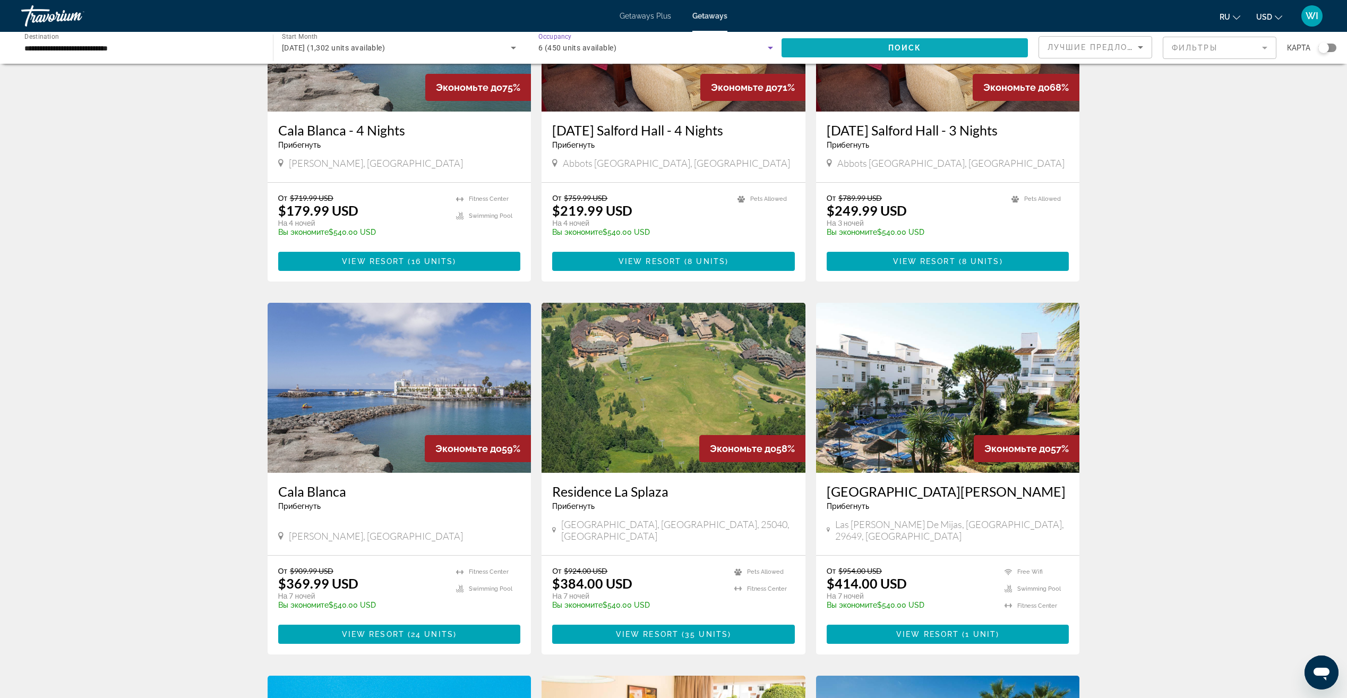
click at [845, 50] on span "Search widget" at bounding box center [905, 47] width 246 height 25
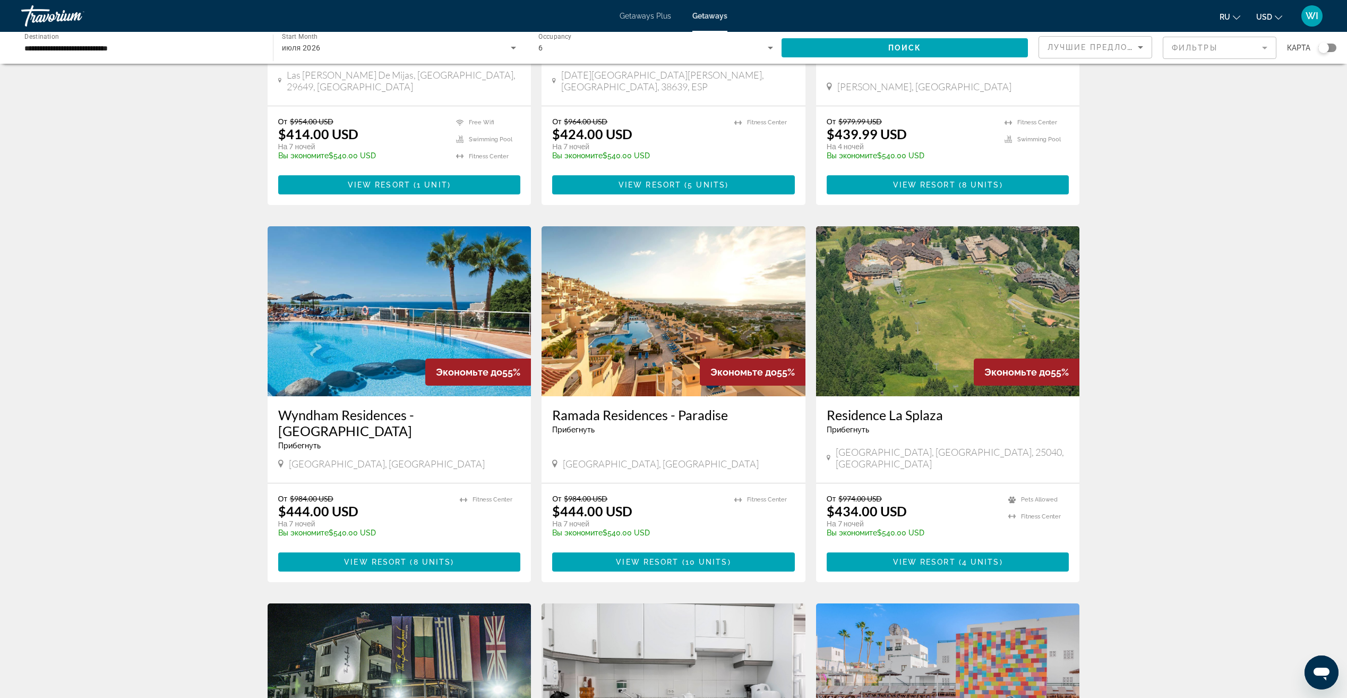
scroll to position [265, 0]
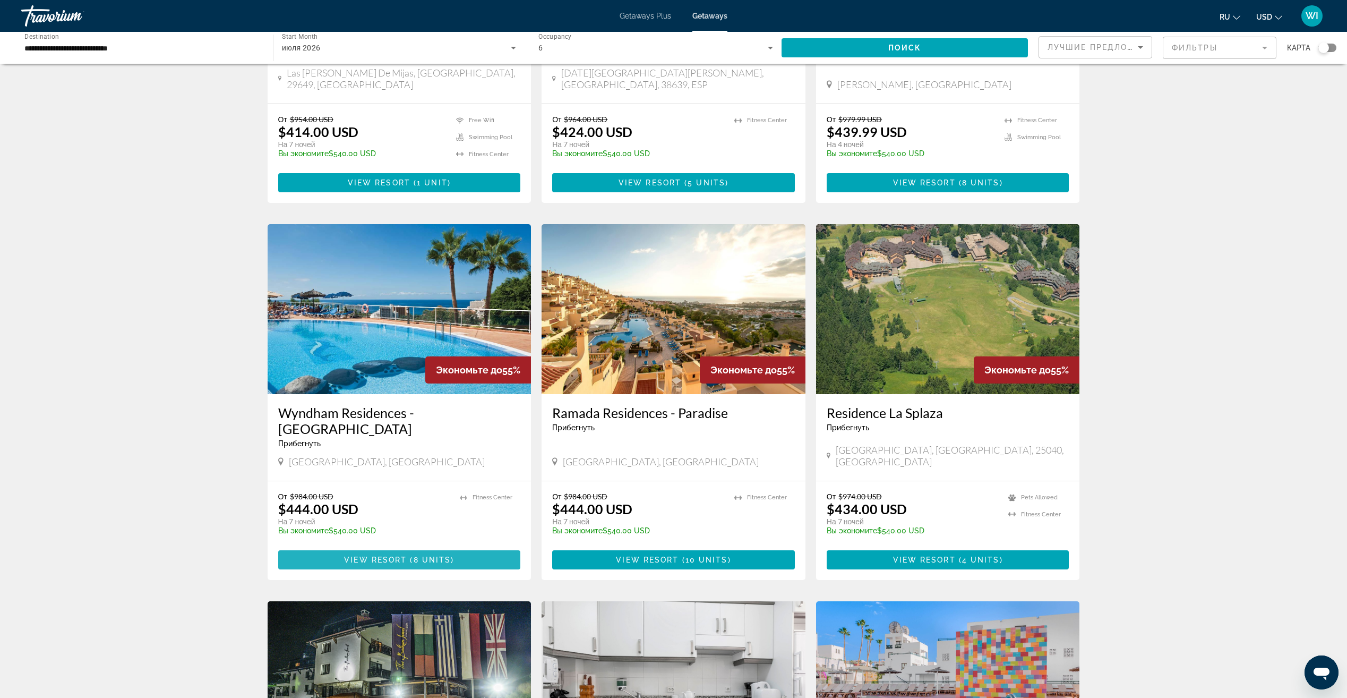
click at [424, 555] on span "8 units" at bounding box center [433, 559] width 38 height 8
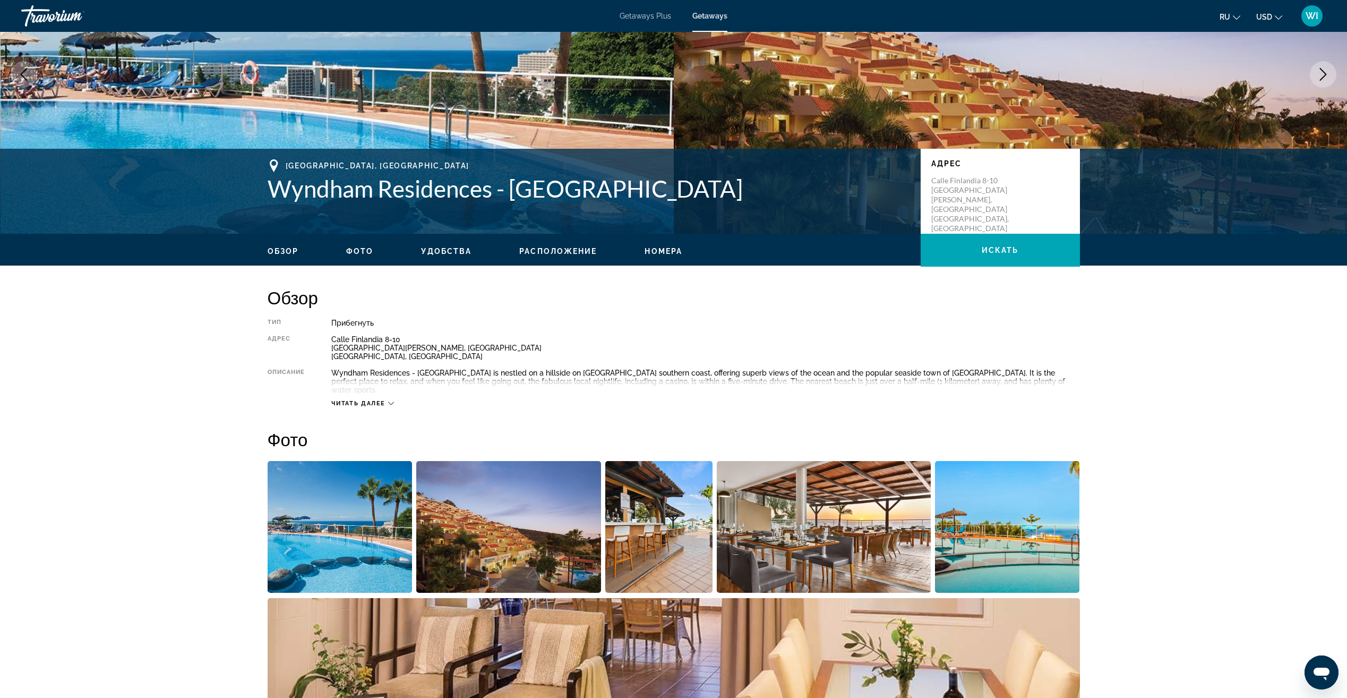
scroll to position [159, 0]
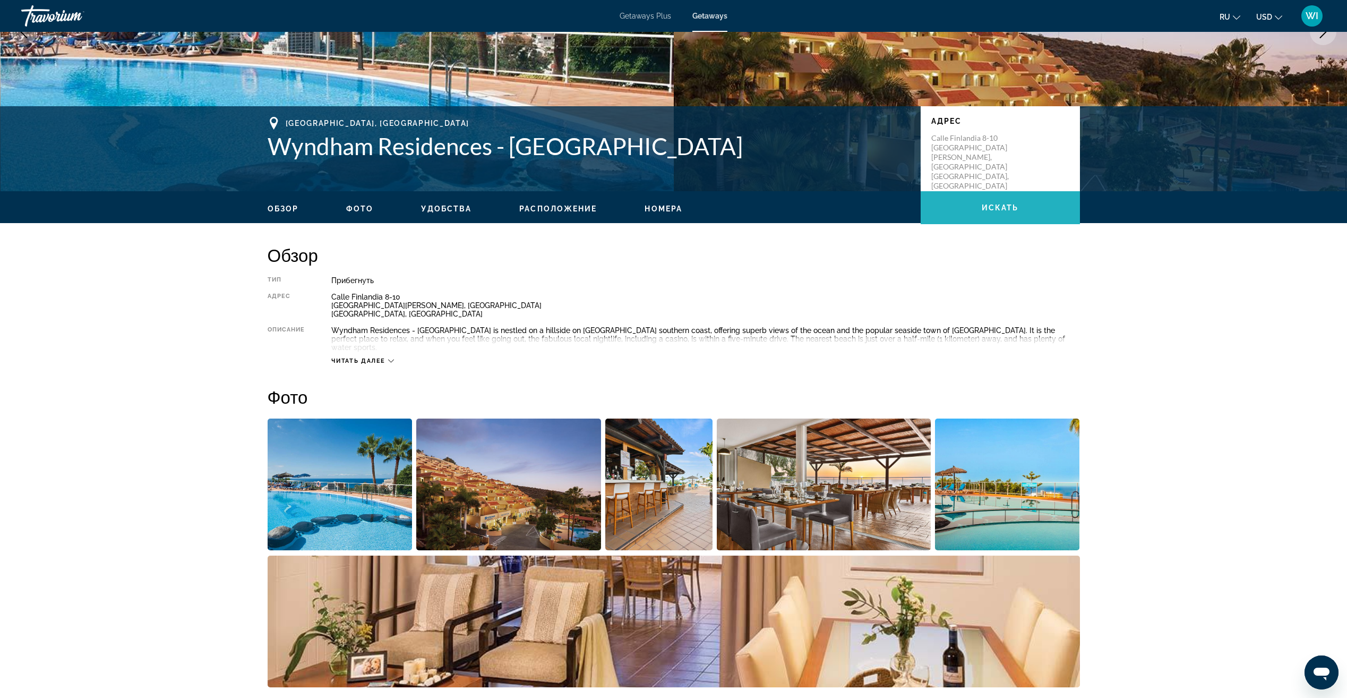
click at [1010, 211] on span "искать" at bounding box center [1000, 207] width 37 height 8
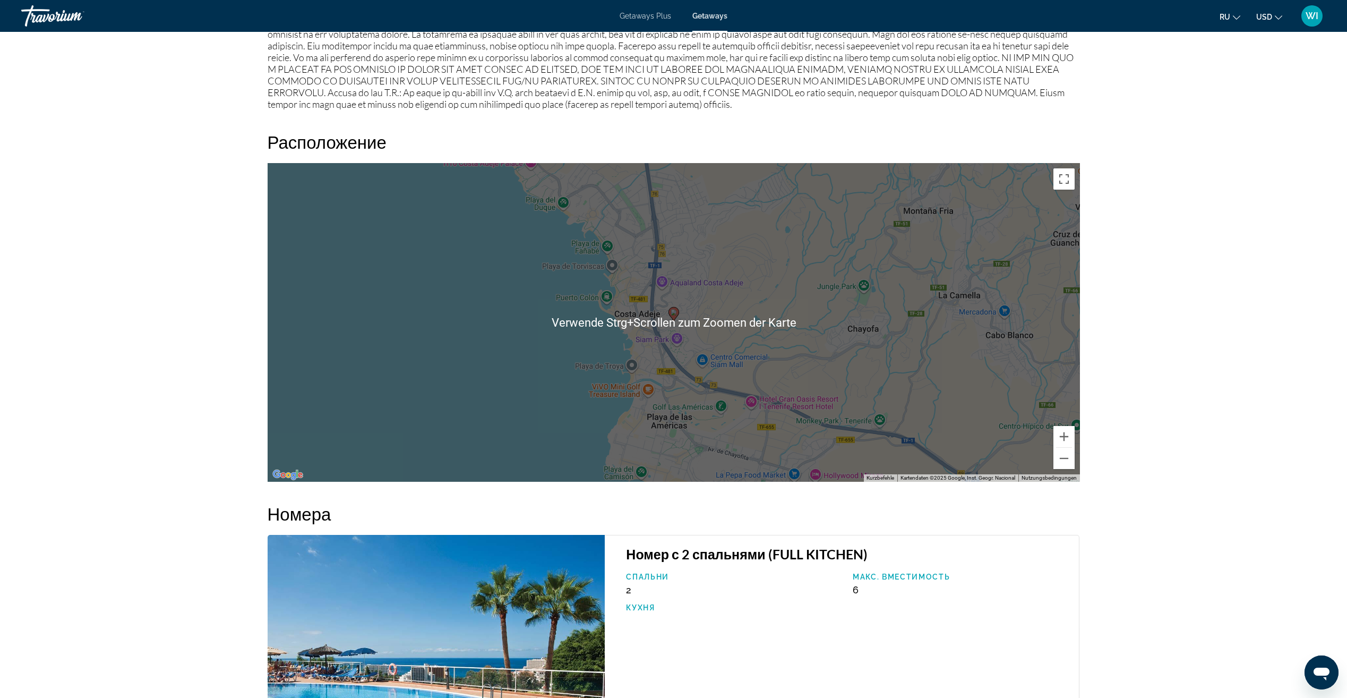
scroll to position [1220, 0]
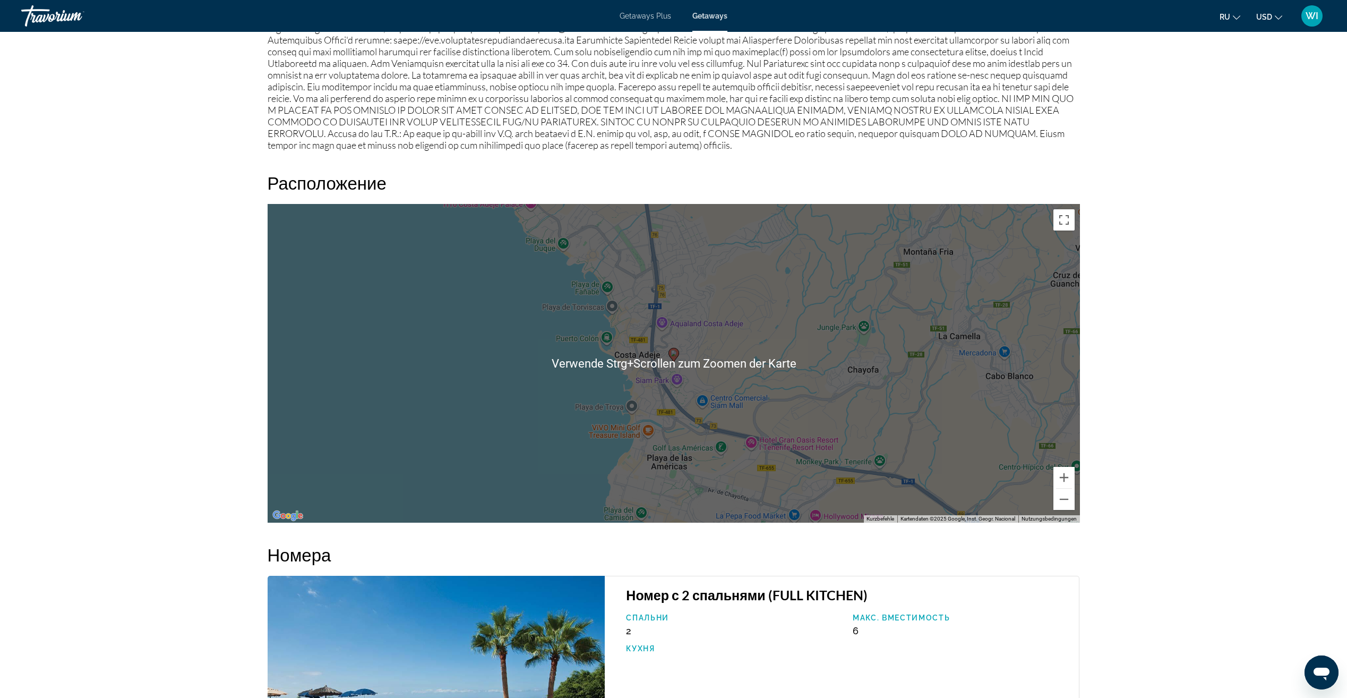
click at [1138, 334] on div "prev next [GEOGRAPHIC_DATA],[GEOGRAPHIC_DATA], [GEOGRAPHIC_DATA] - [GEOGRAPHIC_…" at bounding box center [673, 205] width 1347 height 2787
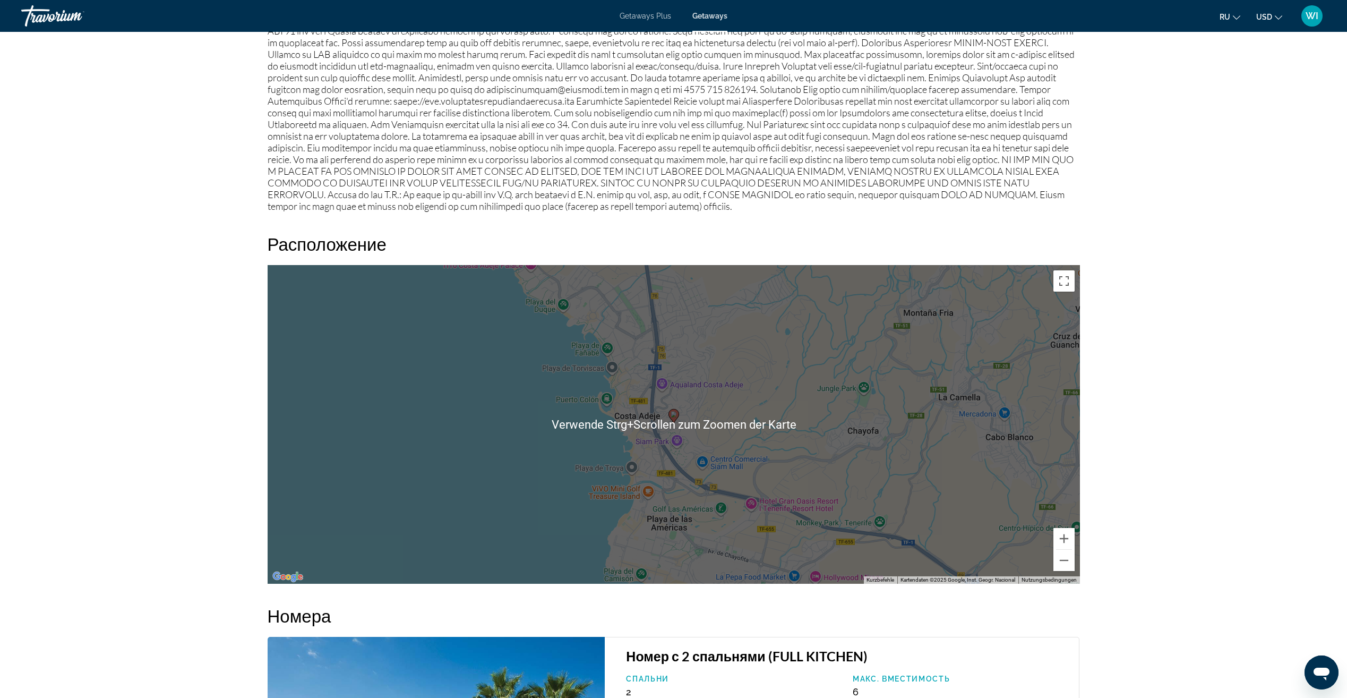
scroll to position [1166, 0]
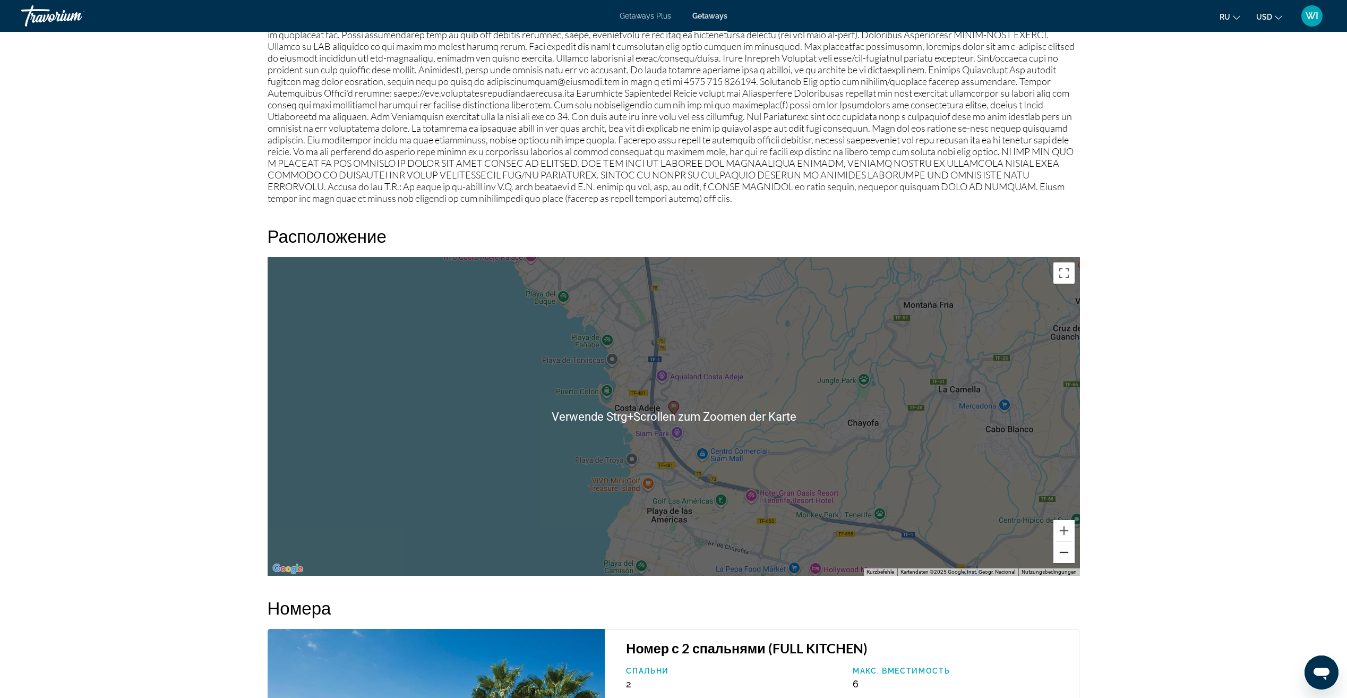
click at [1064, 542] on button "Verkleinern" at bounding box center [1063, 552] width 21 height 21
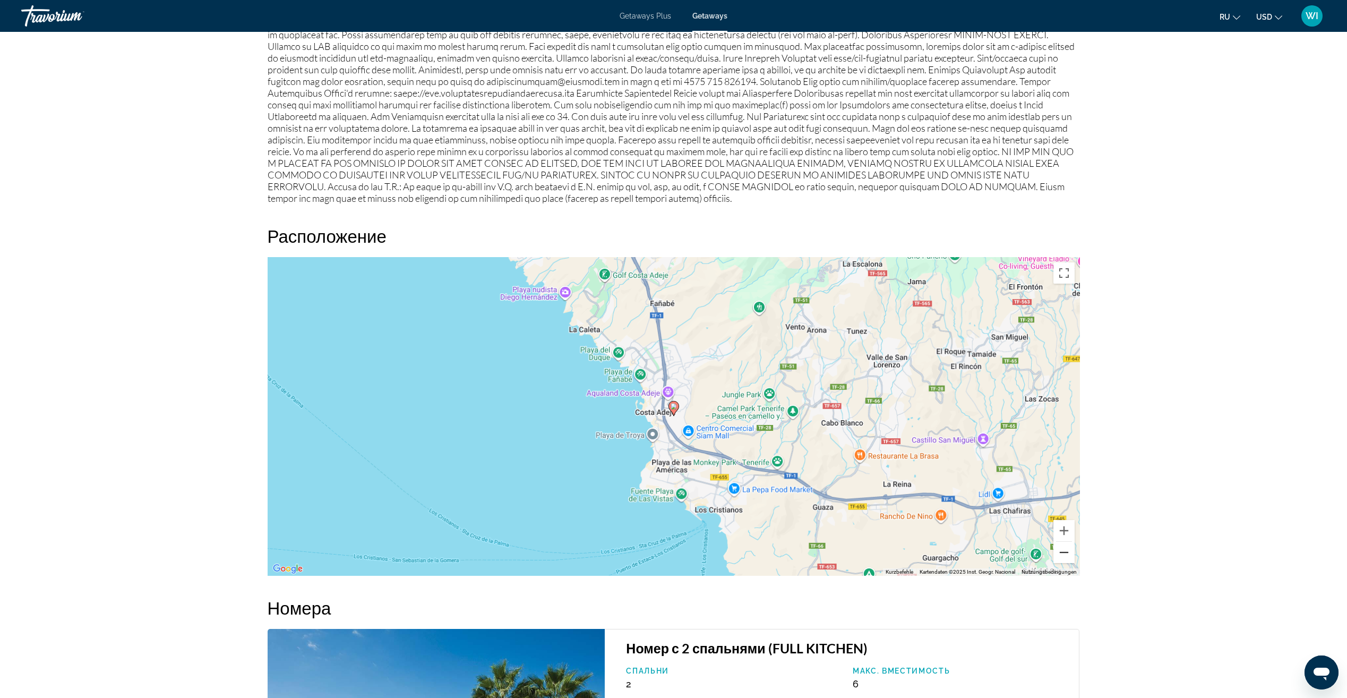
click at [1064, 542] on button "Verkleinern" at bounding box center [1063, 552] width 21 height 21
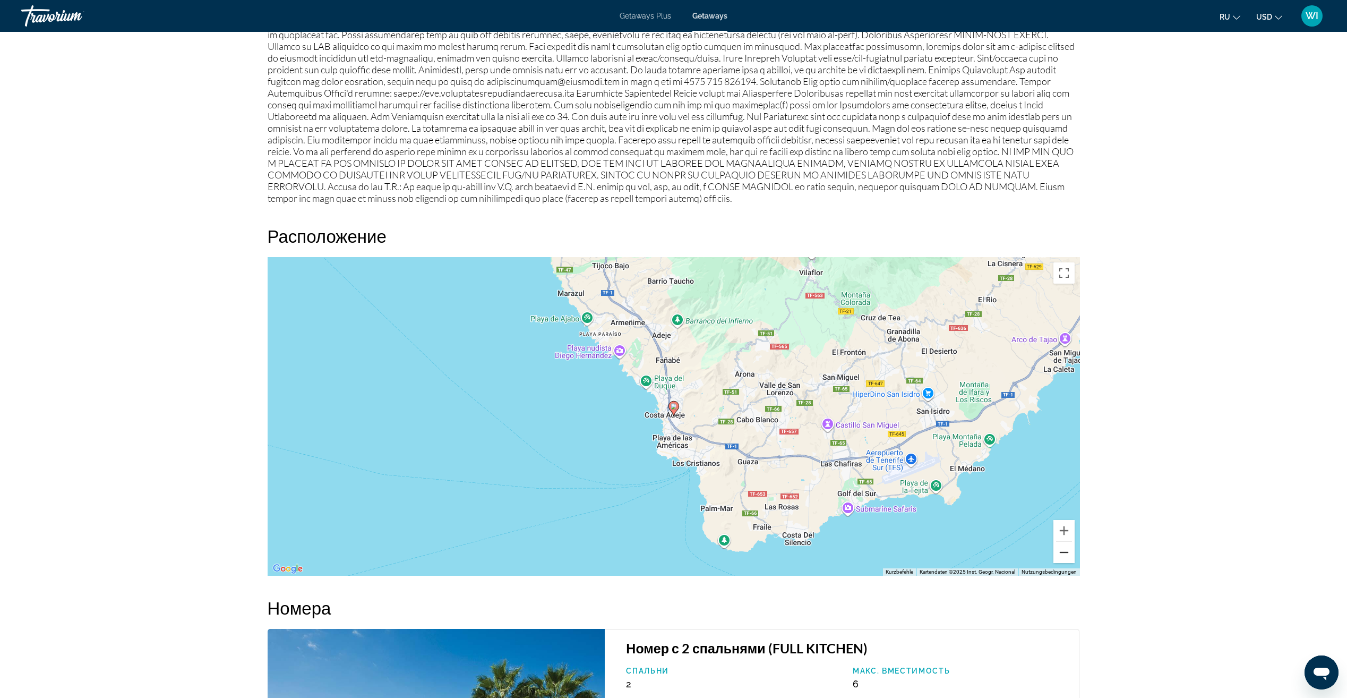
click at [1064, 542] on button "Verkleinern" at bounding box center [1063, 552] width 21 height 21
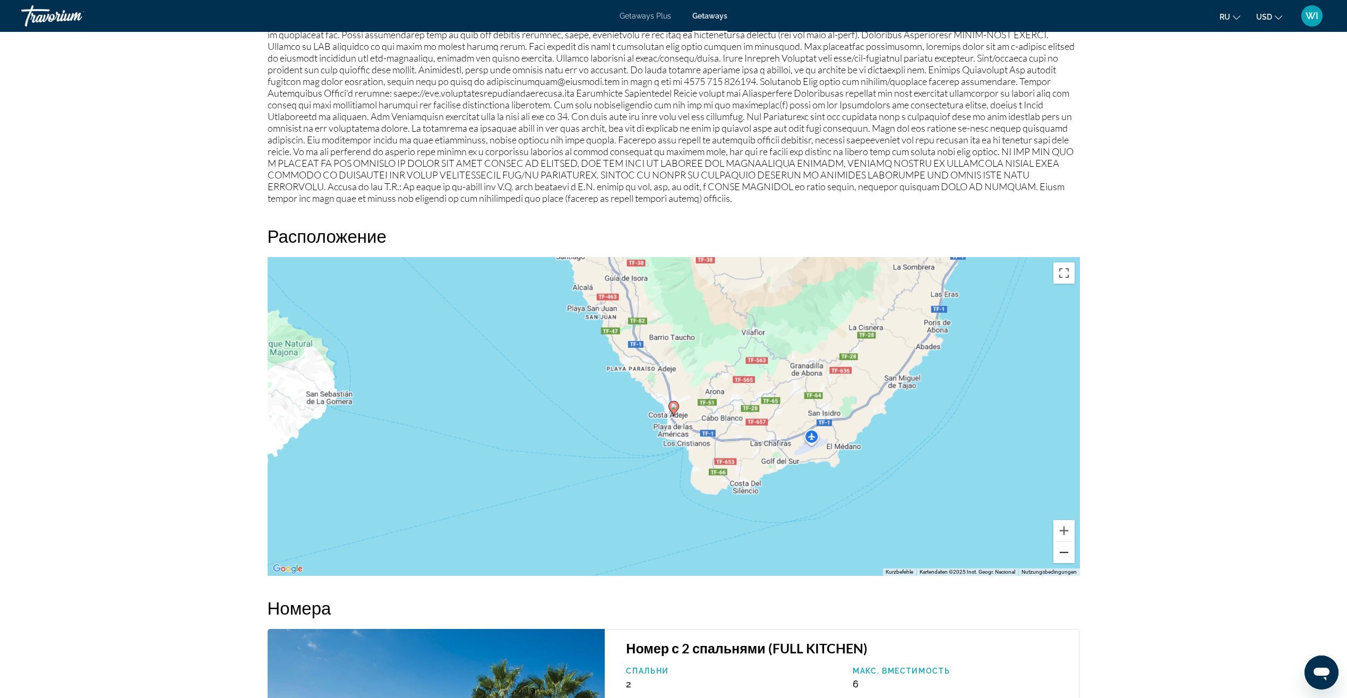
click at [1064, 542] on button "Verkleinern" at bounding box center [1063, 552] width 21 height 21
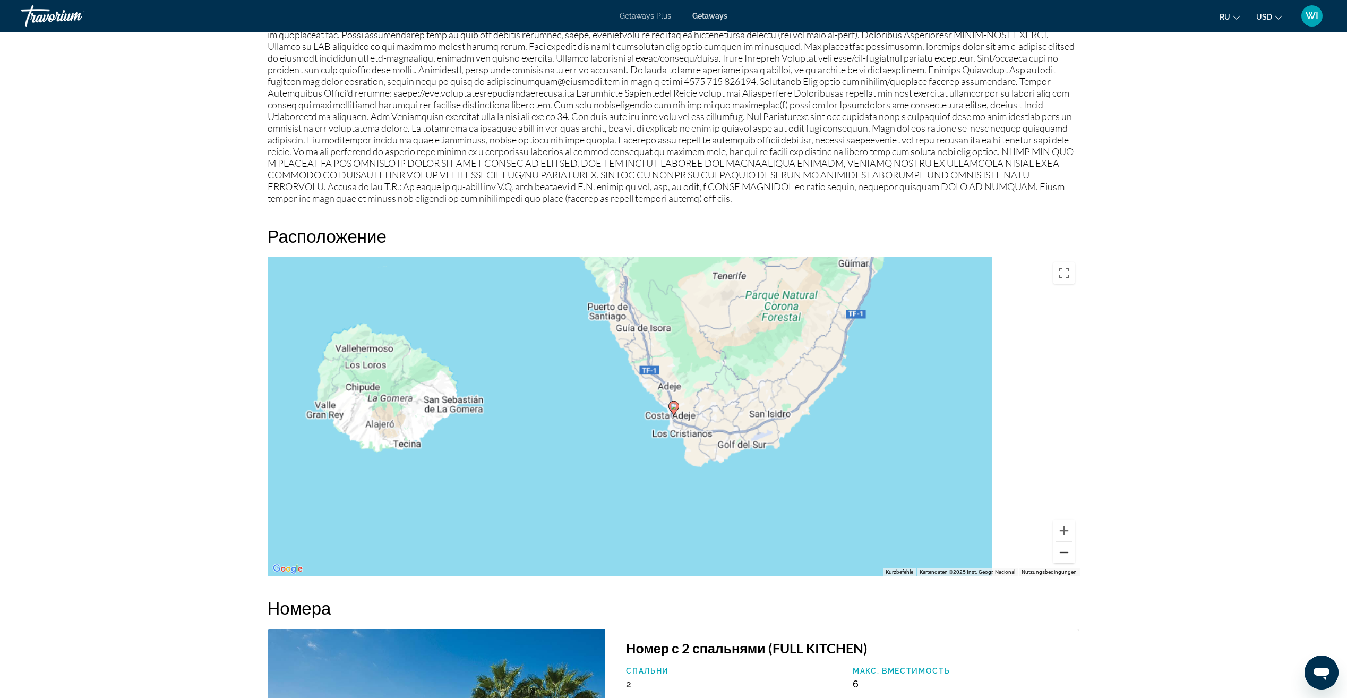
click at [1064, 542] on button "Verkleinern" at bounding box center [1063, 552] width 21 height 21
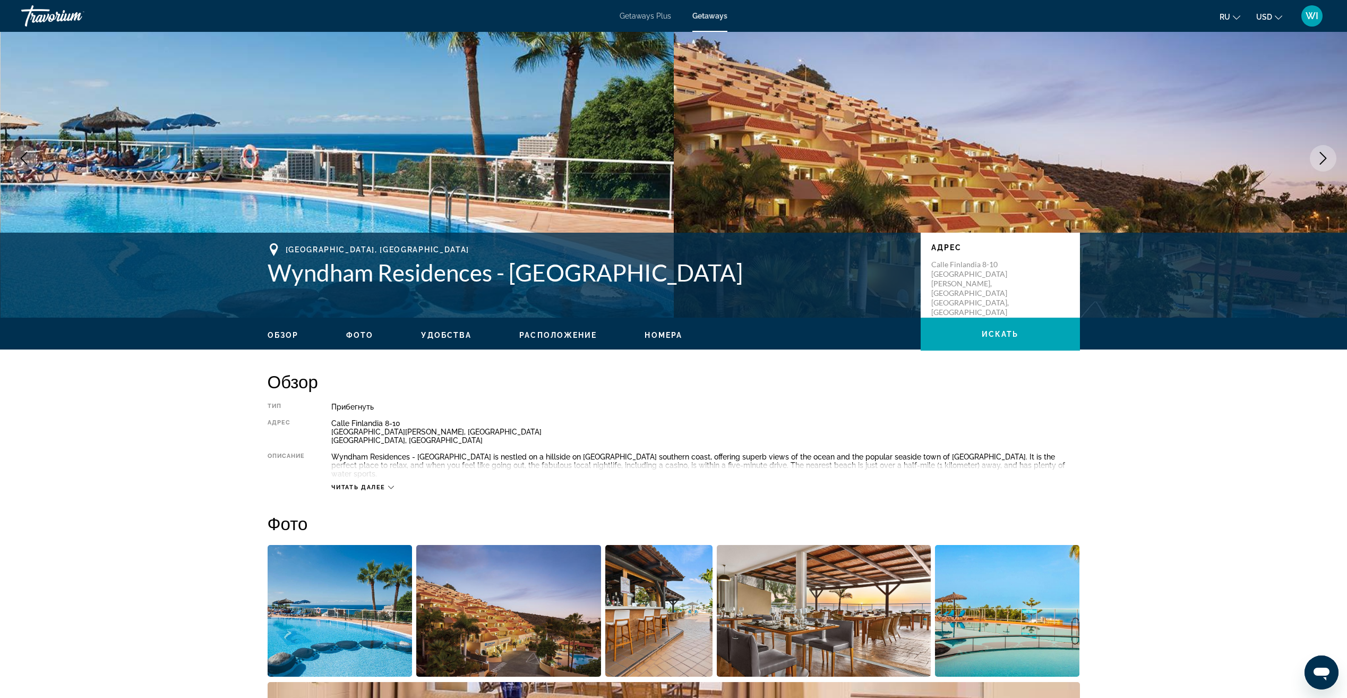
scroll to position [0, 0]
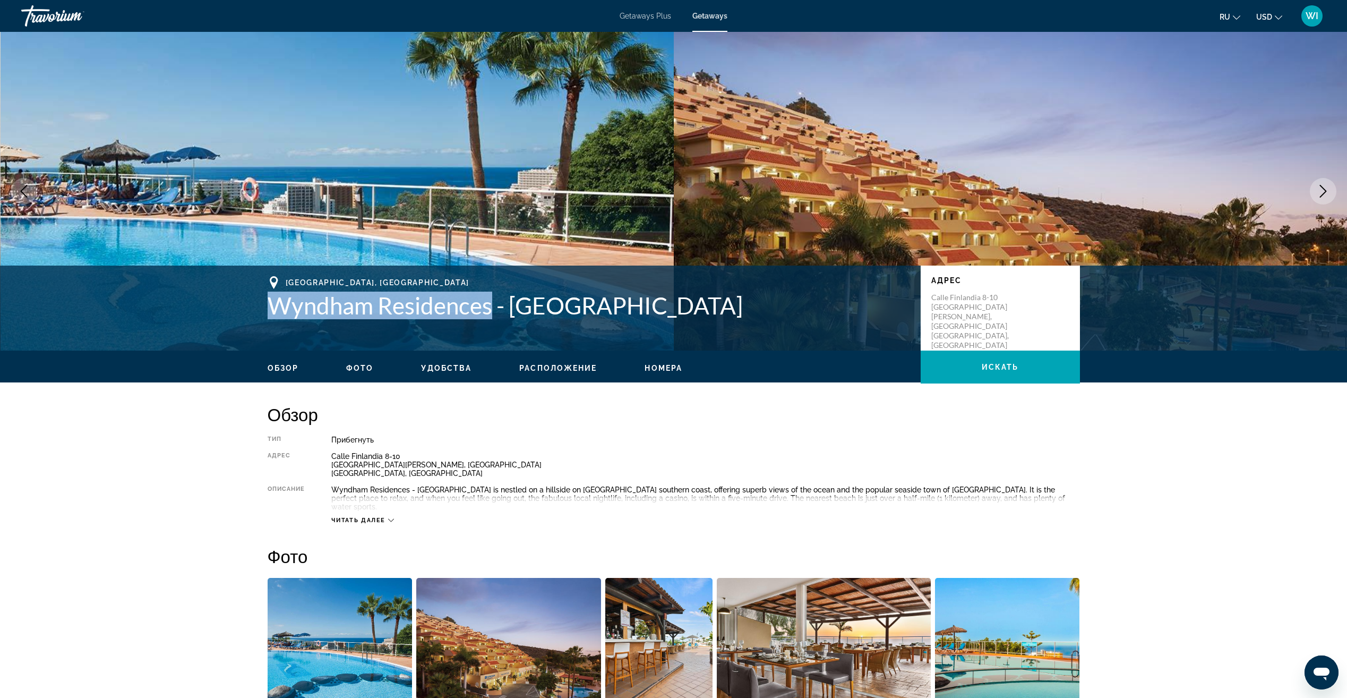
drag, startPoint x: 267, startPoint y: 301, endPoint x: 491, endPoint y: 304, distance: 223.6
click at [491, 304] on h1 "Wyndham Residences - [GEOGRAPHIC_DATA]" at bounding box center [589, 305] width 642 height 28
